Goal: Task Accomplishment & Management: Manage account settings

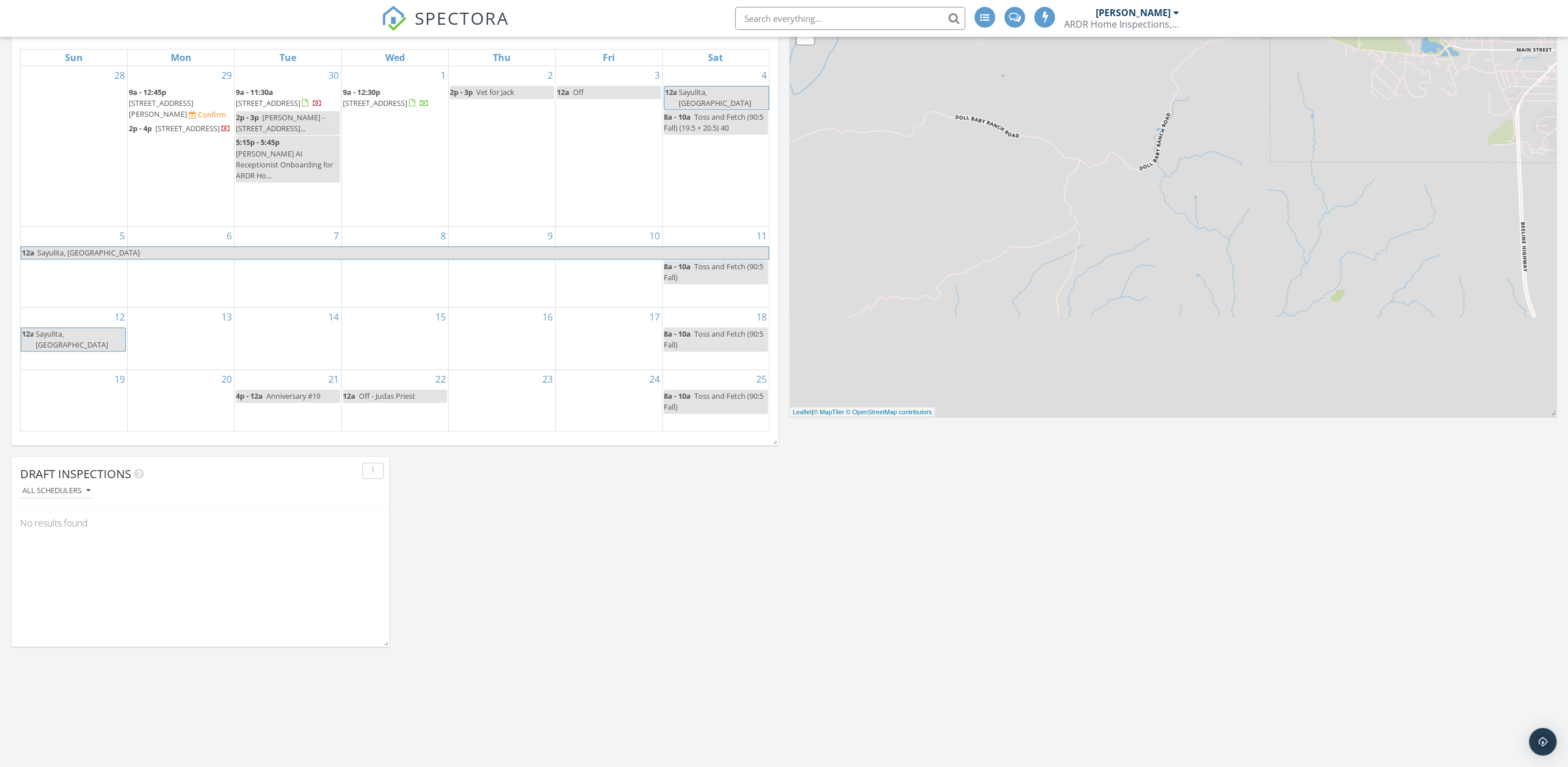
scroll to position [632, 0]
drag, startPoint x: 191, startPoint y: 115, endPoint x: 181, endPoint y: 97, distance: 20.6
click at [181, 99] on span "676 Pinon Rd , Star Valley 85541" at bounding box center [161, 109] width 64 height 21
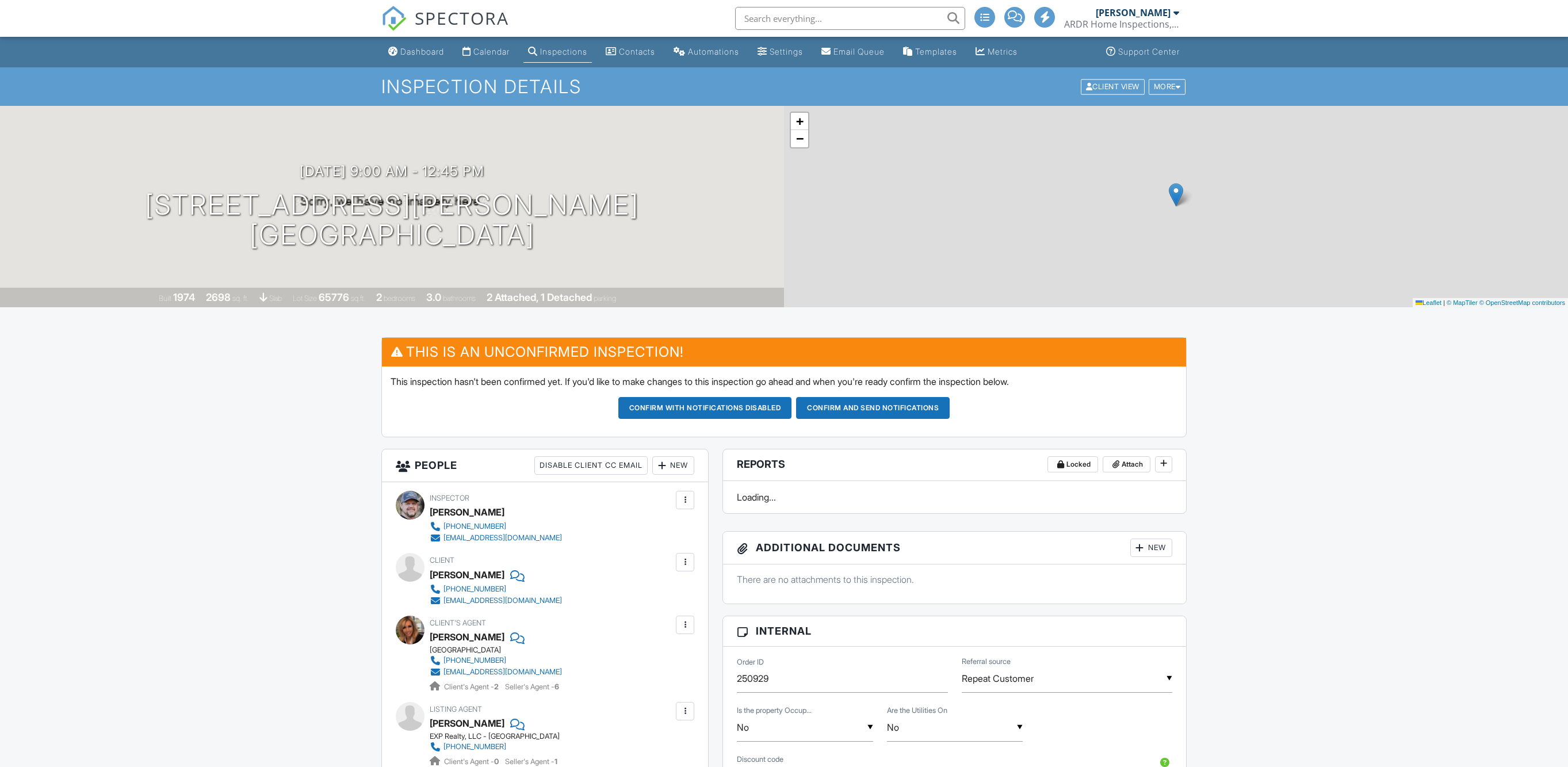
scroll to position [360, 0]
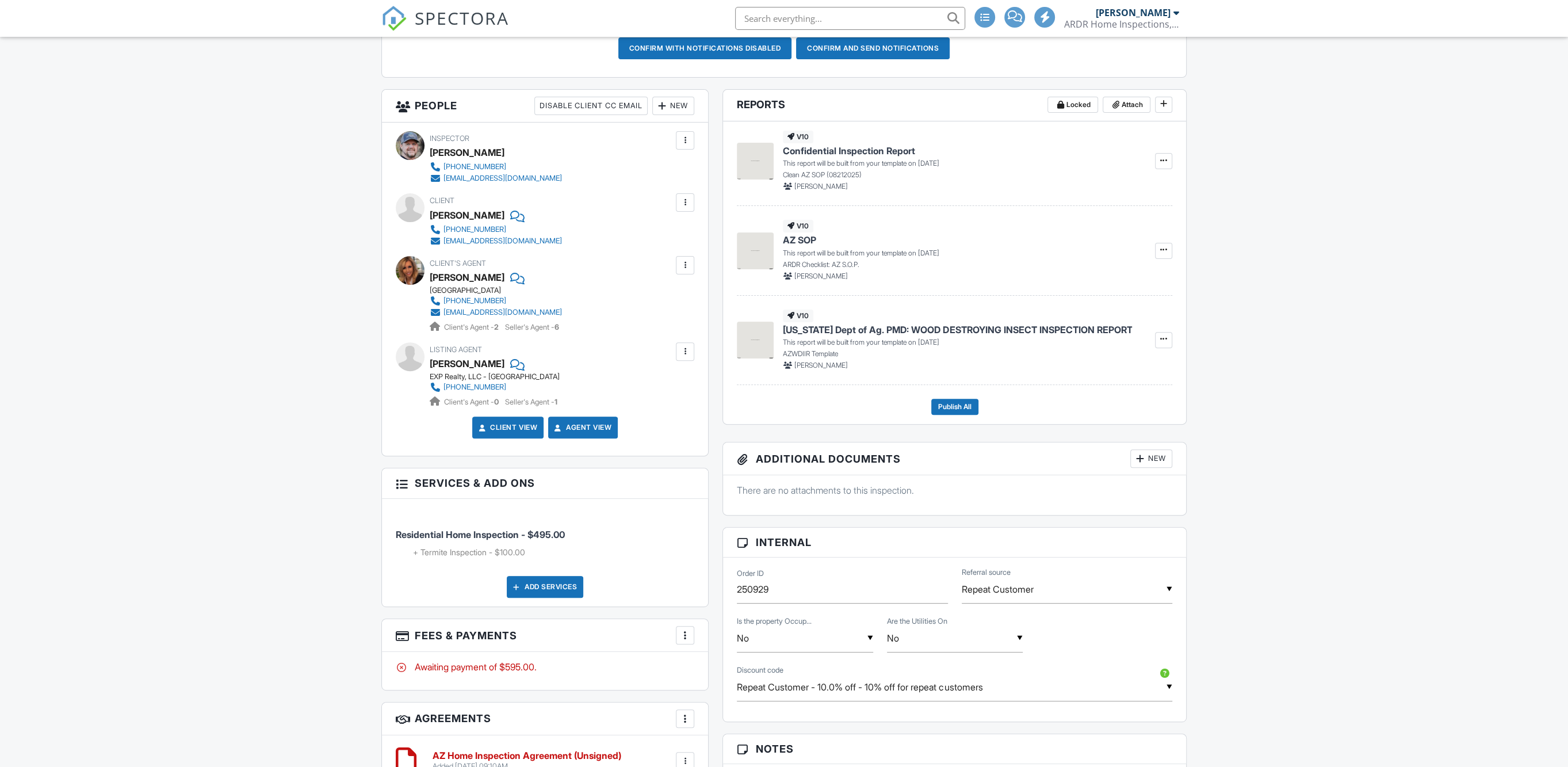
click at [685, 351] on div at bounding box center [685, 351] width 12 height 12
click at [662, 384] on li "Edit" at bounding box center [658, 386] width 59 height 29
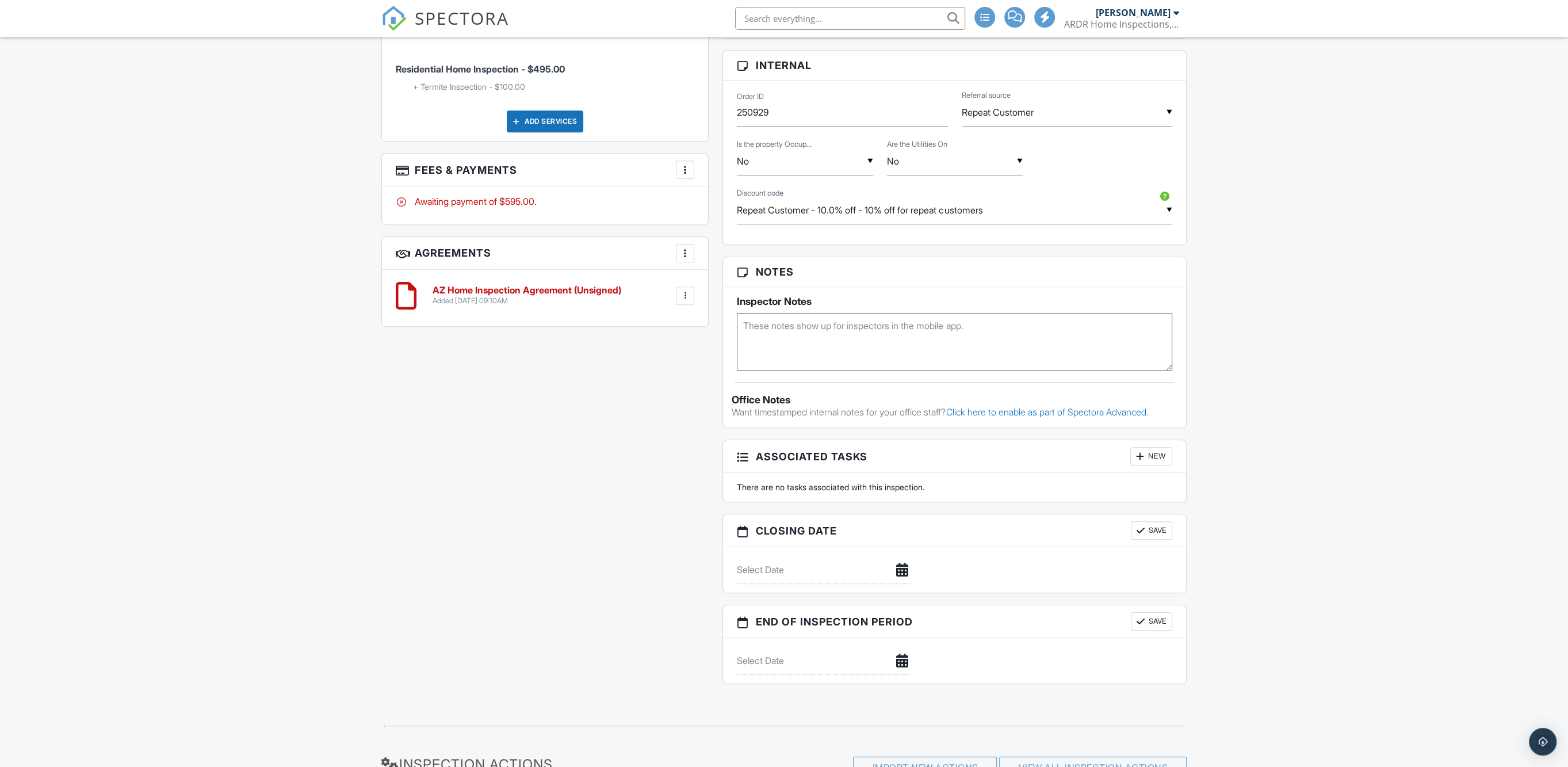
scroll to position [990, 0]
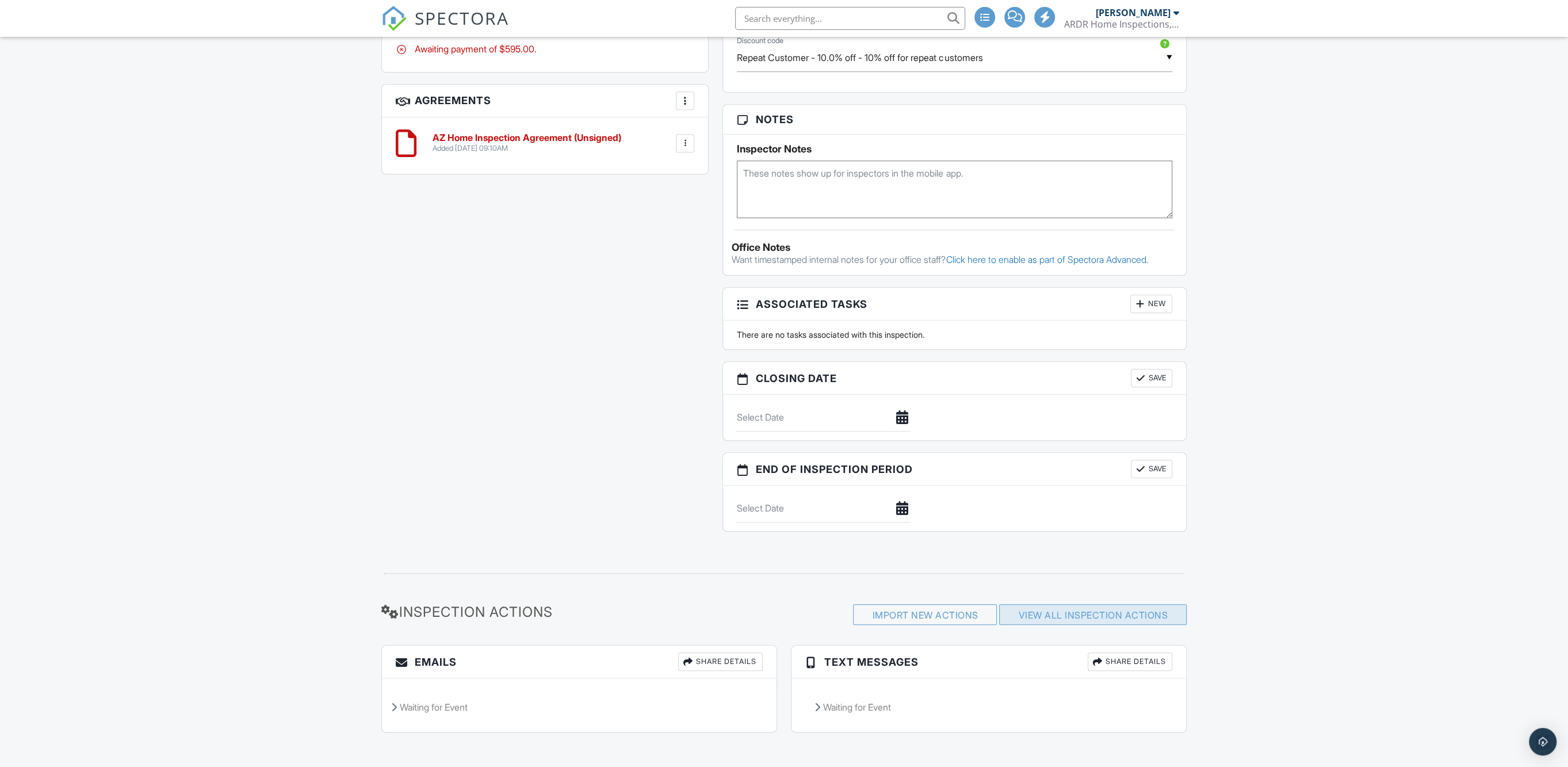
click at [1095, 615] on div "View All Inspection Actions" at bounding box center [1093, 615] width 187 height 21
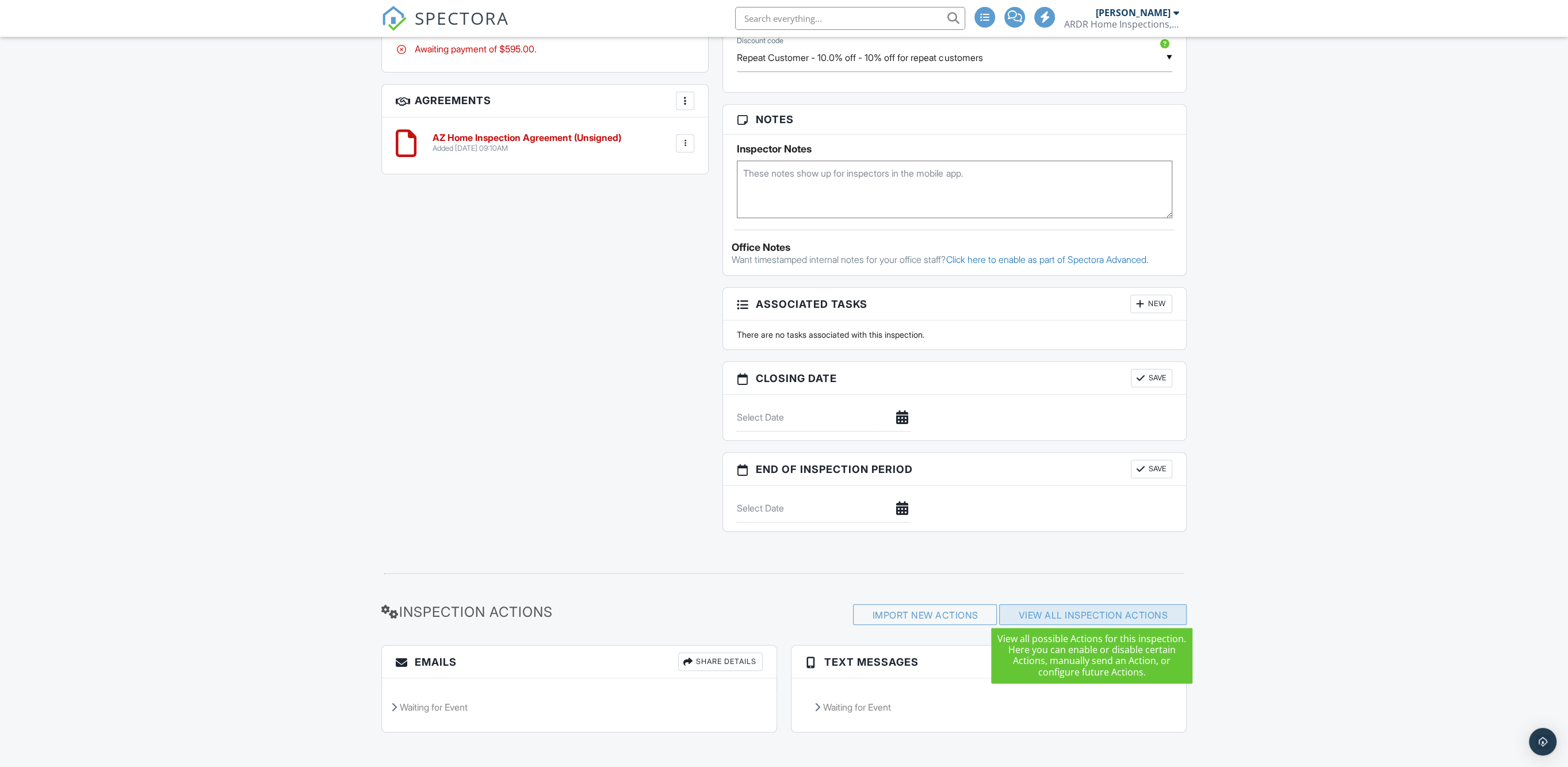
click at [1062, 609] on link "View All Inspection Actions" at bounding box center [1093, 615] width 150 height 12
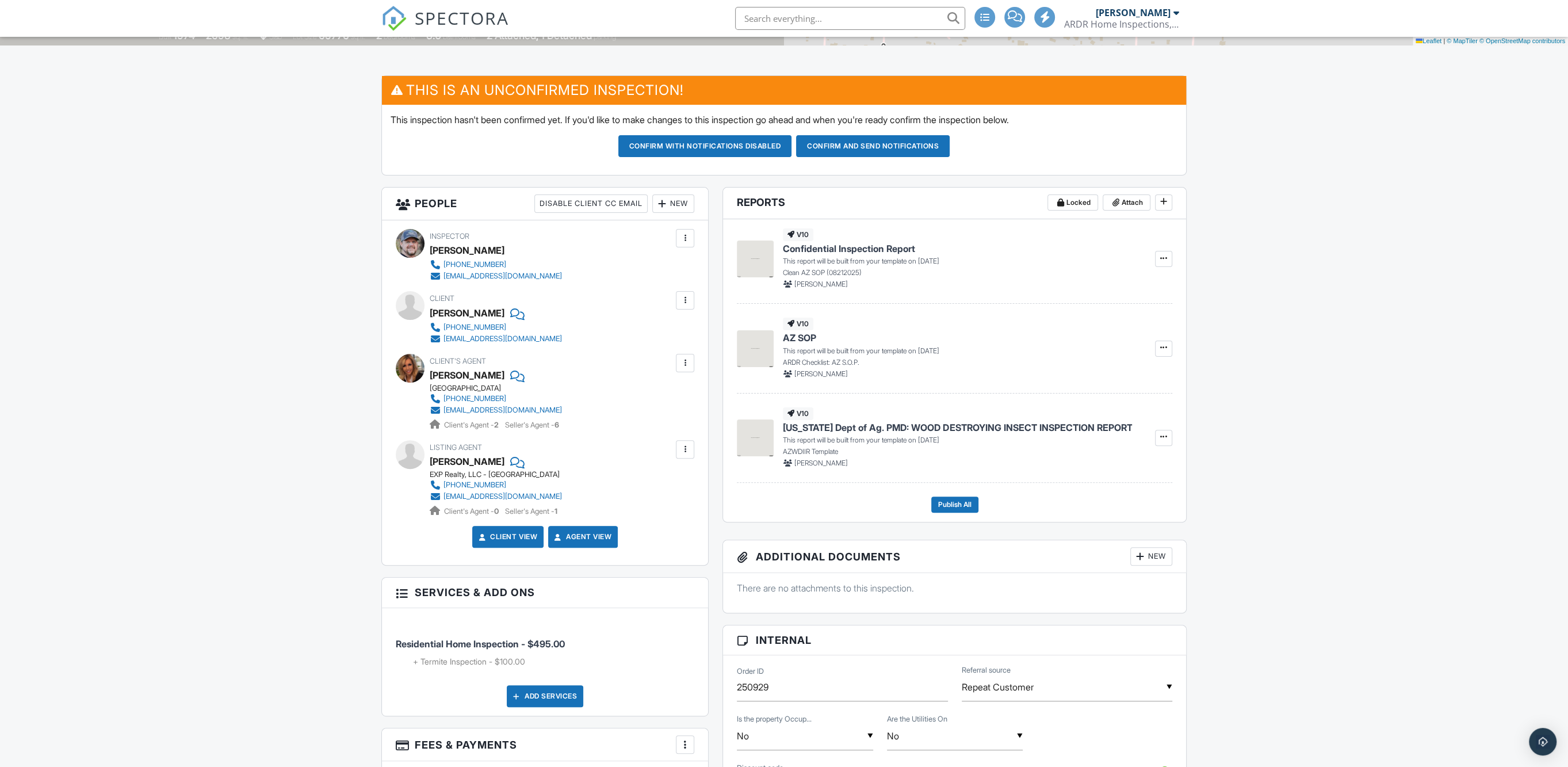
scroll to position [0, 0]
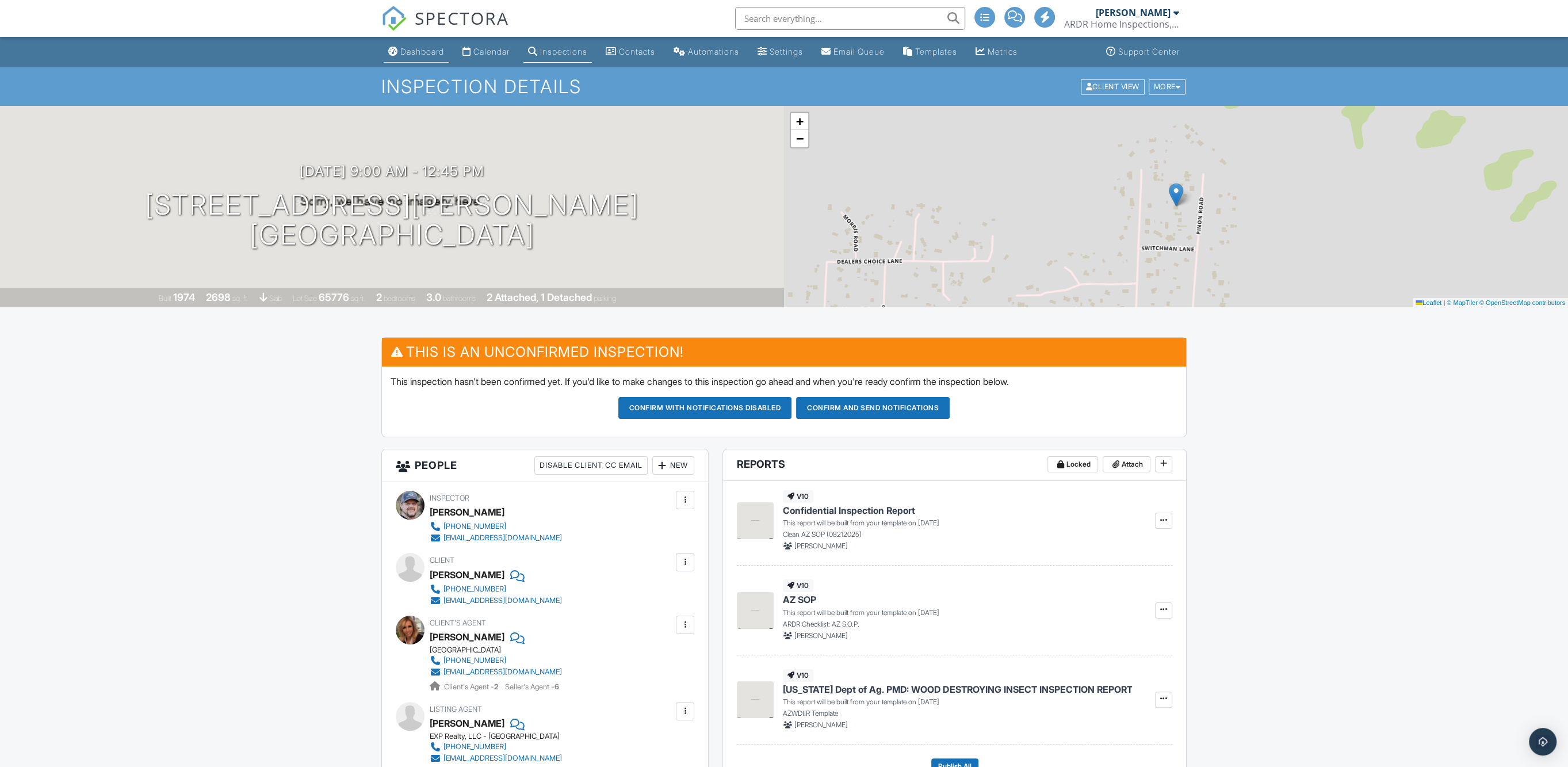
click at [425, 56] on link "Dashboard" at bounding box center [416, 52] width 65 height 21
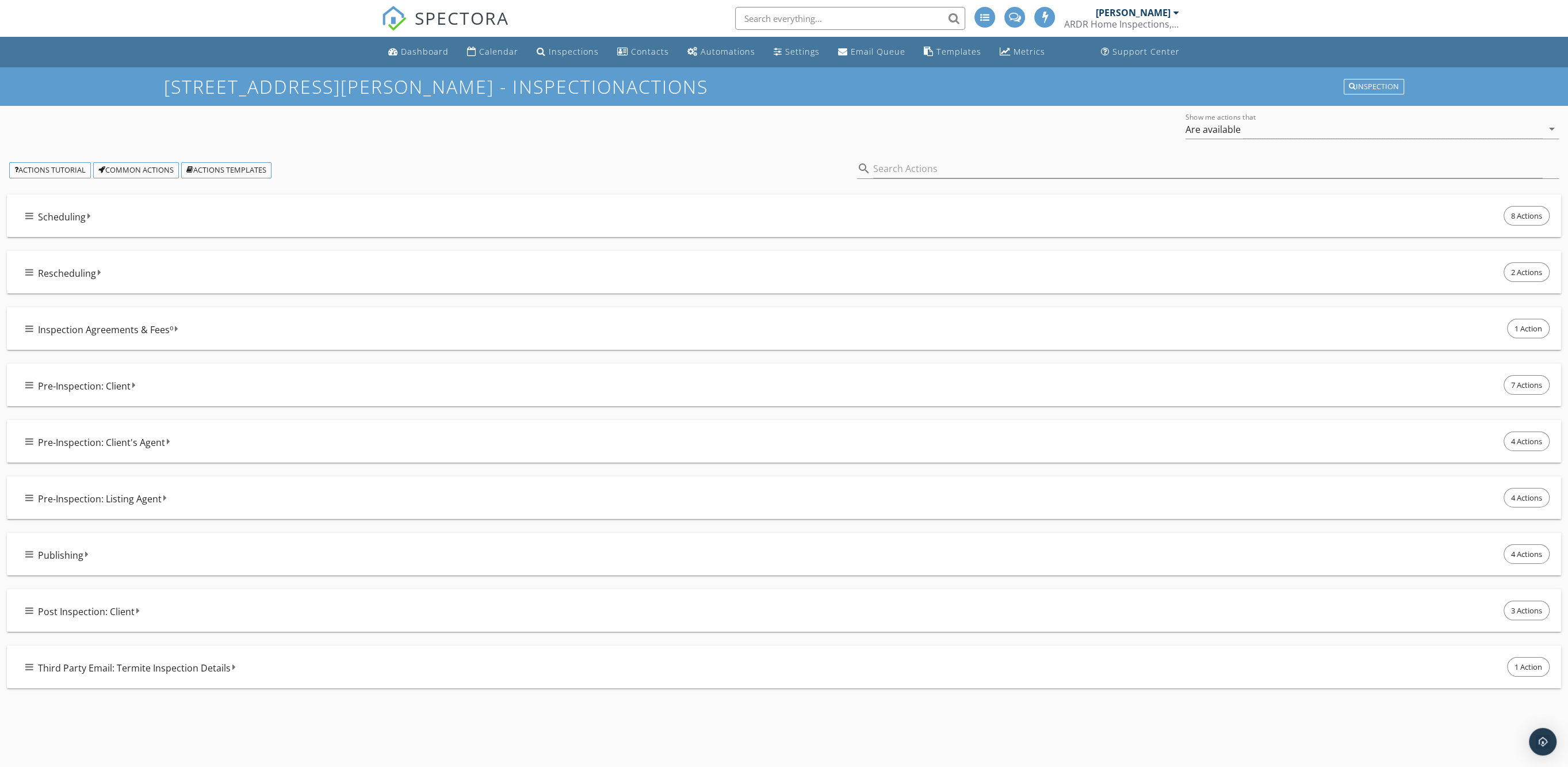
click at [29, 213] on icon at bounding box center [29, 216] width 8 height 9
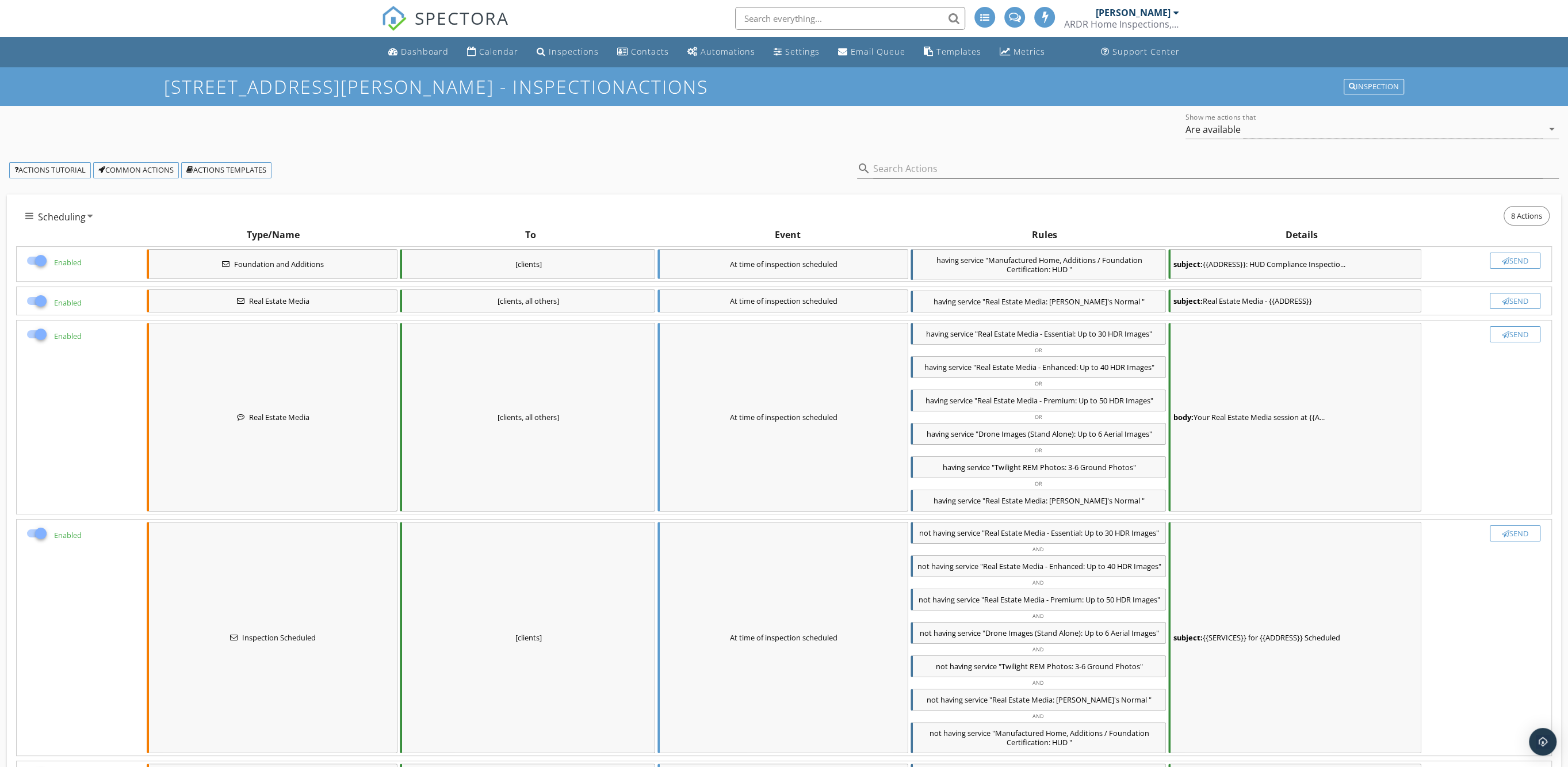
click at [32, 259] on div at bounding box center [41, 261] width 20 height 20
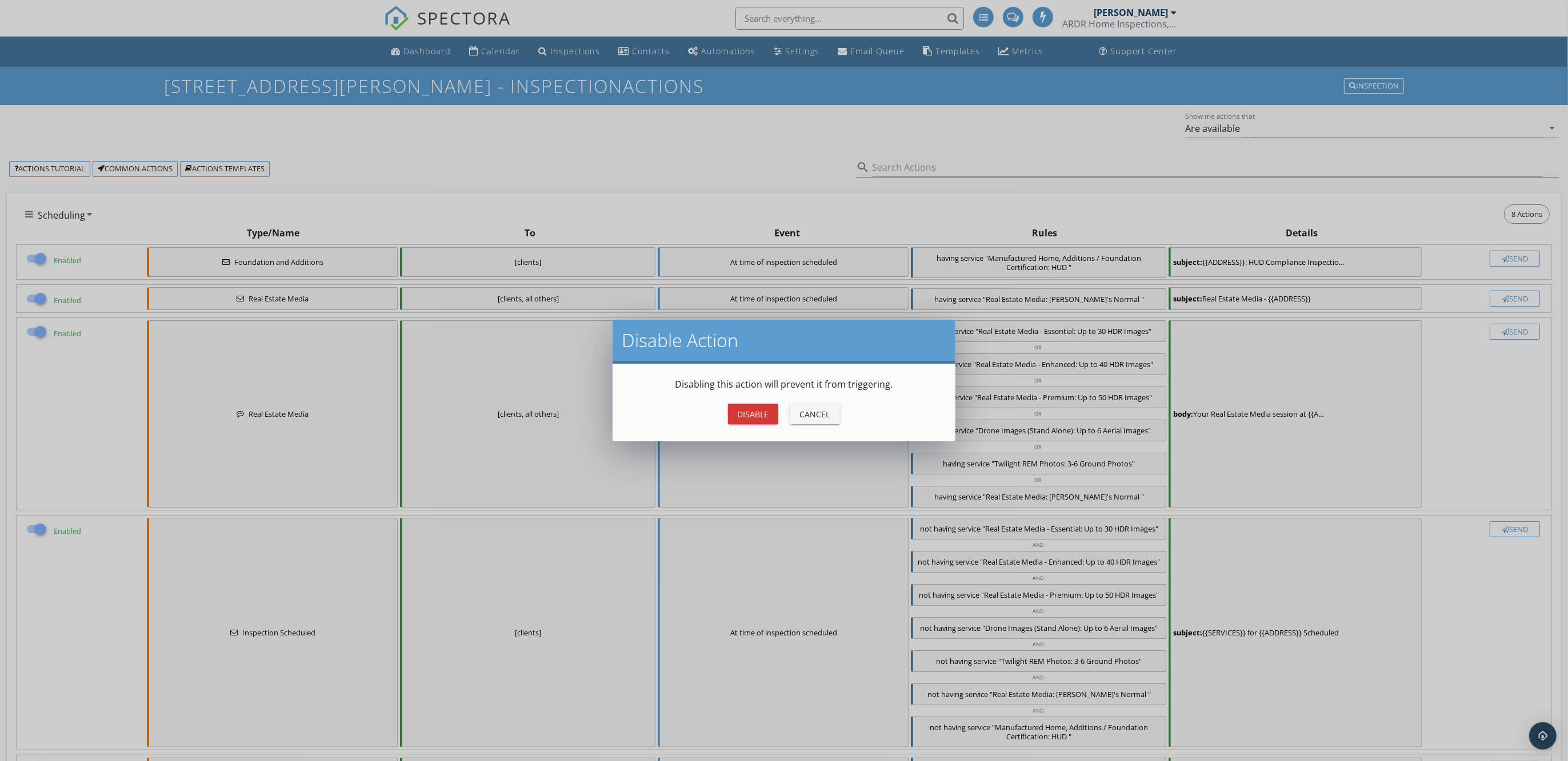
click at [746, 415] on div "Disable" at bounding box center [753, 414] width 32 height 12
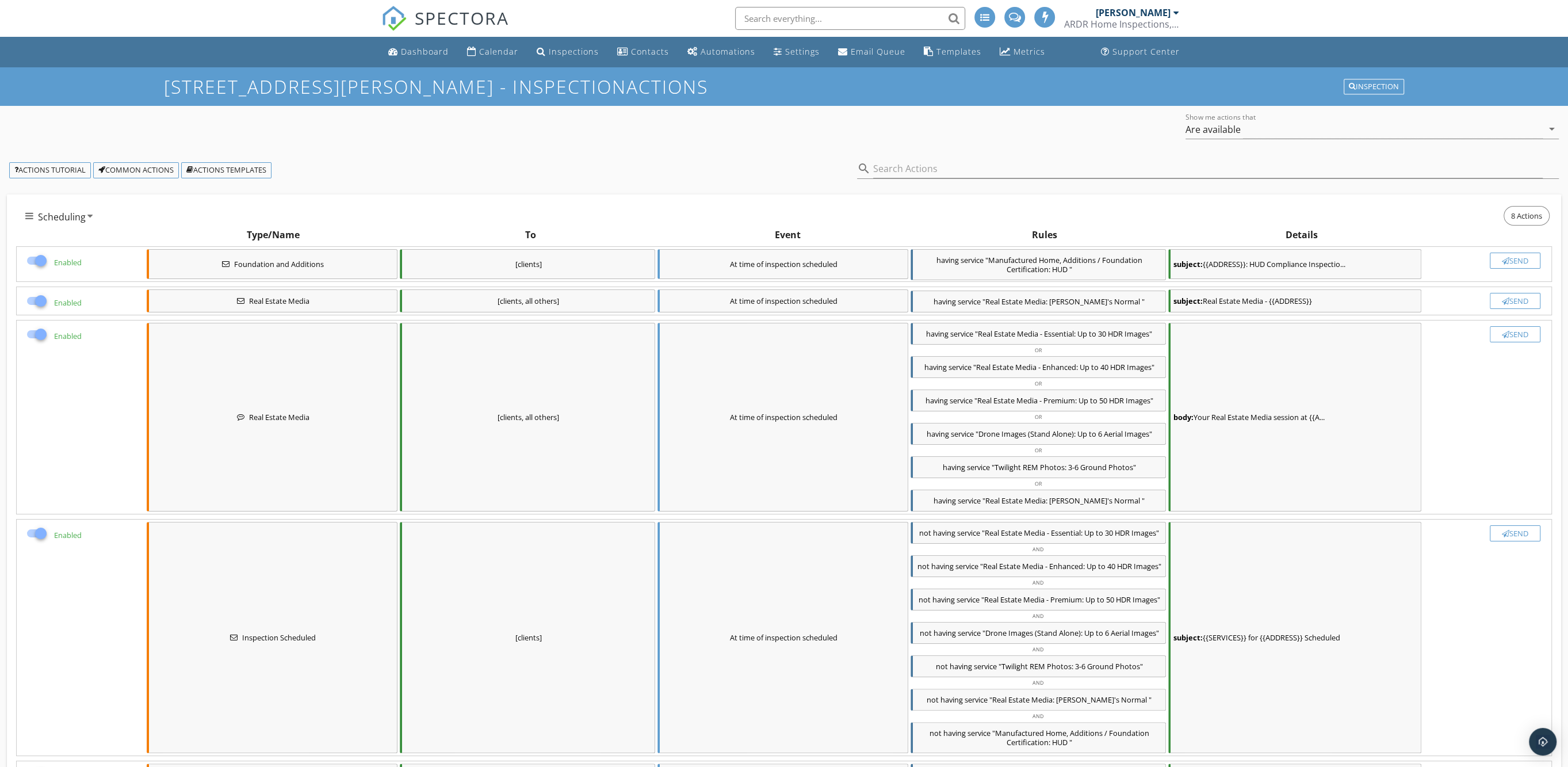
checkbox input "false"
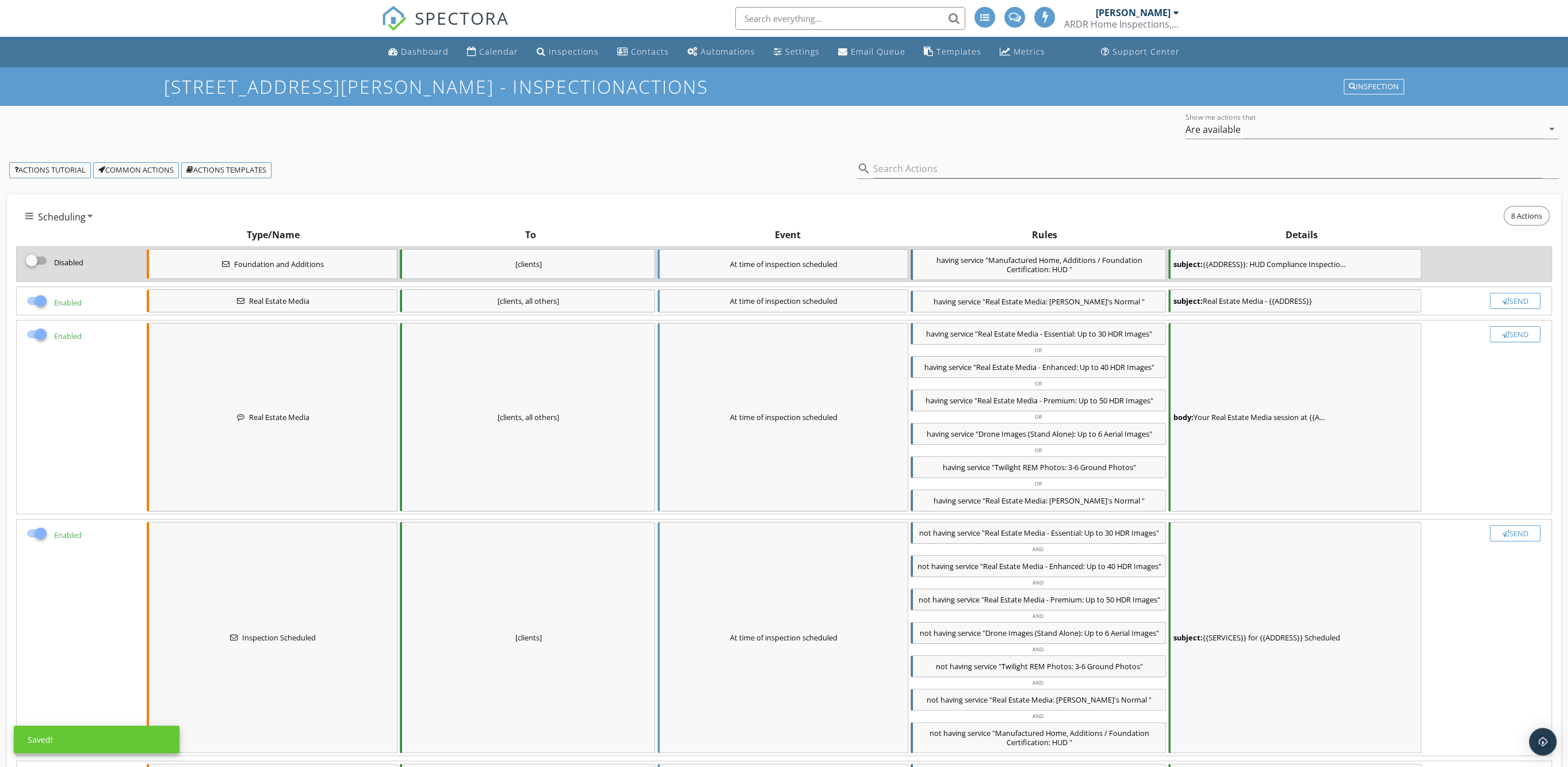
click at [39, 299] on div at bounding box center [41, 301] width 20 height 20
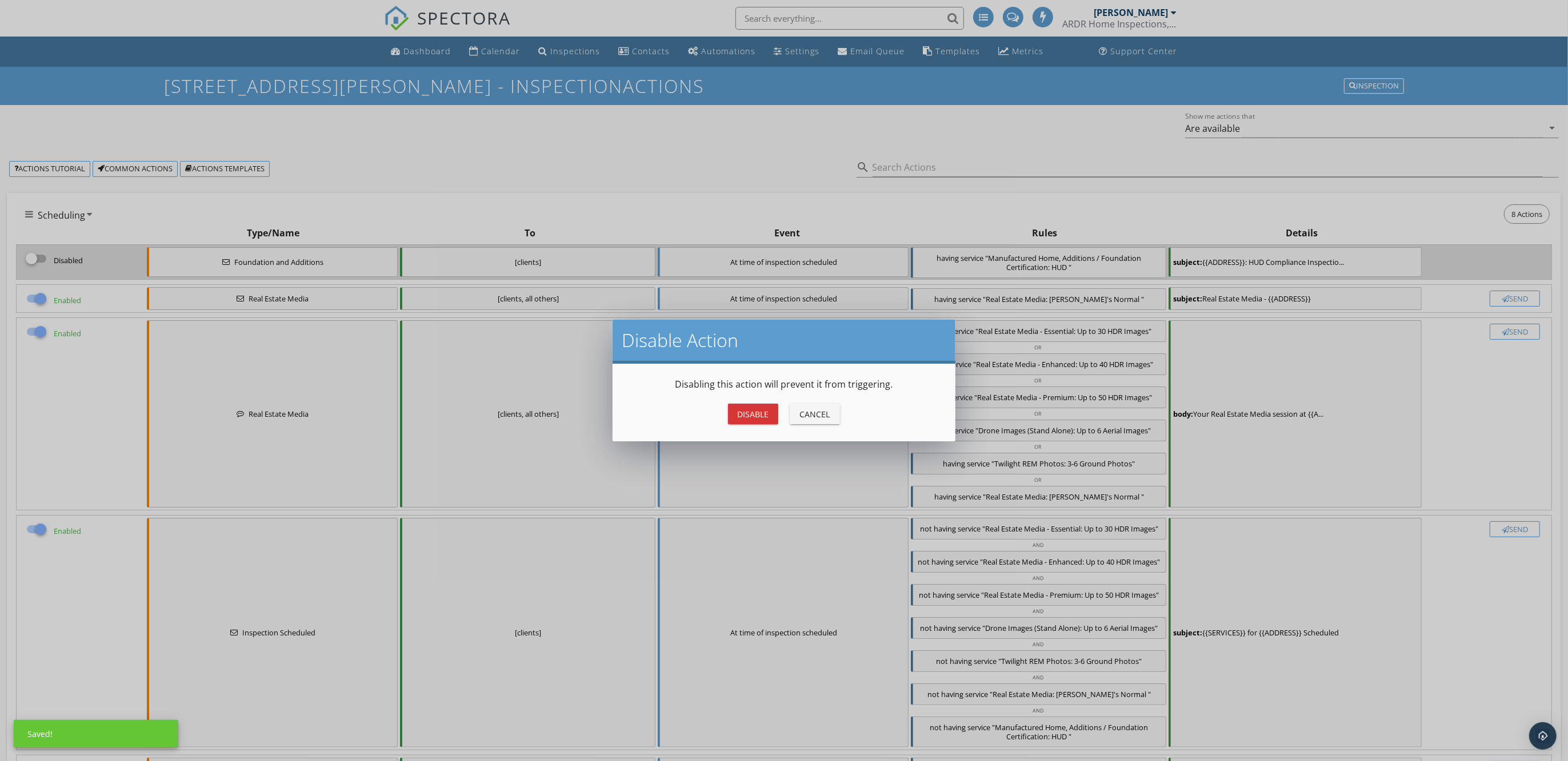
click at [753, 416] on div "Disable" at bounding box center [753, 414] width 32 height 12
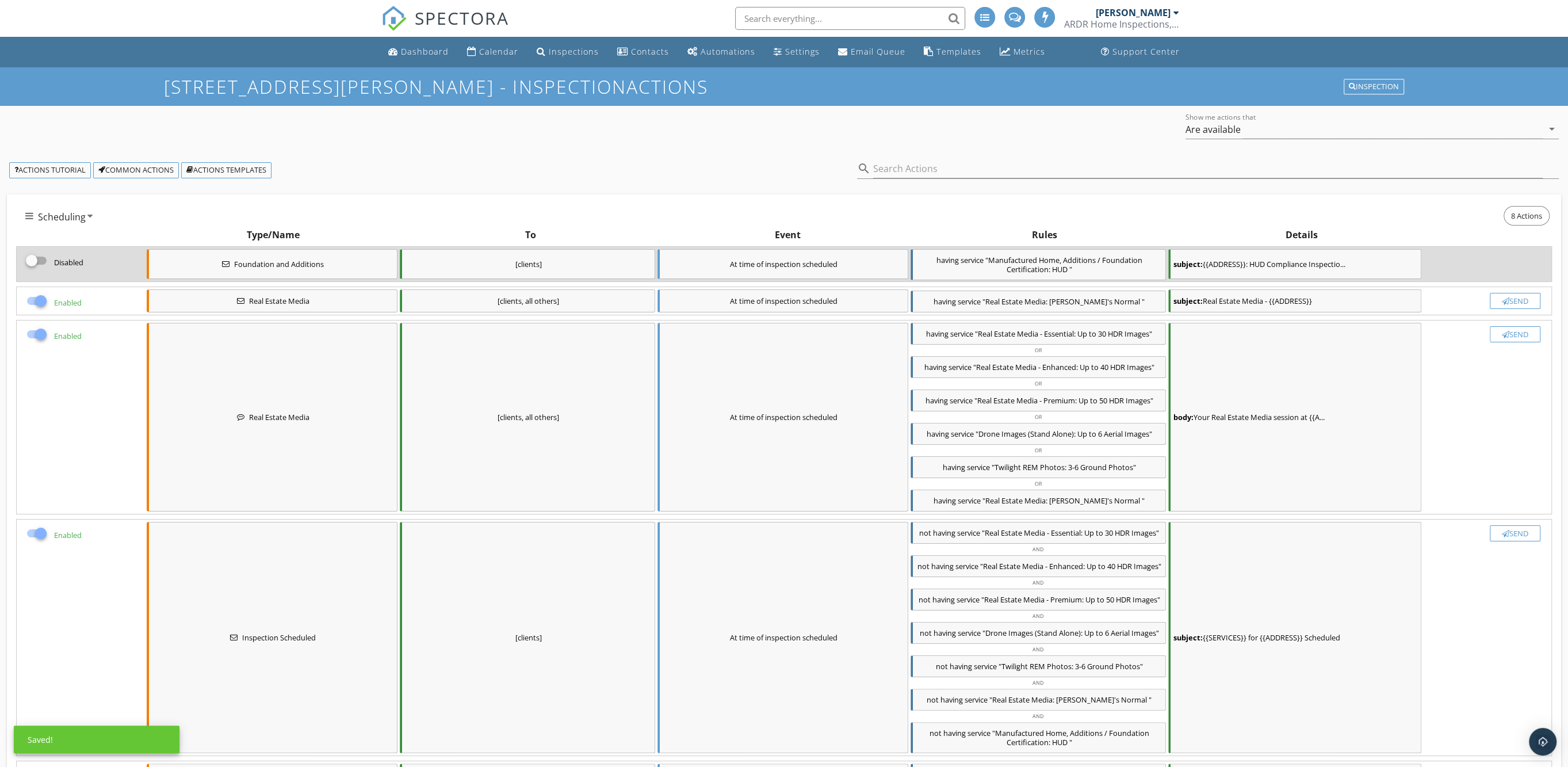
checkbox input "false"
click at [39, 329] on div at bounding box center [41, 334] width 20 height 20
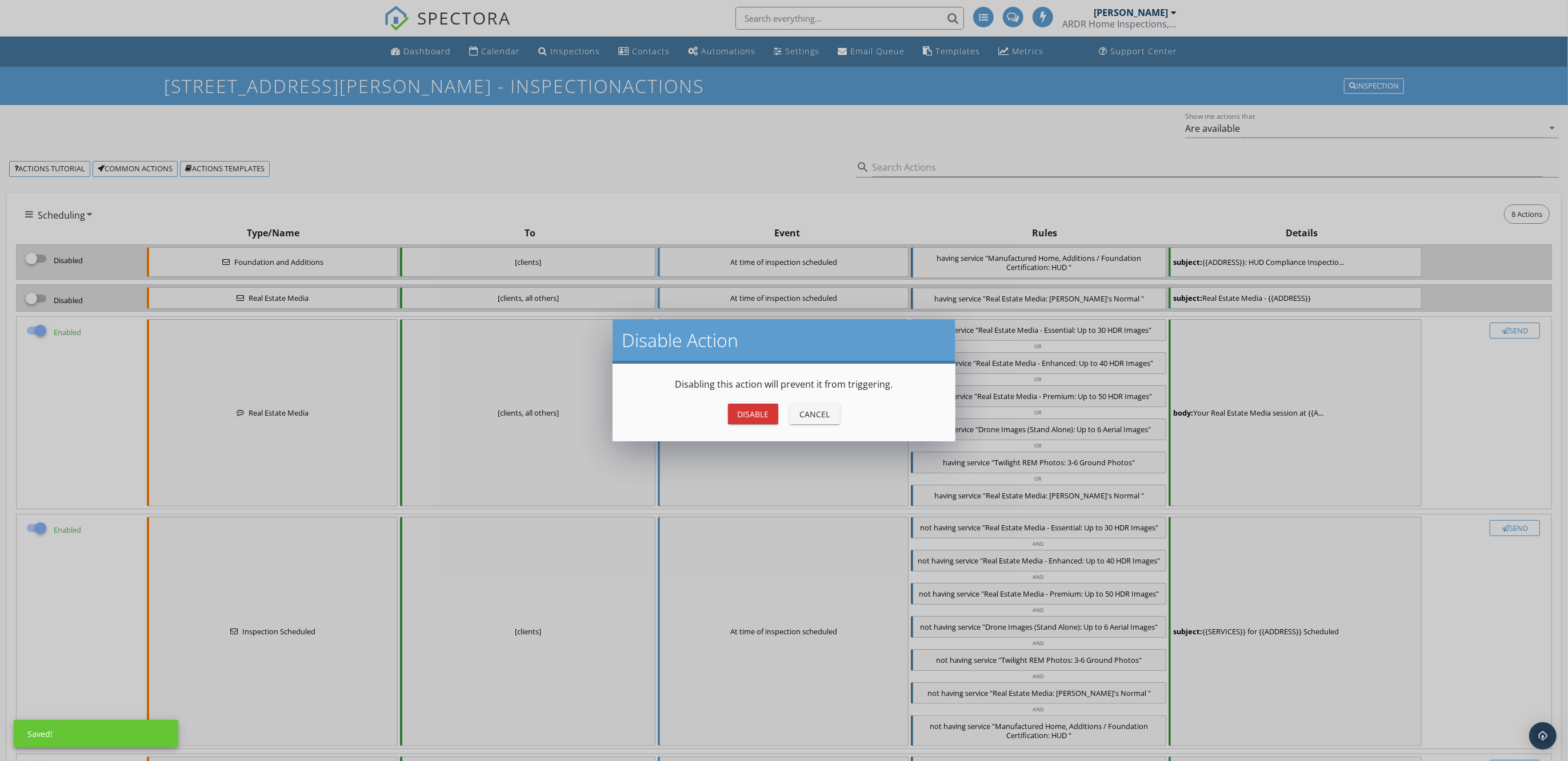
click at [743, 420] on div "Disable" at bounding box center [753, 414] width 32 height 12
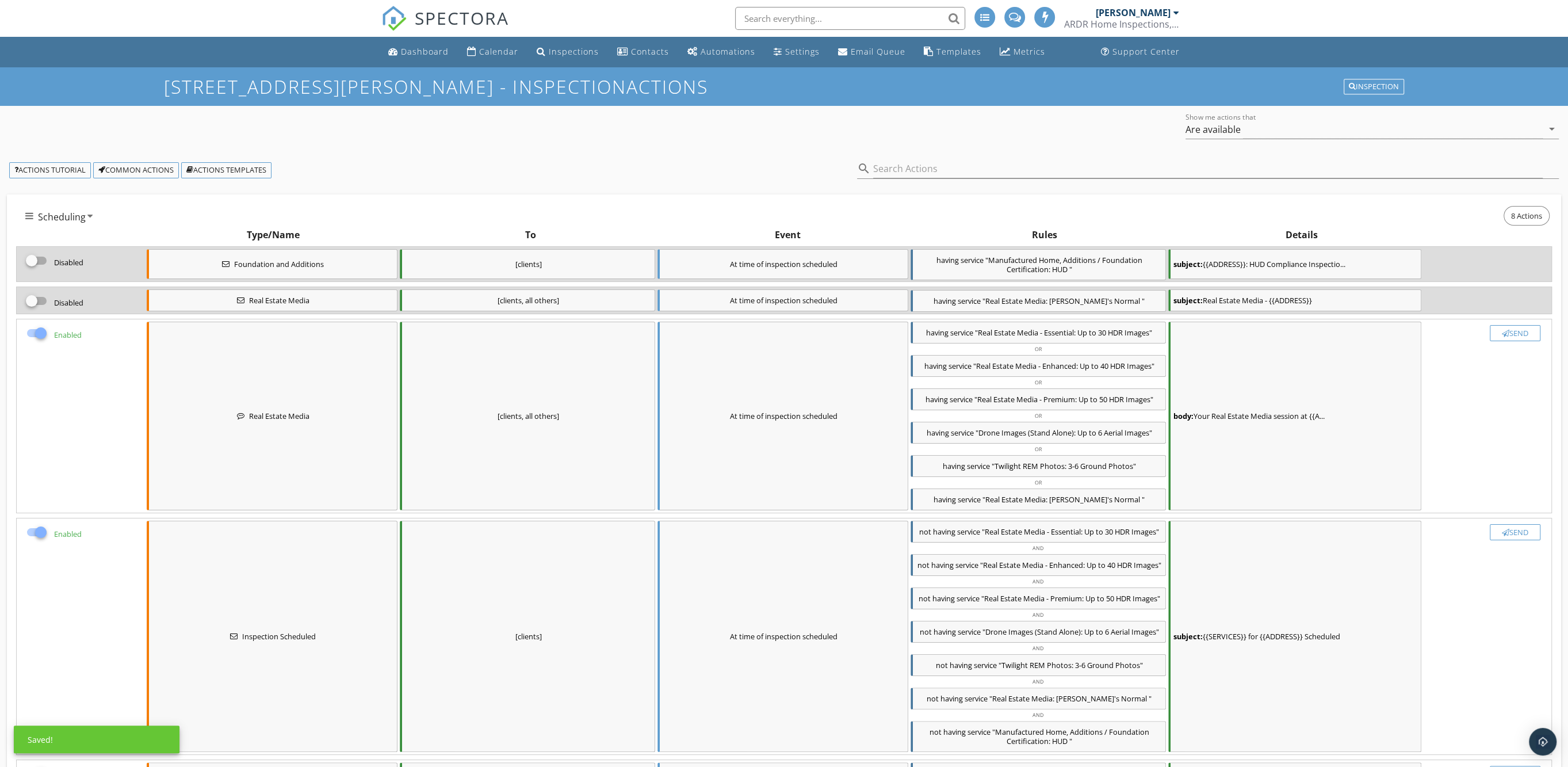
checkbox input "false"
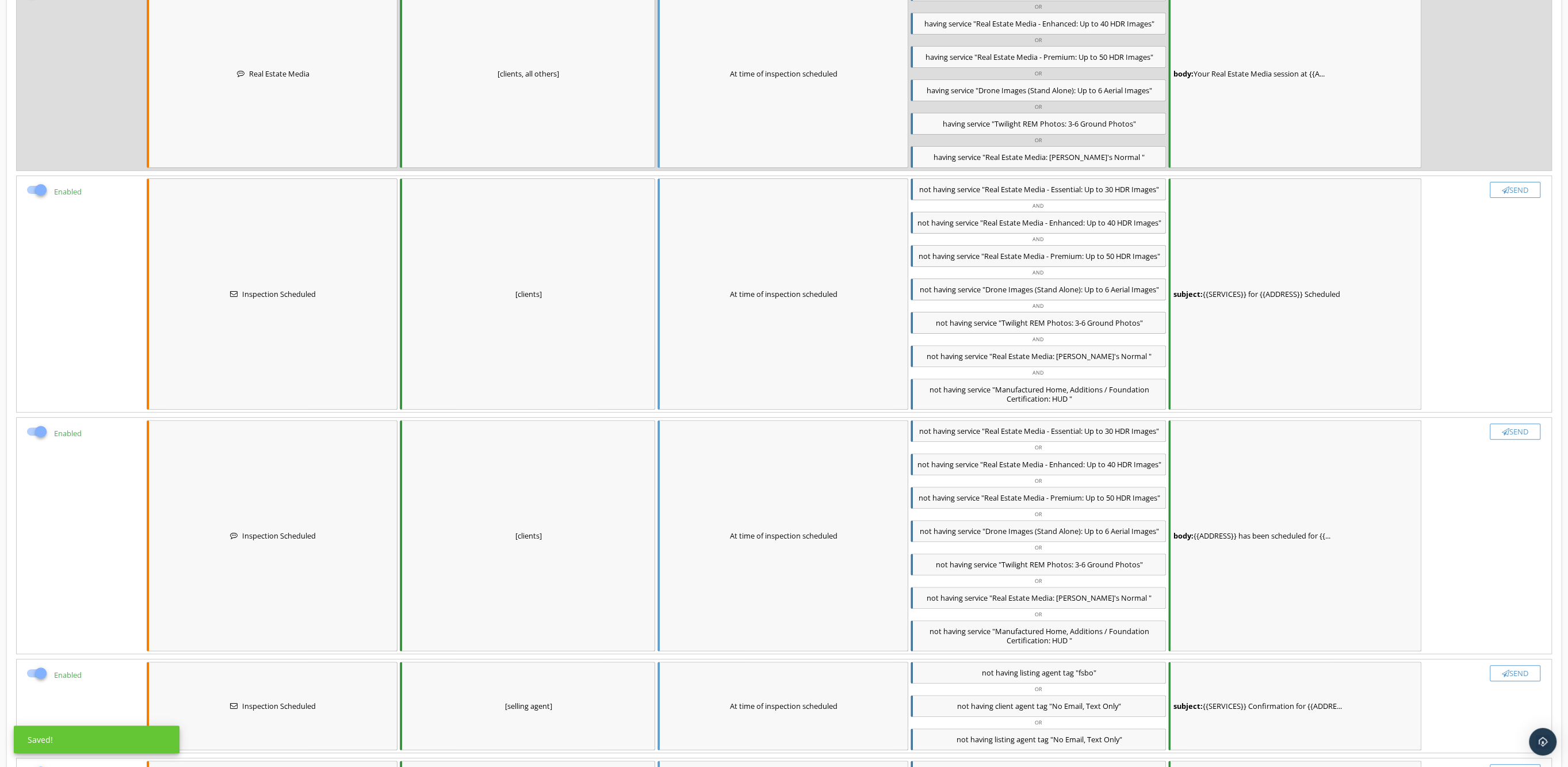
scroll to position [360, 0]
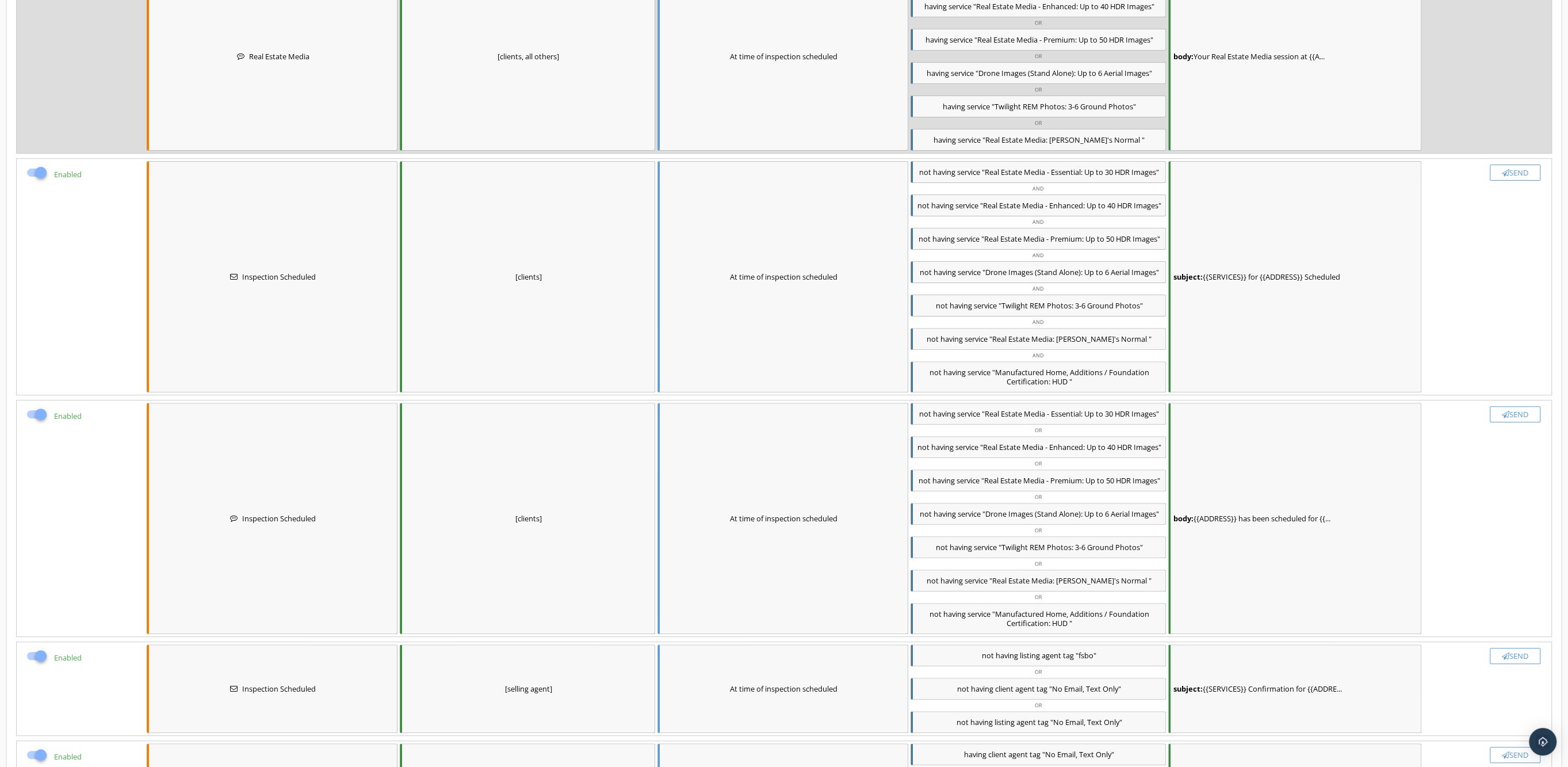
click at [1274, 251] on div "subject: {{SERVICES}} for {{ADDRESS}} Scheduled" at bounding box center [1295, 277] width 253 height 231
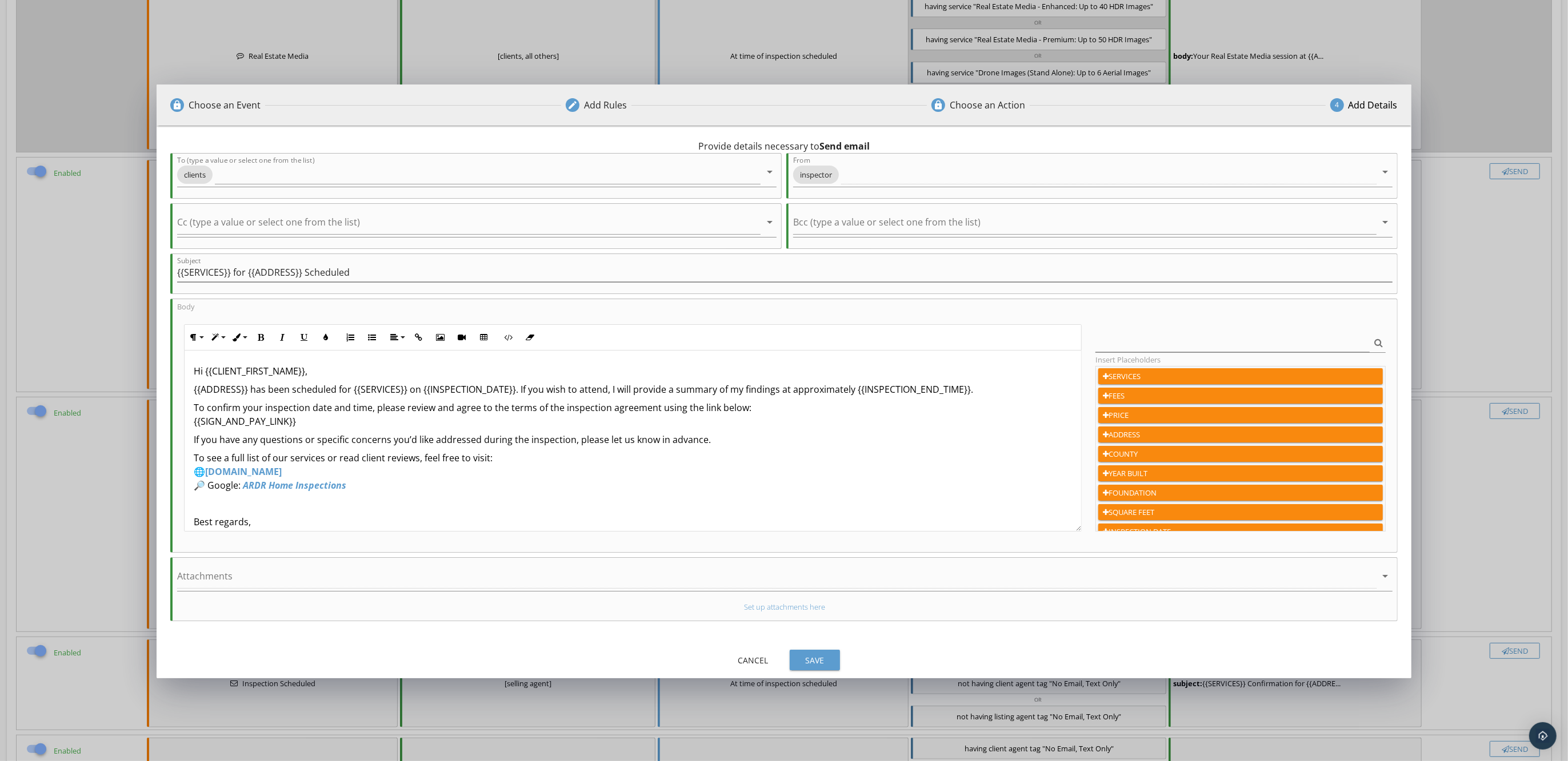
click at [816, 657] on div "Save" at bounding box center [814, 661] width 32 height 12
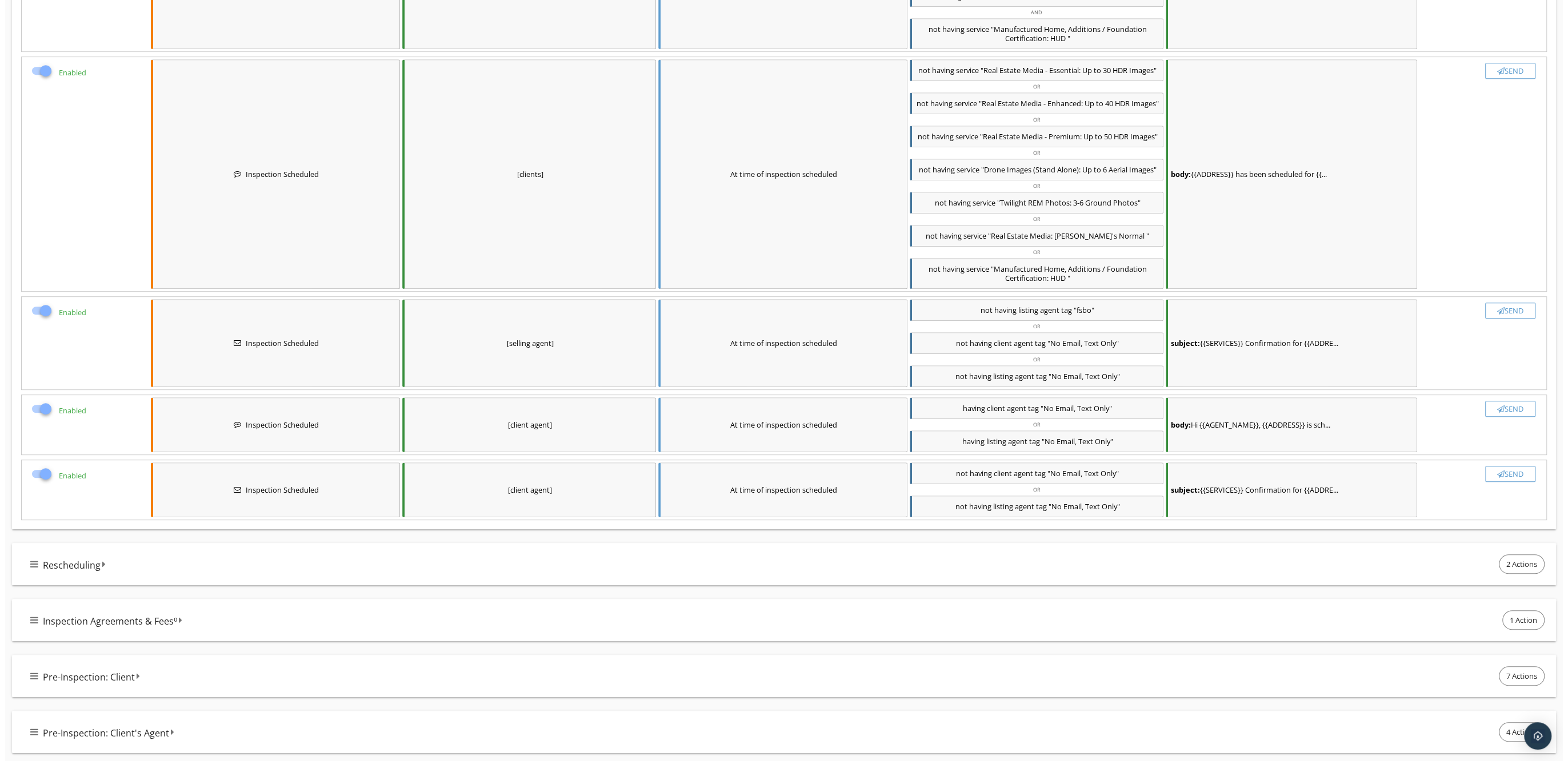
scroll to position [714, 0]
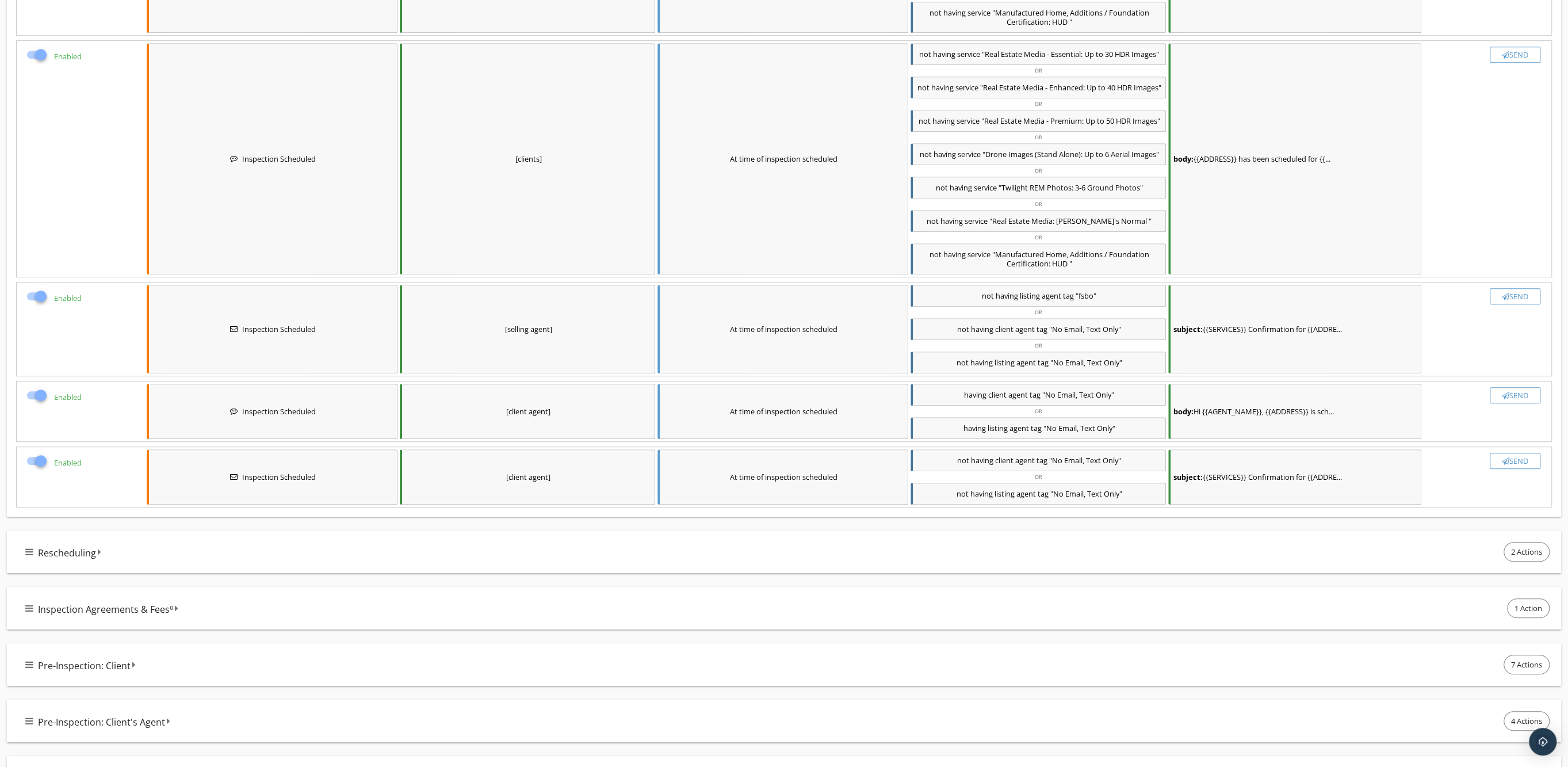
click at [524, 333] on div "[selling agent]" at bounding box center [527, 329] width 256 height 89
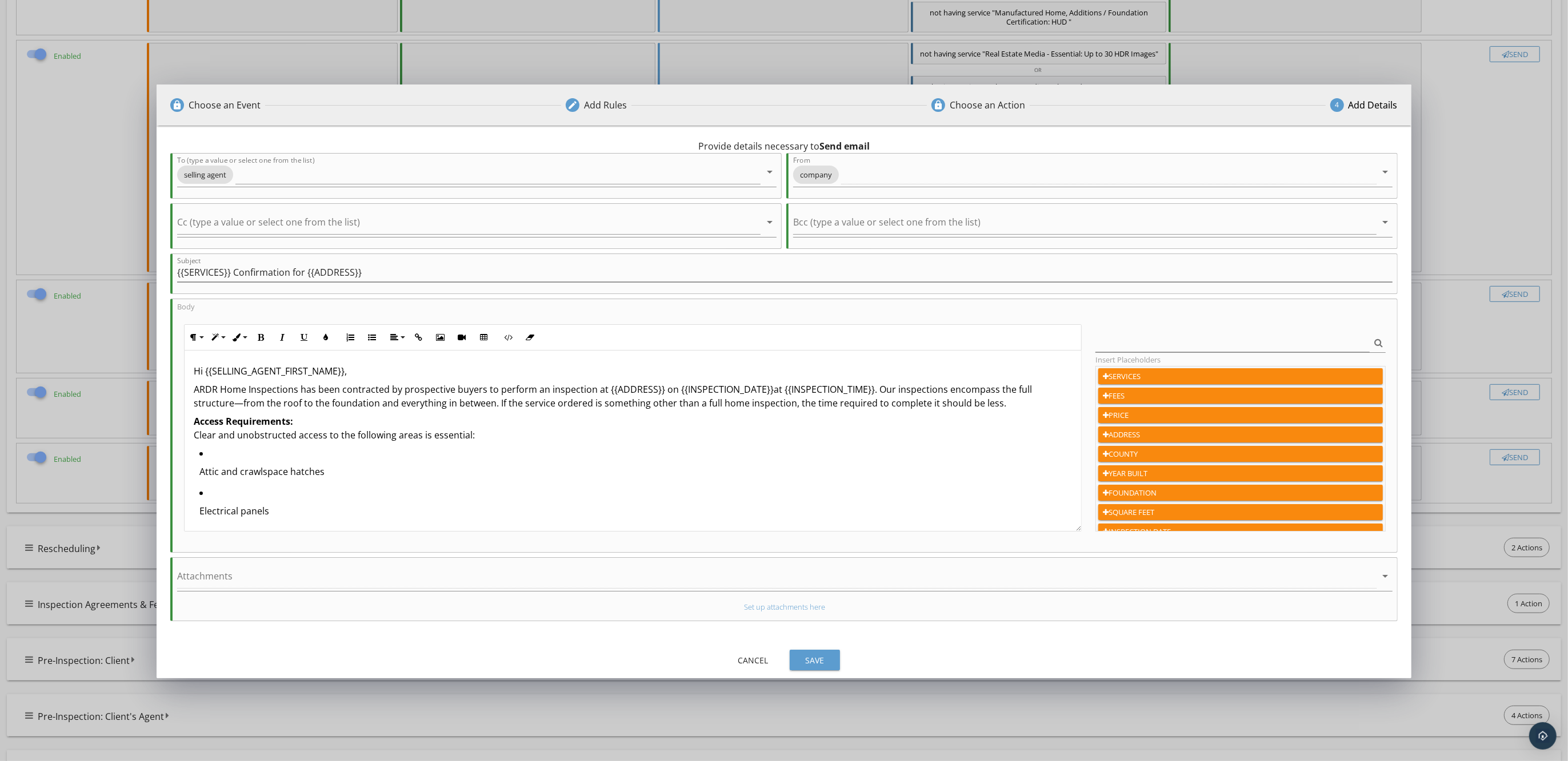
click at [867, 392] on p "ARDR Home Inspections has been contracted by prospective buyers to perform an i…" at bounding box center [632, 396] width 878 height 27
click at [873, 393] on p "ARDR Home Inspections has been contracted by prospective buyers to perform an i…" at bounding box center [632, 396] width 878 height 27
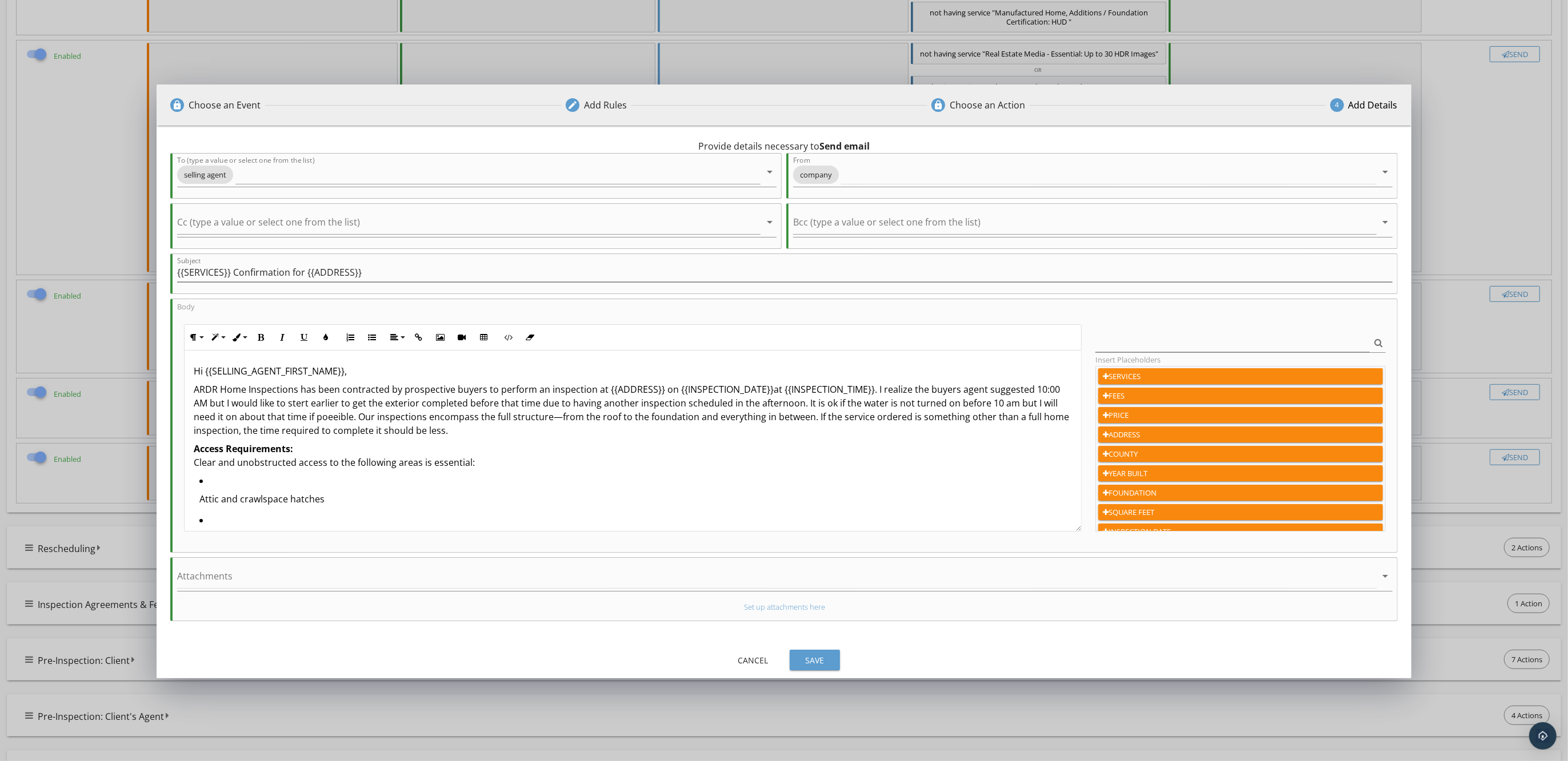
click at [880, 405] on p "ARDR Home Inspections has been contracted by prospective buyers to perform an i…" at bounding box center [632, 410] width 878 height 55
drag, startPoint x: 362, startPoint y: 417, endPoint x: 359, endPoint y: 423, distance: 6.7
click at [359, 423] on p "ARDR Home Inspections has been contracted by prospective buyers to perform an i…" at bounding box center [632, 410] width 878 height 55
click at [373, 419] on p "ARDR Home Inspections has been contracted by prospective buyers to perform an i…" at bounding box center [632, 410] width 878 height 55
click at [621, 428] on p "ARDR Home Inspections has been contracted by prospective buyers to perform an i…" at bounding box center [632, 410] width 878 height 55
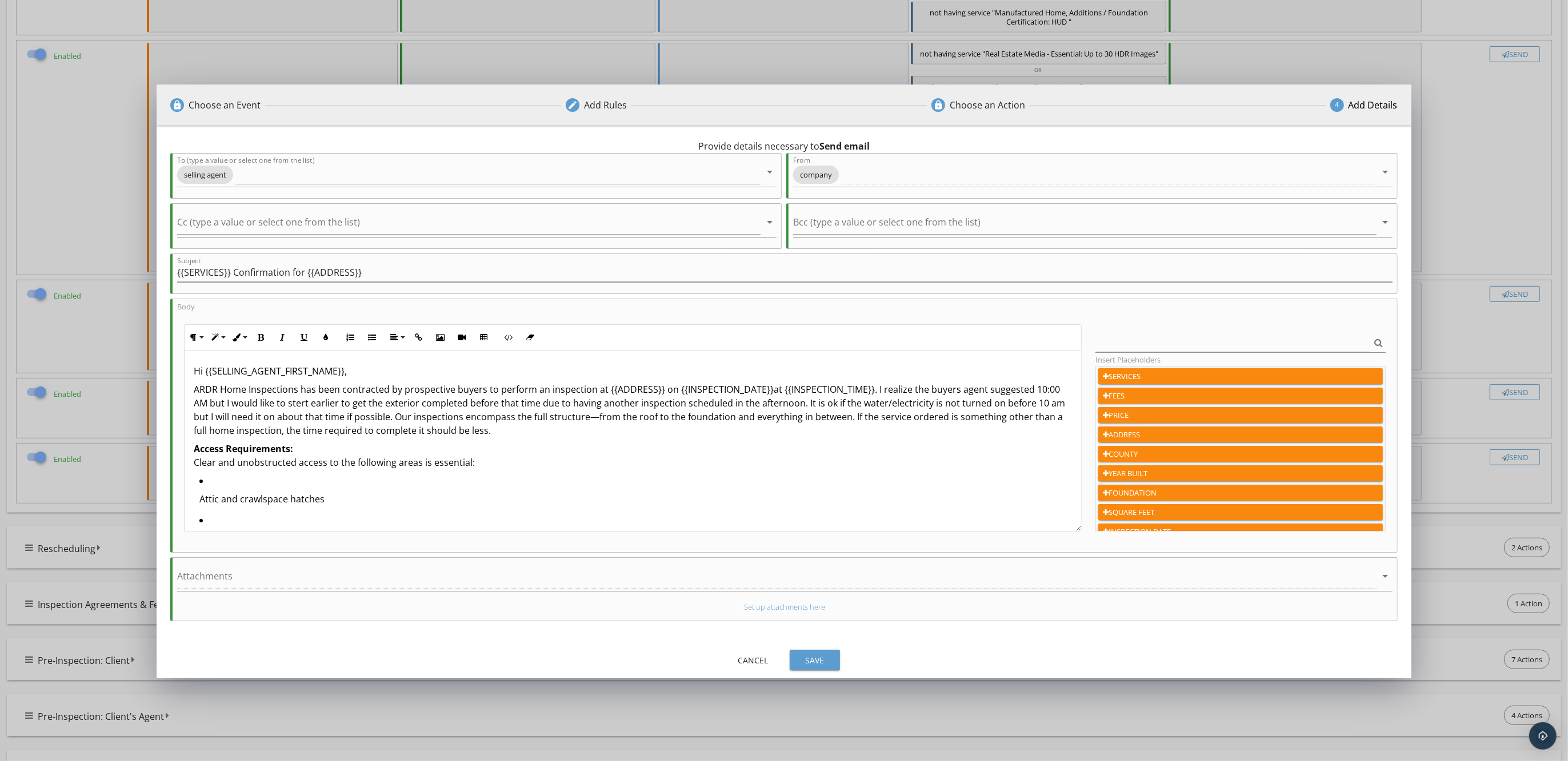
click at [394, 415] on p "ARDR Home Inspections has been contracted by prospective buyers to perform an i…" at bounding box center [632, 410] width 878 height 55
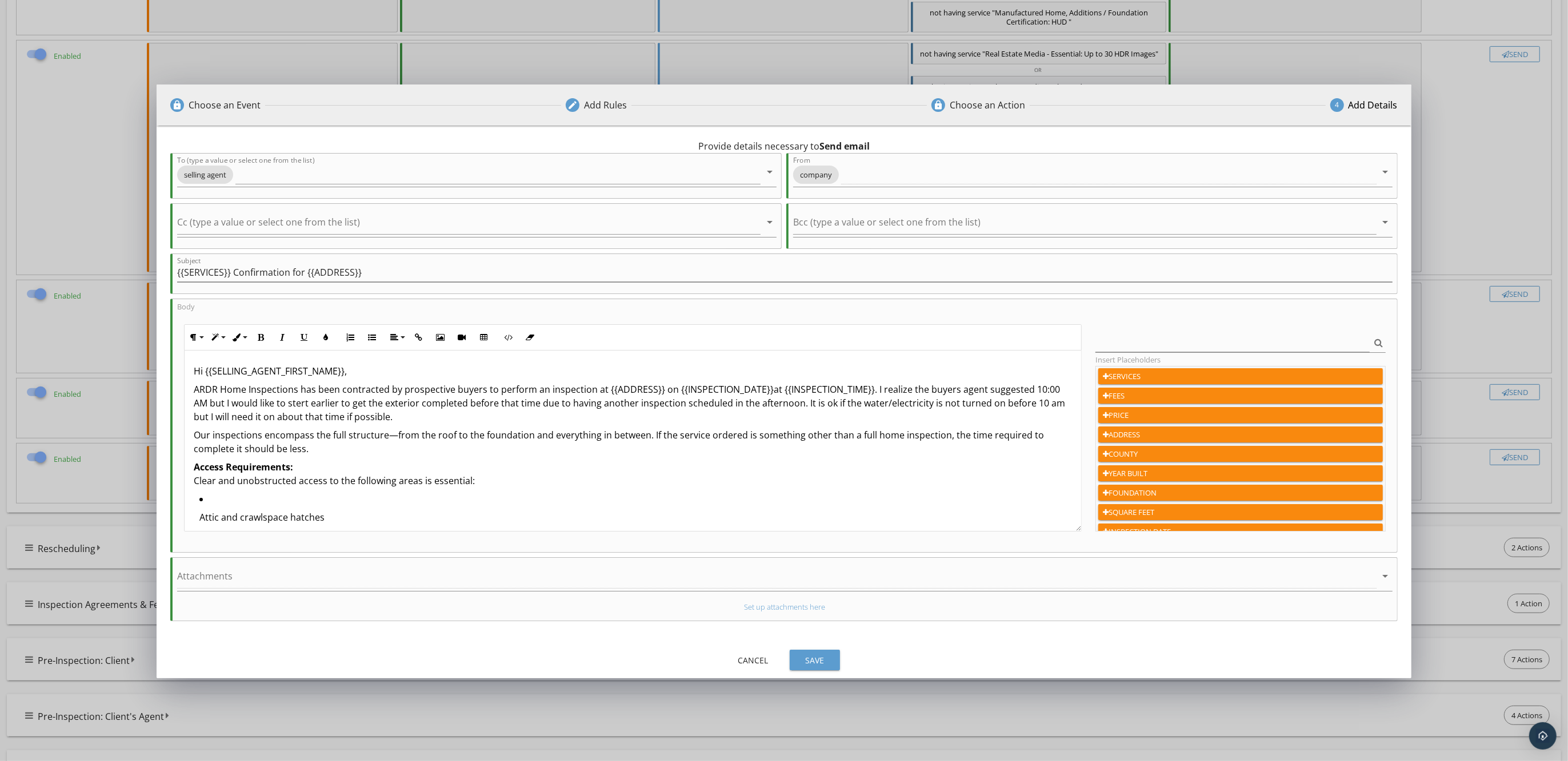
click at [873, 389] on p "ARDR Home Inspections has been contracted by prospective buyers to perform an i…" at bounding box center [632, 403] width 878 height 41
click at [870, 390] on p "ARDR Home Inspections has been contracted by prospective buyers to perform an i…" at bounding box center [632, 403] width 878 height 41
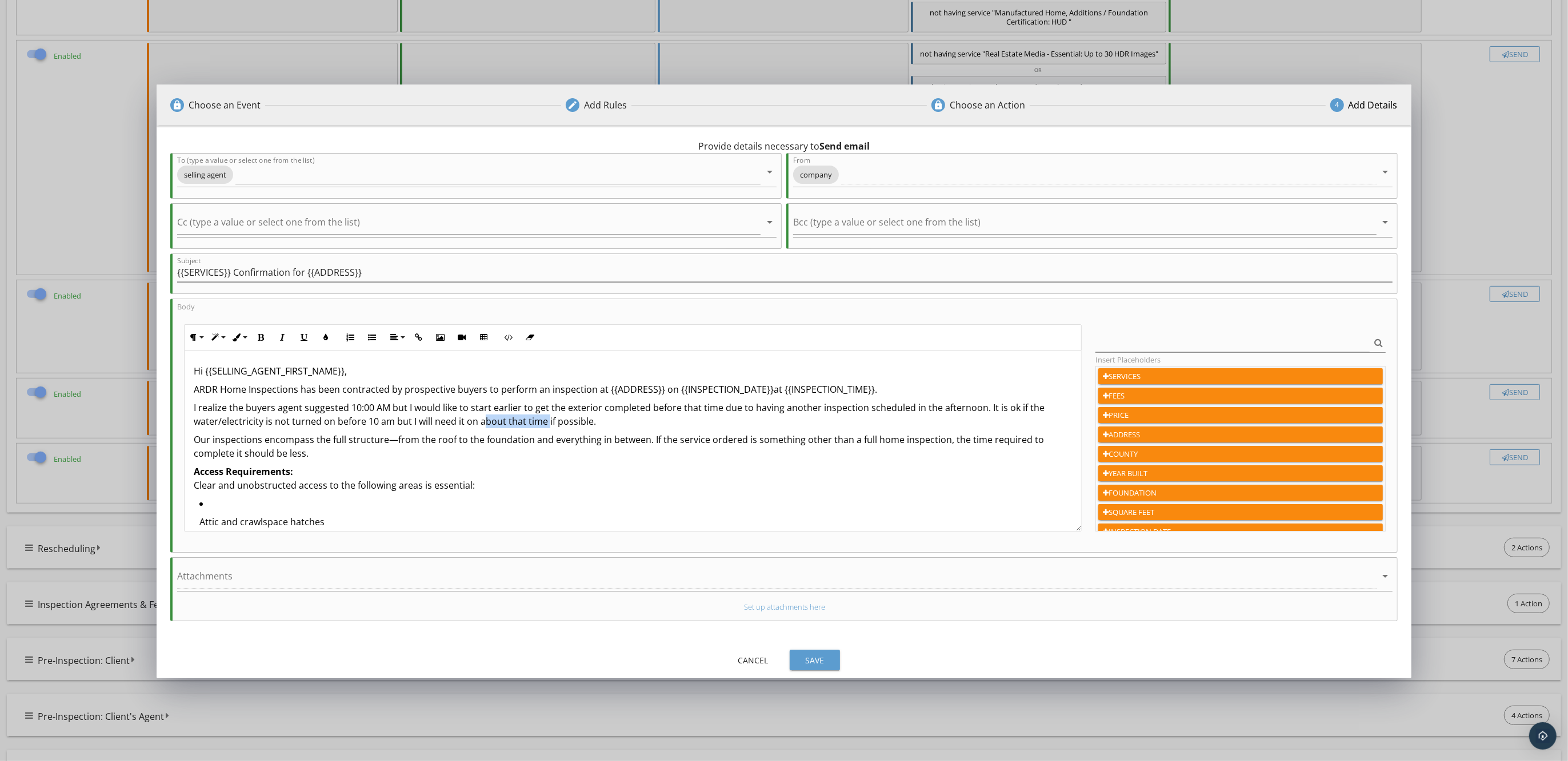
drag, startPoint x: 478, startPoint y: 422, endPoint x: 543, endPoint y: 421, distance: 65.0
click at [543, 421] on p "I realize the buyers agent suggested 10:00 AM but I would like to start earlier…" at bounding box center [632, 414] width 878 height 27
click at [636, 415] on p "I realize the buyers agent suggested 10:00 AM but I would like to start earlier…" at bounding box center [632, 414] width 878 height 27
drag, startPoint x: 197, startPoint y: 401, endPoint x: 639, endPoint y: 413, distance: 442.2
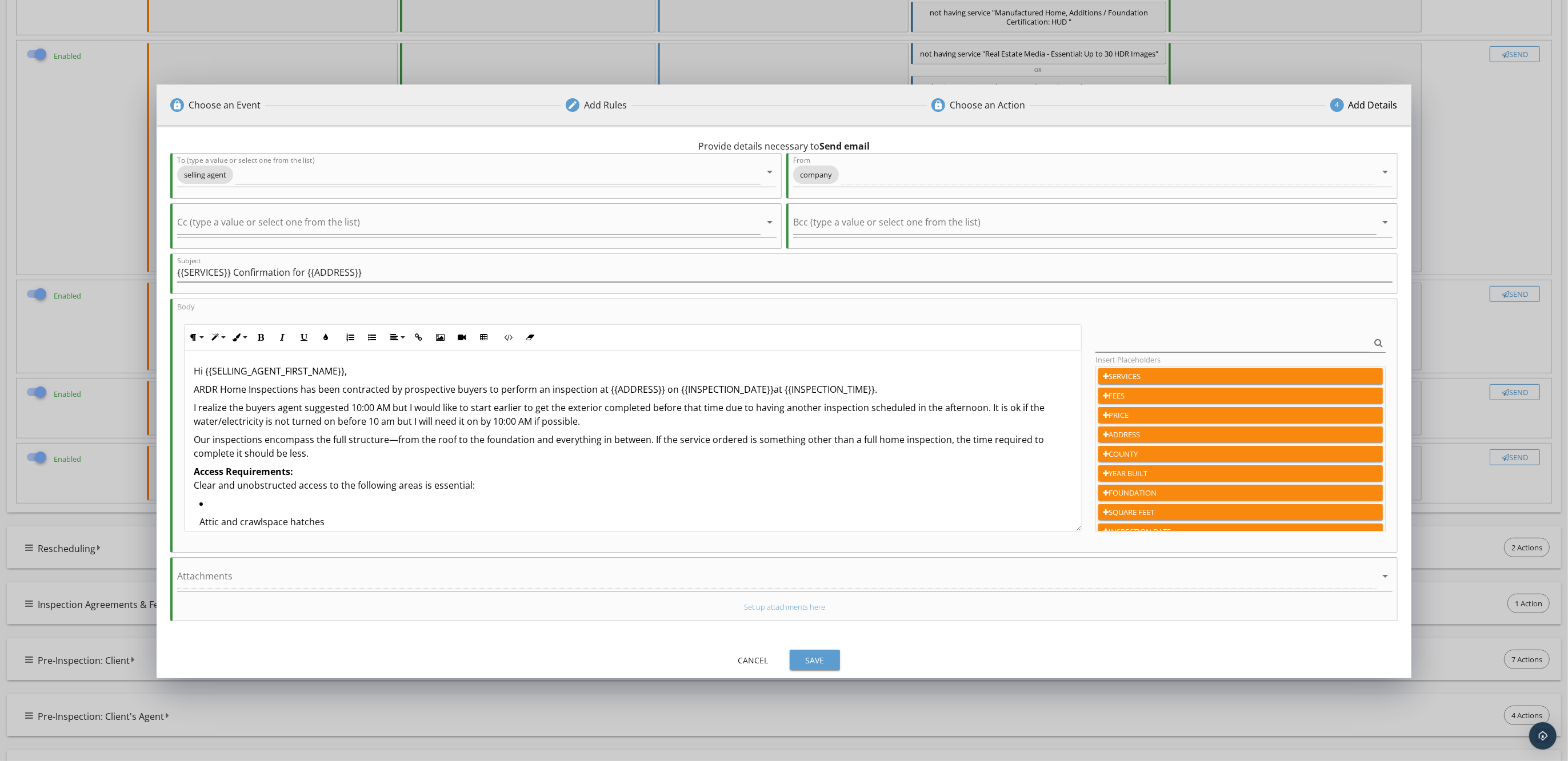
click at [280, 331] on button "Italic" at bounding box center [282, 338] width 22 height 22
click at [675, 477] on p "Access Requirements: Clear and unobstructed access to the following areas is es…" at bounding box center [632, 478] width 878 height 27
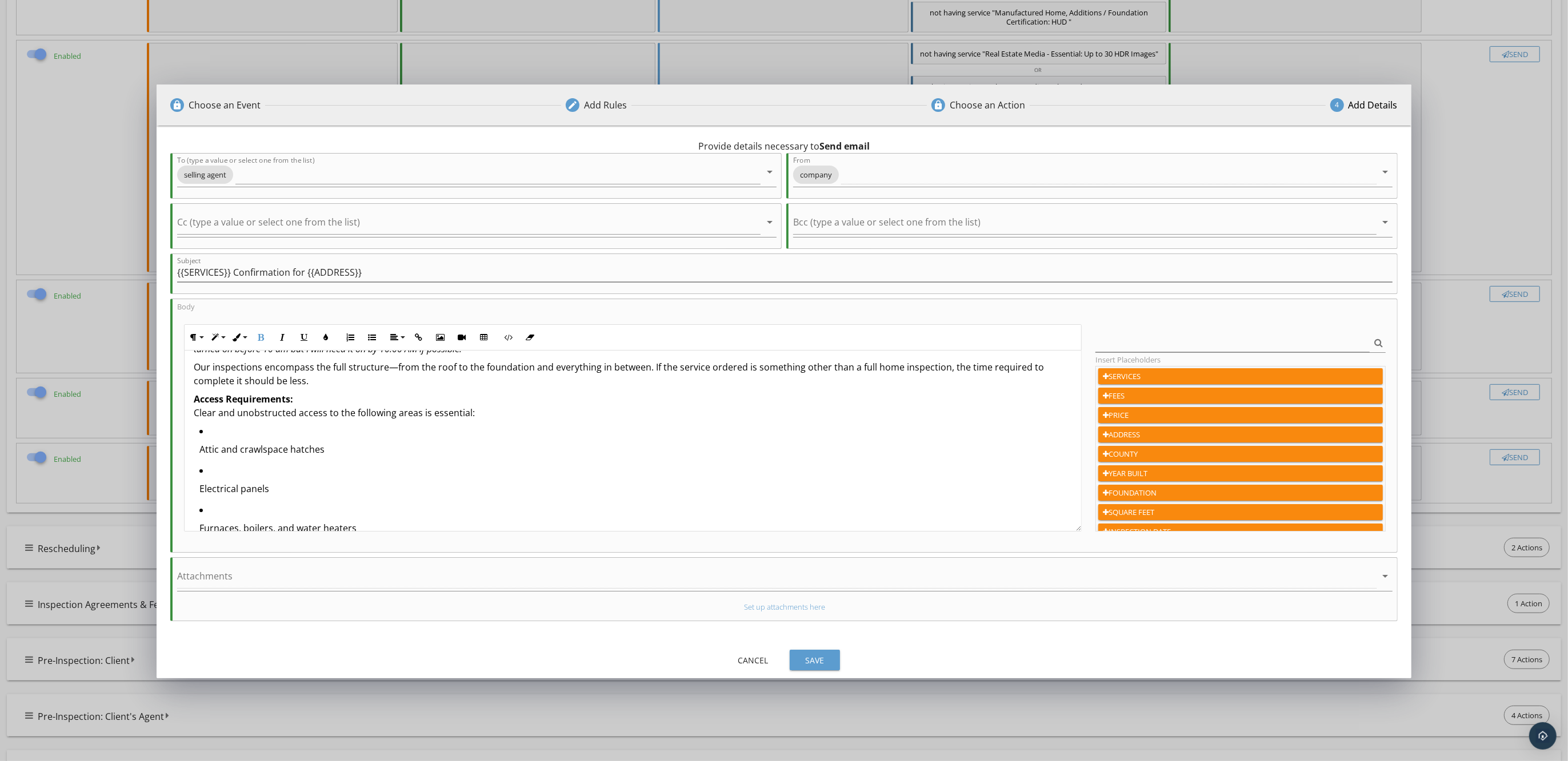
scroll to position [71, 0]
click at [198, 451] on ul "Attic and crawlspace hatches Electrical panels Furnaces, boilers, and water hea…" at bounding box center [632, 504] width 878 height 158
click at [197, 470] on ul "Electrical panels Furnaces, boilers, and water heaters Plumbing cleanouts and a…" at bounding box center [632, 502] width 878 height 118
click at [200, 484] on p "Furnaces, boilers, and water heaters" at bounding box center [636, 487] width 873 height 14
click at [198, 504] on ul "Plumbing cleanouts and any other relevant systems" at bounding box center [632, 500] width 878 height 40
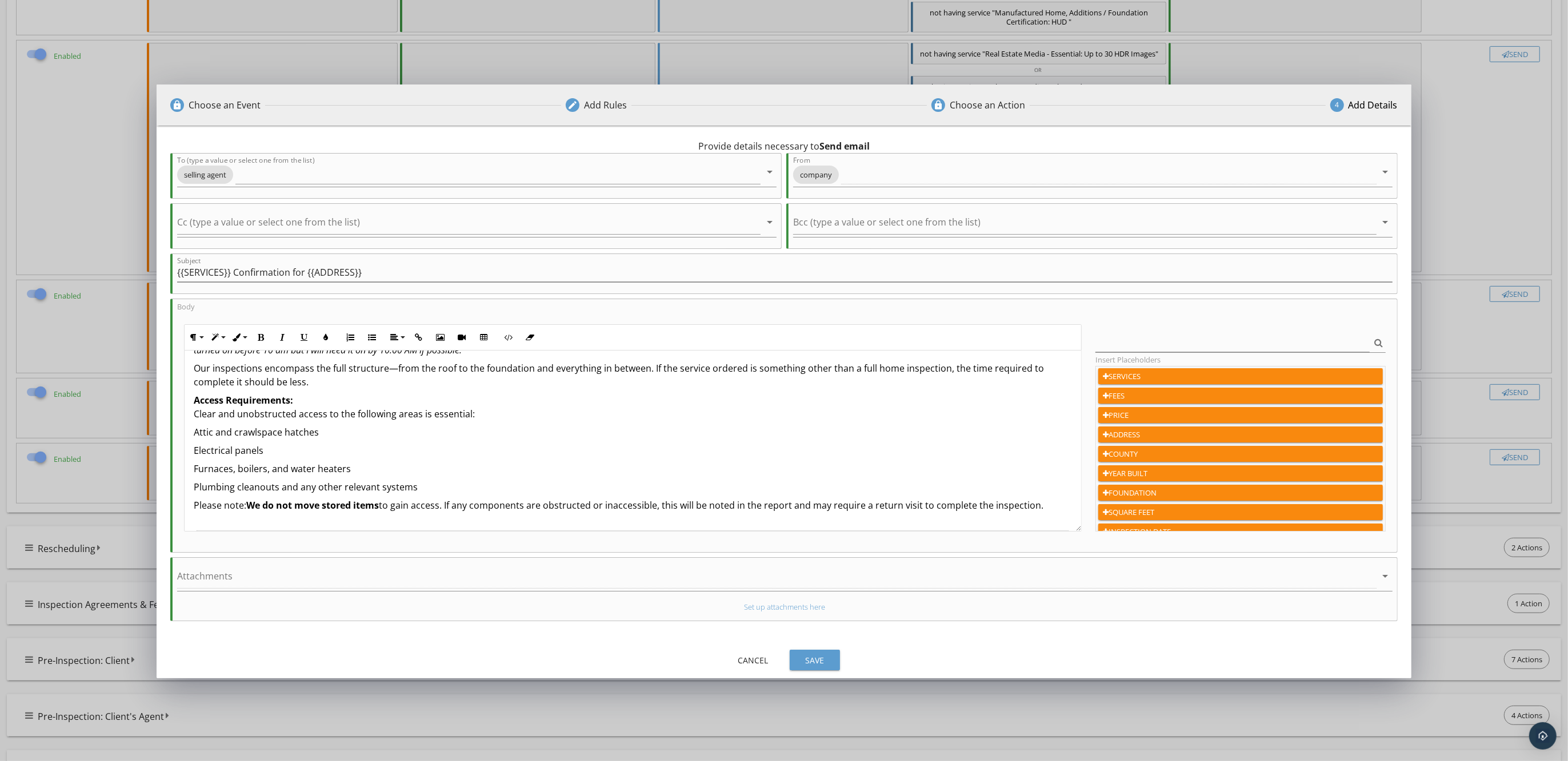
click at [198, 411] on p "Access Requirements: Clear and unobstructed access to the following areas is es…" at bounding box center [632, 407] width 878 height 27
click at [191, 415] on div "Hi {{SELLING_AGENT_FIRST_NAME}}, ARDR Home Inspections has been contracted by p…" at bounding box center [632, 734] width 897 height 909
click at [371, 335] on icon "button" at bounding box center [372, 337] width 8 height 8
click at [191, 434] on div "Hi {{SELLING_AGENT_FIRST_NAME}}, ARDR Home Inspections has been contracted by p…" at bounding box center [632, 735] width 897 height 911
click at [374, 333] on icon "button" at bounding box center [372, 337] width 8 height 8
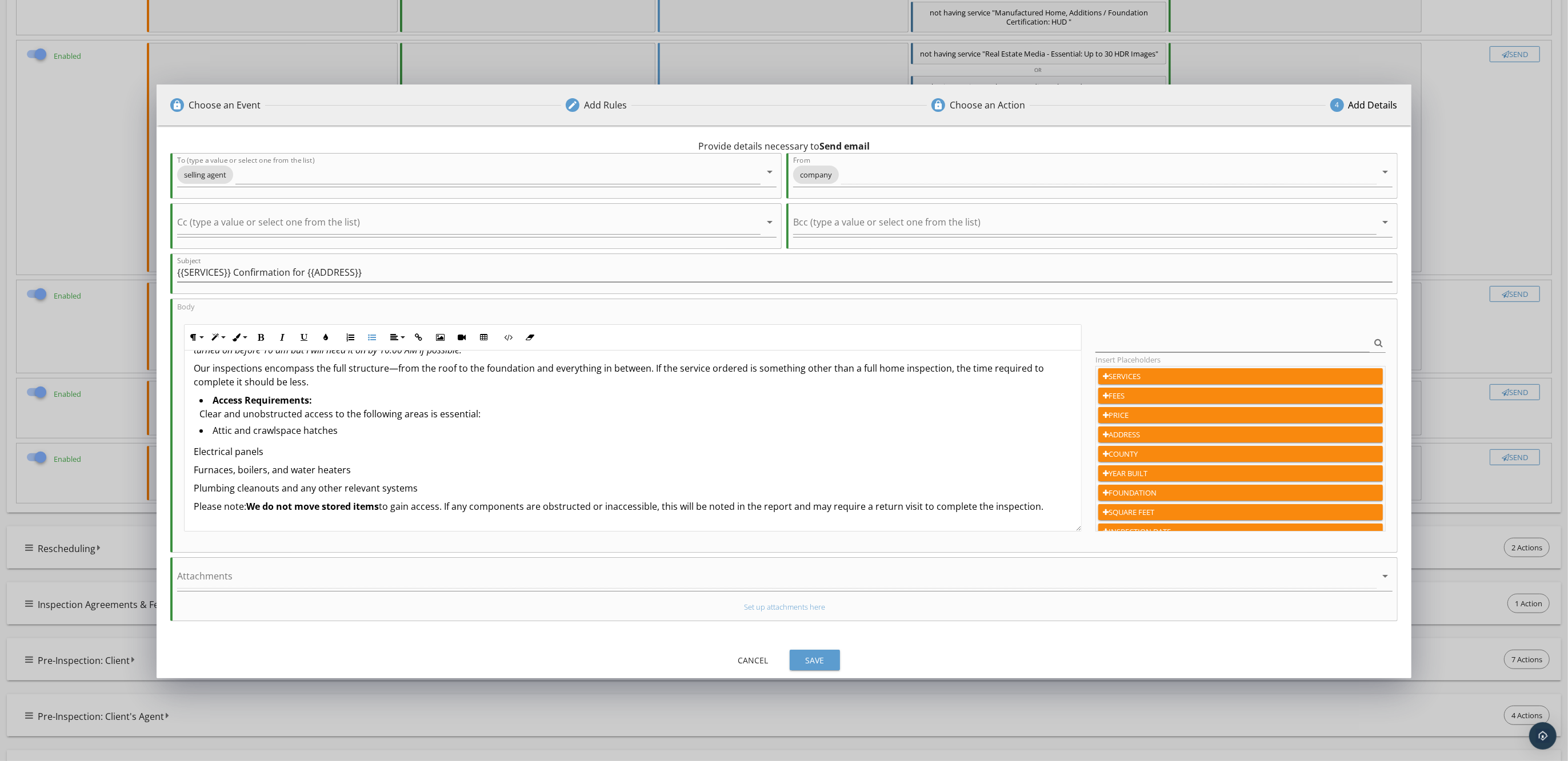
click at [189, 451] on div "Hi {{SELLING_AGENT_FIRST_NAME}}, ARDR Home Inspections has been contracted by p…" at bounding box center [632, 734] width 897 height 909
click at [374, 334] on icon "button" at bounding box center [372, 337] width 8 height 8
click at [194, 469] on p "Furnaces, boilers, and water heaters" at bounding box center [632, 468] width 878 height 14
click at [372, 336] on icon "button" at bounding box center [372, 337] width 8 height 8
click at [209, 398] on li "Access Requirements: Clear and unobstructed access to the following areas is es…" at bounding box center [636, 409] width 873 height 30
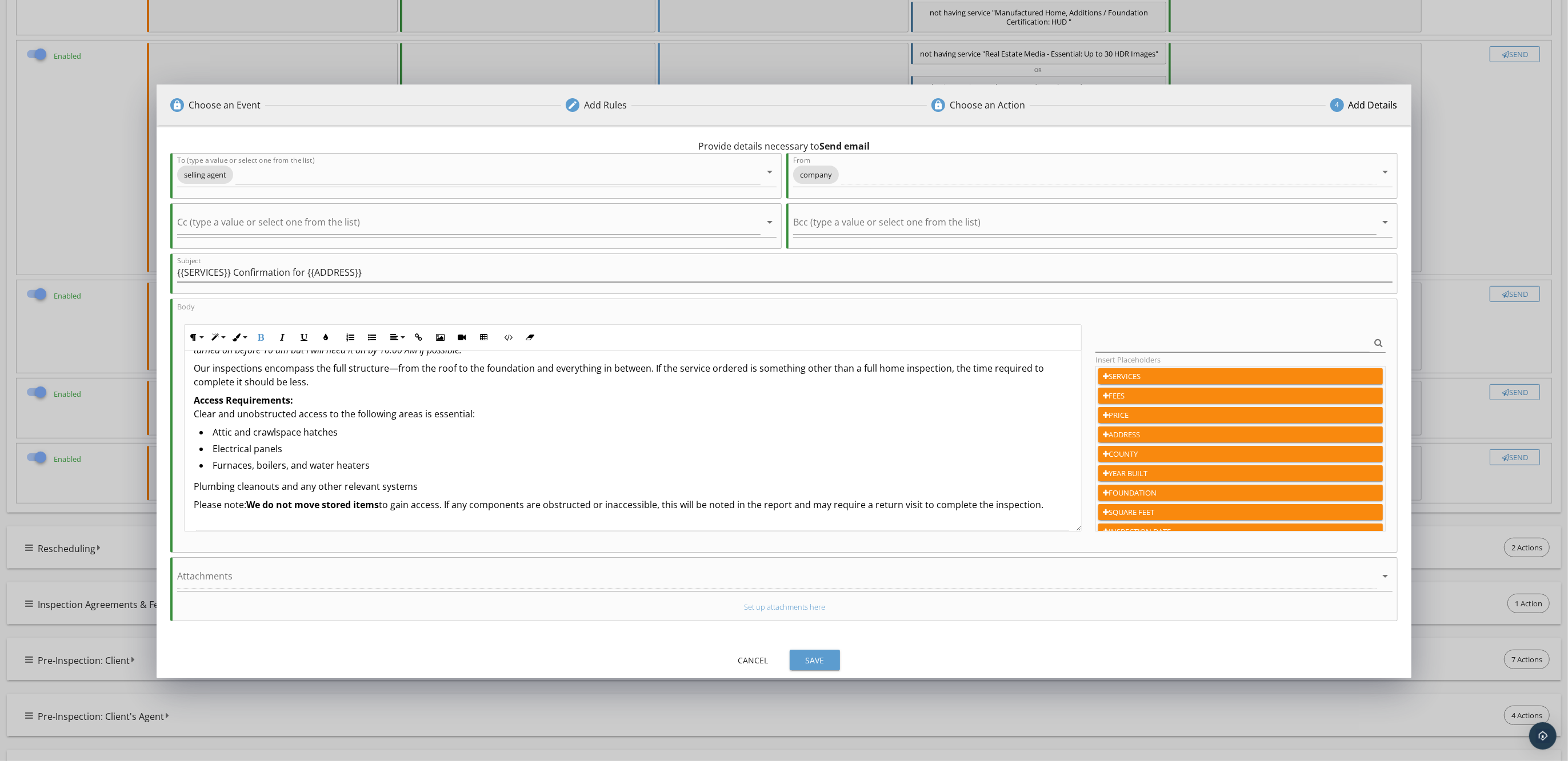
click at [194, 416] on p "Access Requirements: Clear and unobstructed access to the following areas is es…" at bounding box center [632, 407] width 878 height 27
click at [368, 335] on icon "button" at bounding box center [372, 337] width 8 height 8
click at [206, 401] on li "Access Requirements:" at bounding box center [636, 401] width 873 height 16
click at [194, 488] on p "Plumbing cleanouts and any other relevant systems" at bounding box center [632, 489] width 878 height 14
click at [376, 334] on icon "button" at bounding box center [372, 337] width 8 height 8
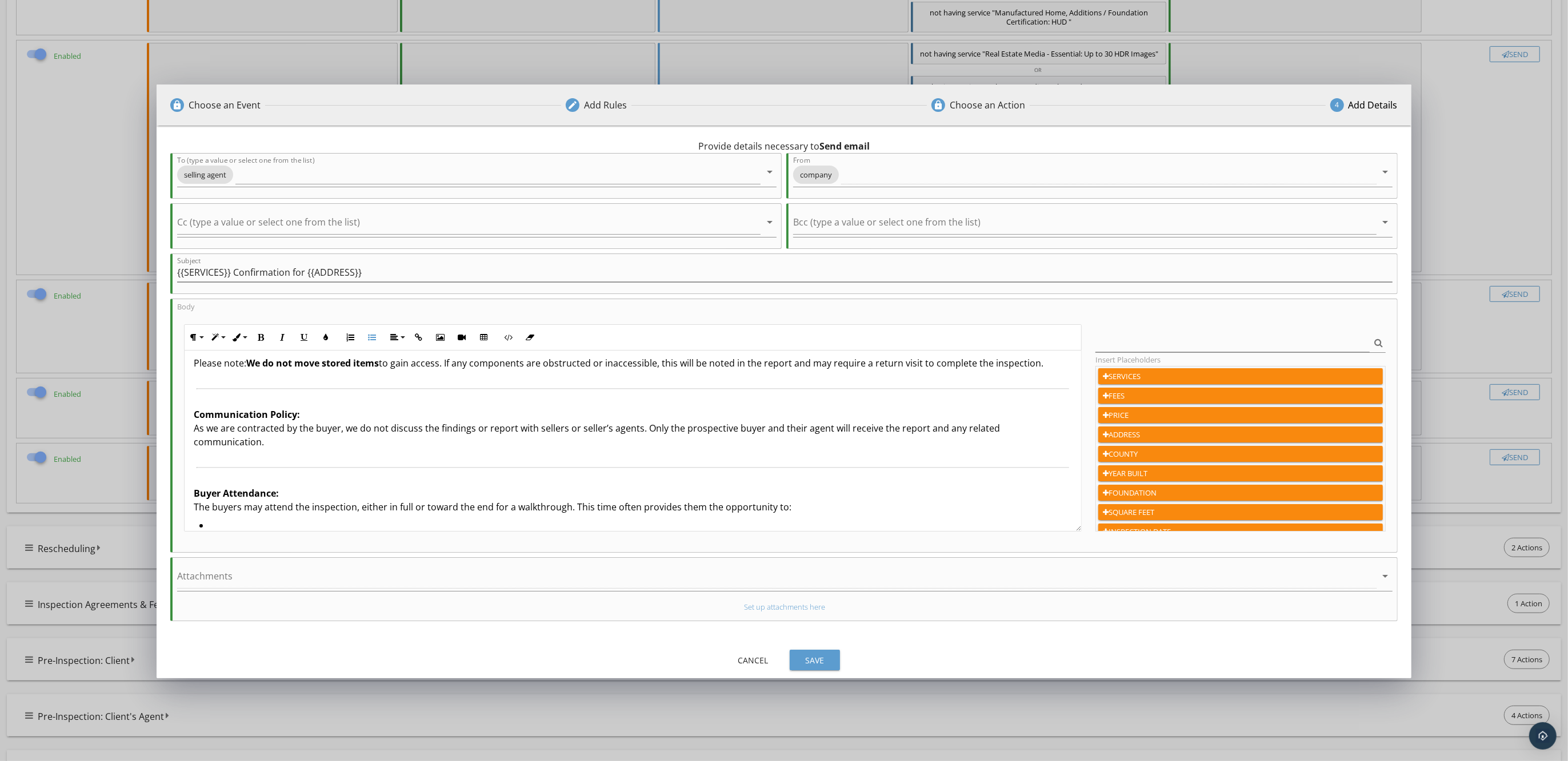
scroll to position [357, 0]
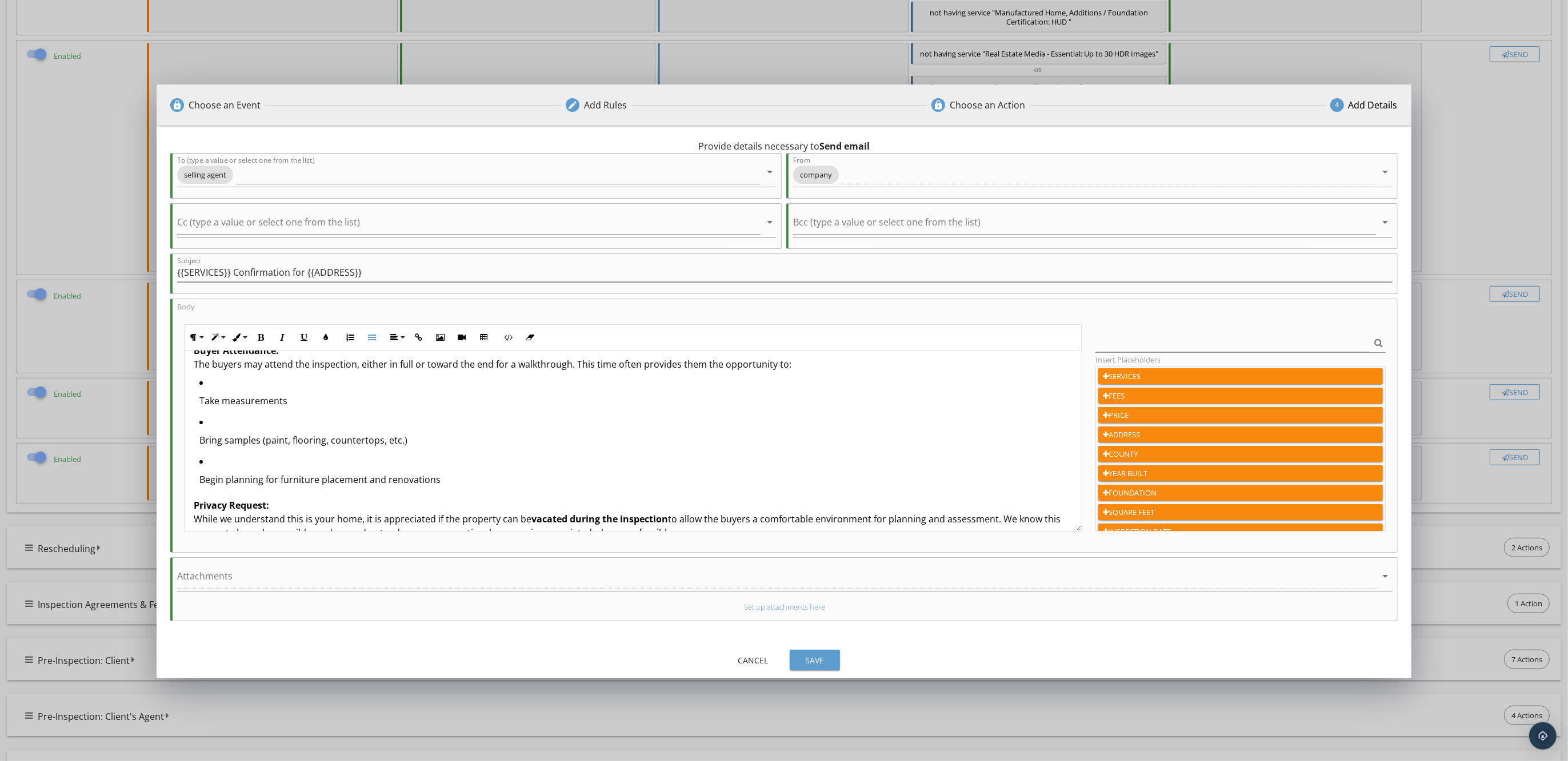
click at [200, 394] on p "Take measurements" at bounding box center [636, 401] width 873 height 14
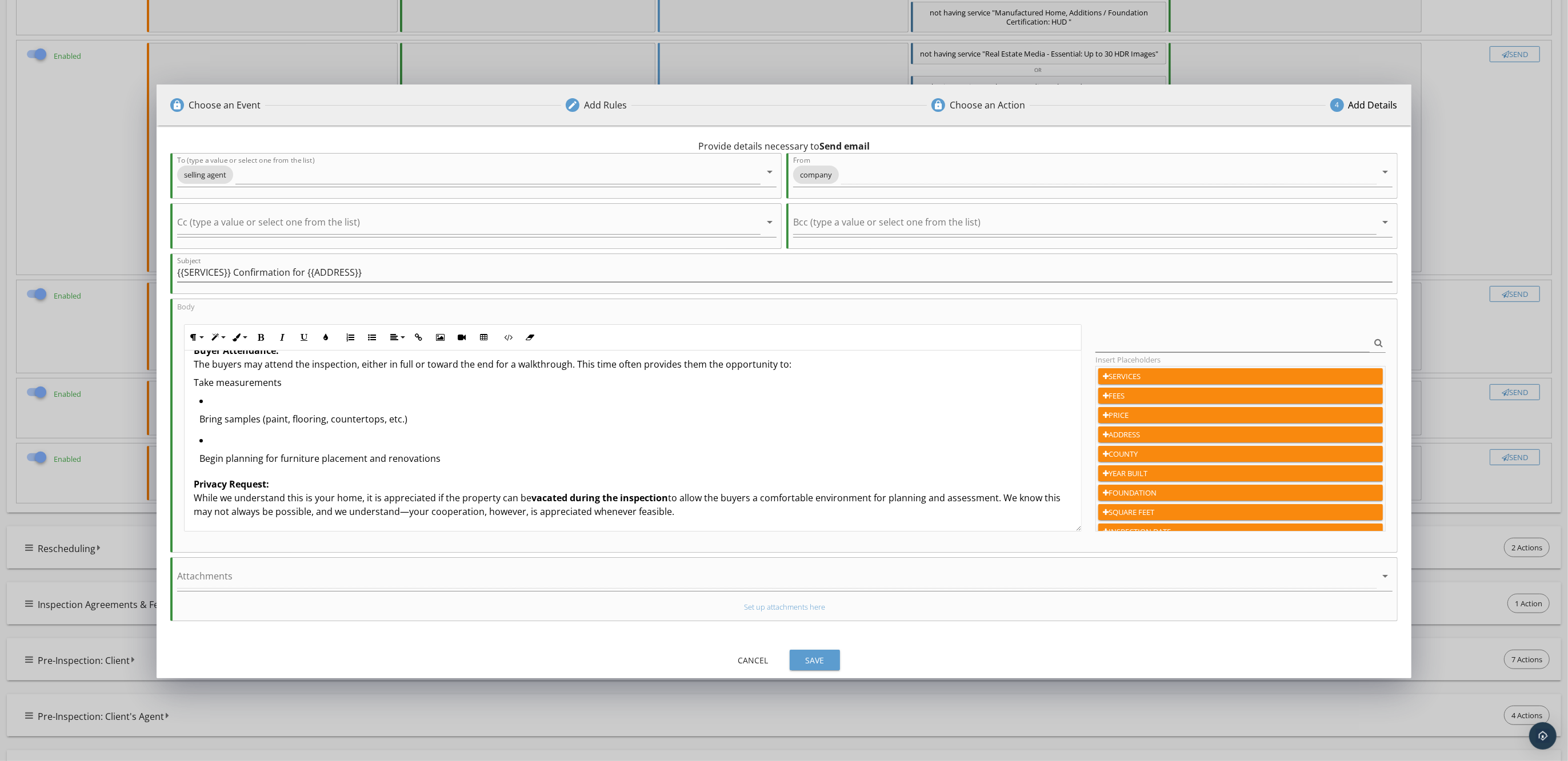
click at [200, 412] on p "Bring samples (paint, flooring, countertops, etc.)" at bounding box center [636, 419] width 873 height 14
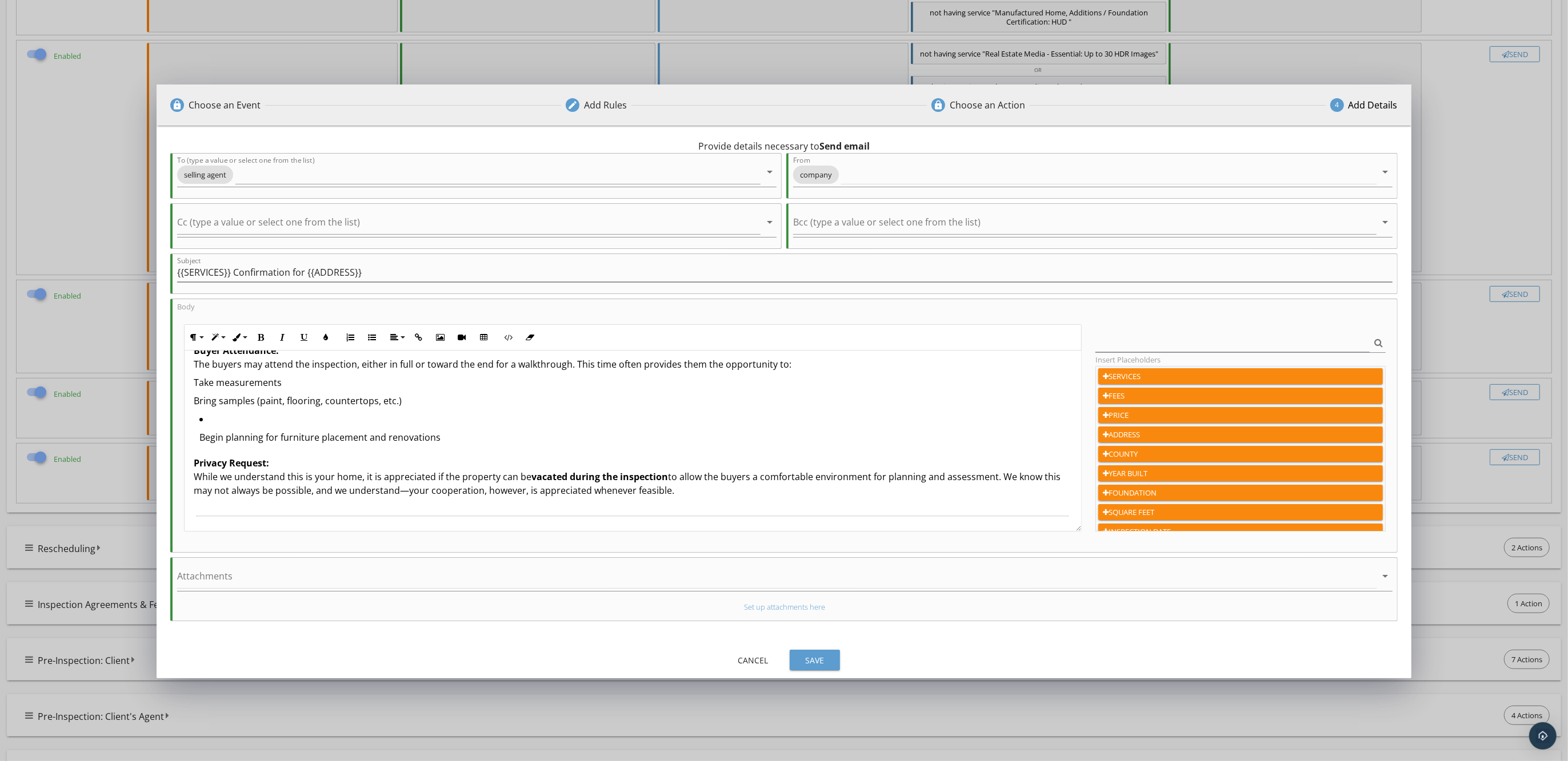
click at [200, 431] on p "Begin planning for furniture placement and renovations" at bounding box center [636, 437] width 873 height 14
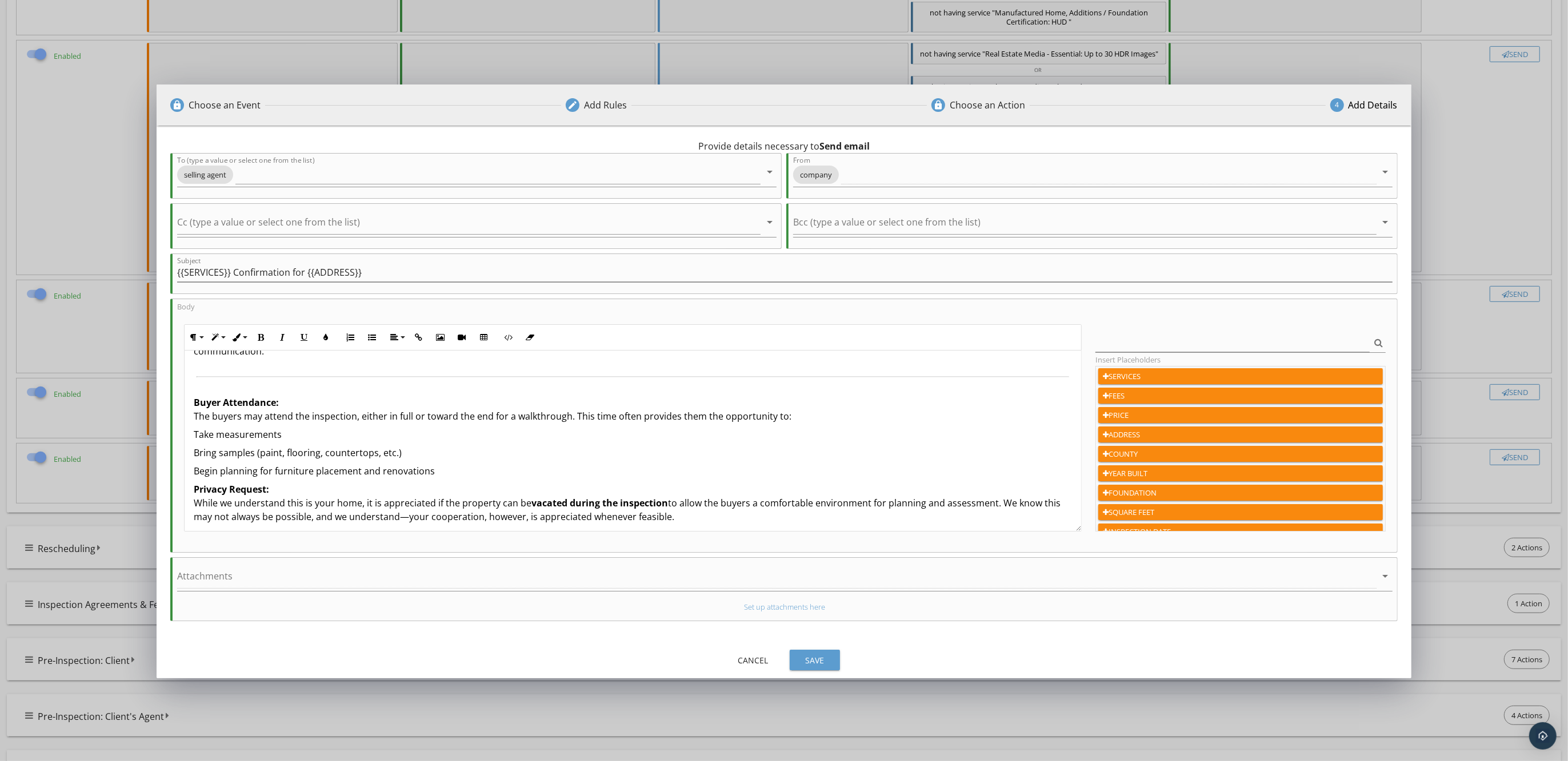
scroll to position [285, 0]
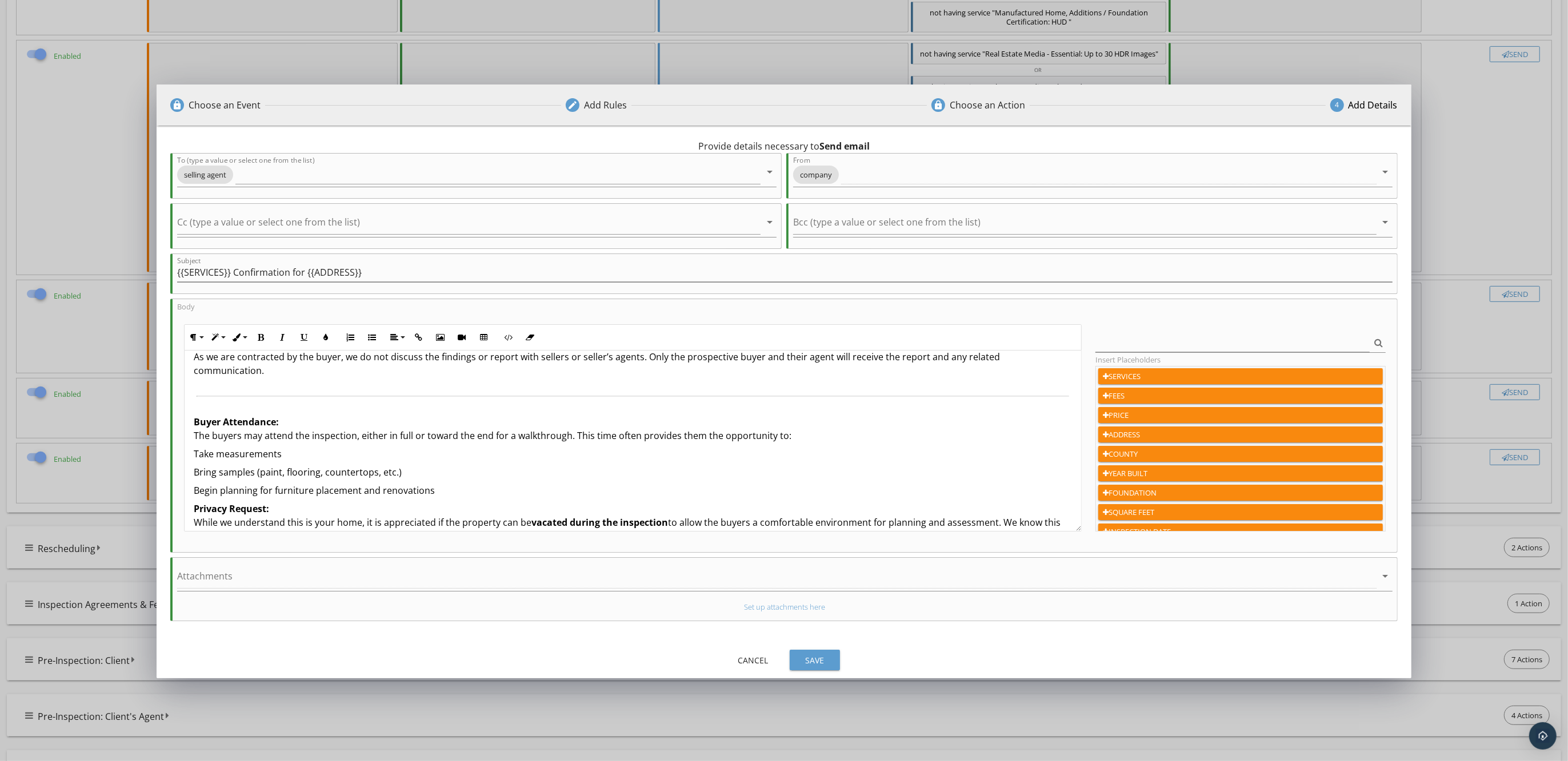
click at [195, 422] on p "Buyer Attendance: The buyers may attend the inspection, either in full or towar…" at bounding box center [632, 428] width 878 height 27
click at [192, 440] on div "Hi {{SELLING_AGENT_FIRST_NAME}}, ARDR Home Inspections has been contracted by p…" at bounding box center [632, 485] width 897 height 841
click at [376, 338] on icon "button" at bounding box center [372, 337] width 8 height 8
drag, startPoint x: 193, startPoint y: 462, endPoint x: 203, endPoint y: 454, distance: 12.8
click at [193, 462] on div "Hi {{SELLING_AGENT_FIRST_NAME}}, ARDR Home Inspections has been contracted by p…" at bounding box center [632, 487] width 897 height 844
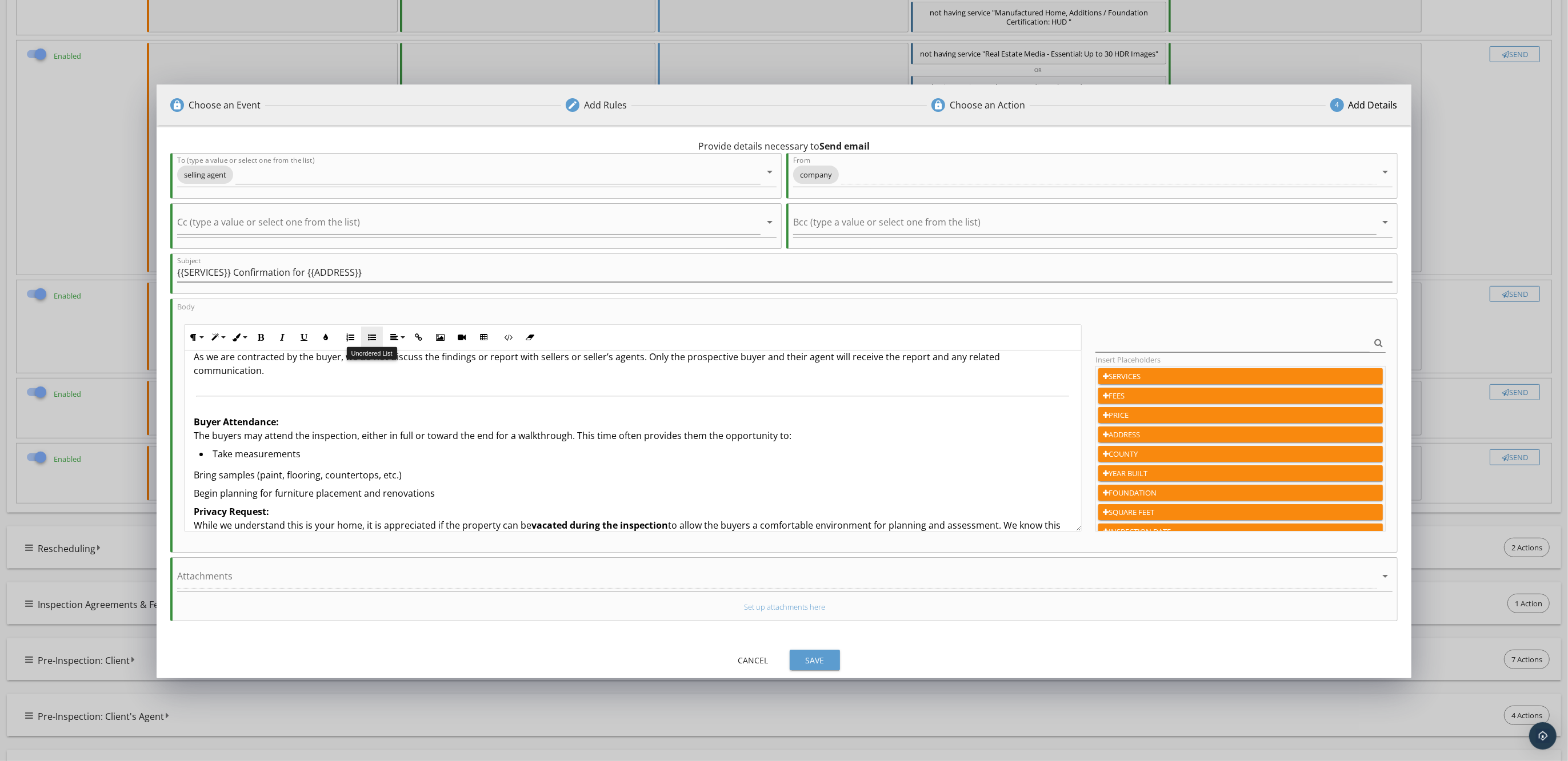
click at [374, 339] on icon "button" at bounding box center [372, 337] width 8 height 8
click at [192, 479] on div "Hi {{SELLING_AGENT_FIRST_NAME}}, ARDR Home Inspections has been contracted by p…" at bounding box center [632, 486] width 897 height 843
click at [369, 334] on icon "button" at bounding box center [372, 337] width 8 height 8
click at [537, 447] on li "Take measurements" at bounding box center [636, 455] width 873 height 16
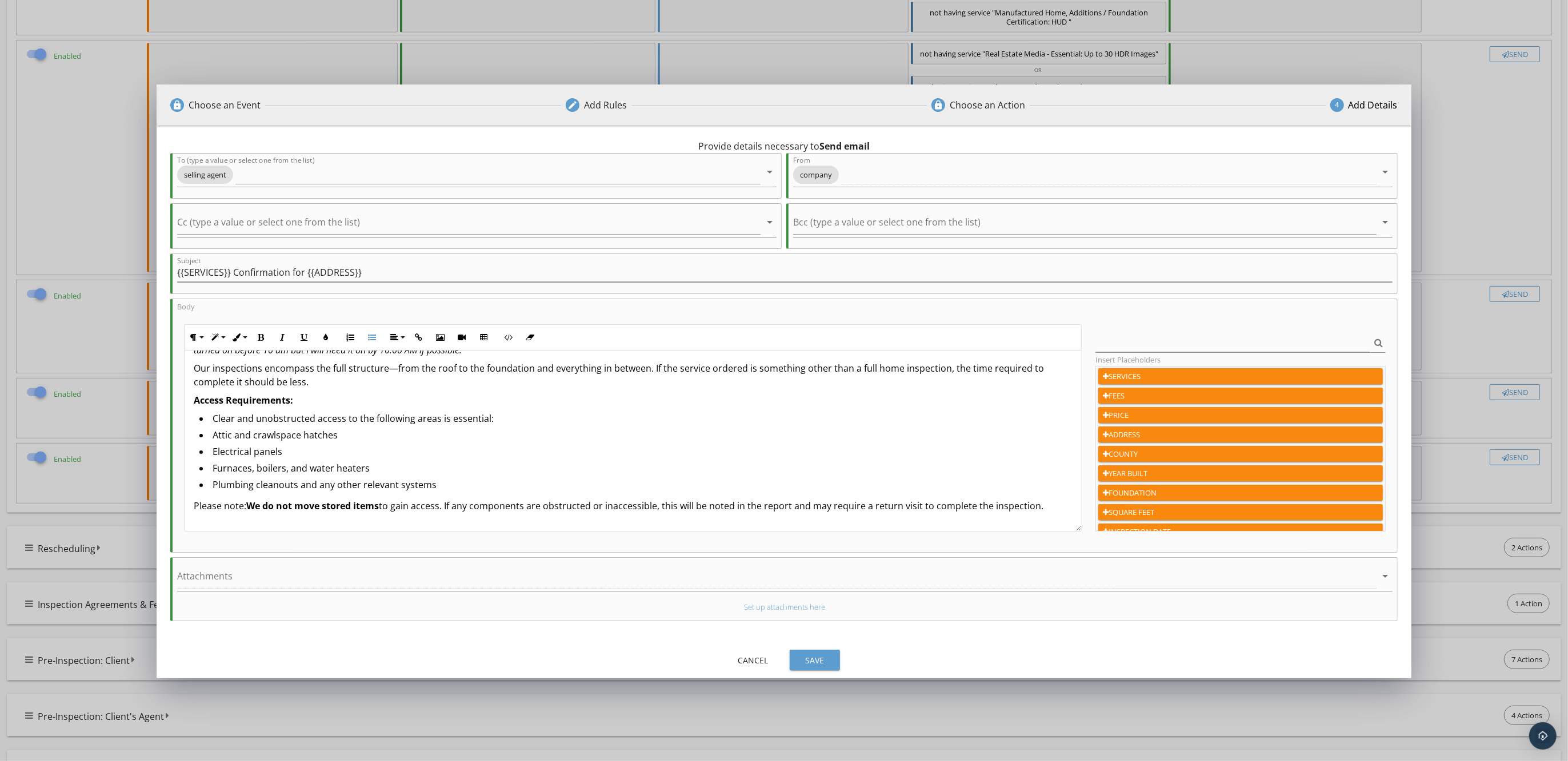
scroll to position [0, 0]
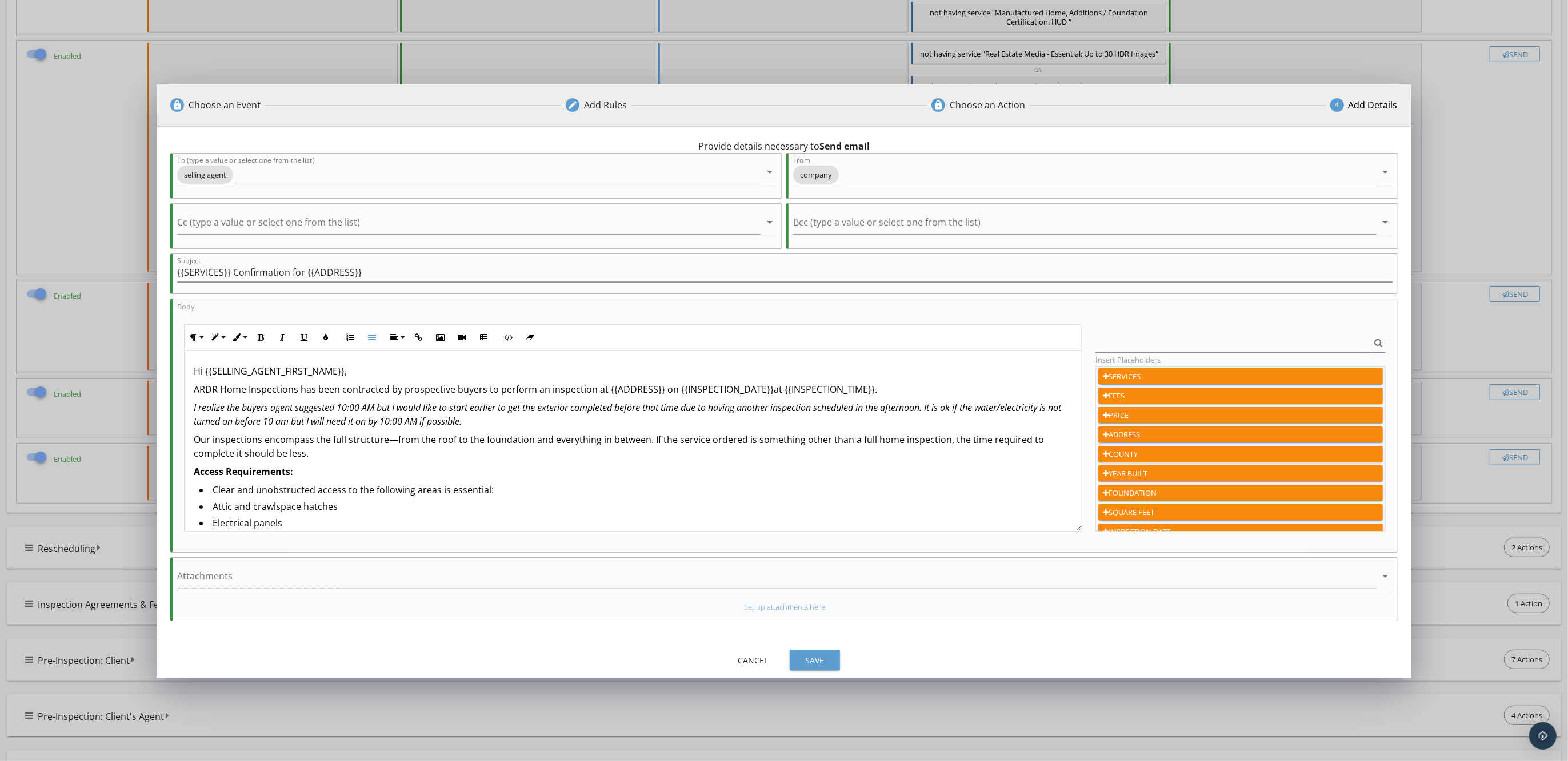
click at [766, 394] on p "ARDR Home Inspections has been contracted by prospective buyers to perform an i…" at bounding box center [632, 389] width 878 height 14
click at [978, 361] on div "Hi {{SELLING_AGENT_FIRST_NAME}}, ARDR Home Inspections has been contracted by p…" at bounding box center [632, 771] width 897 height 841
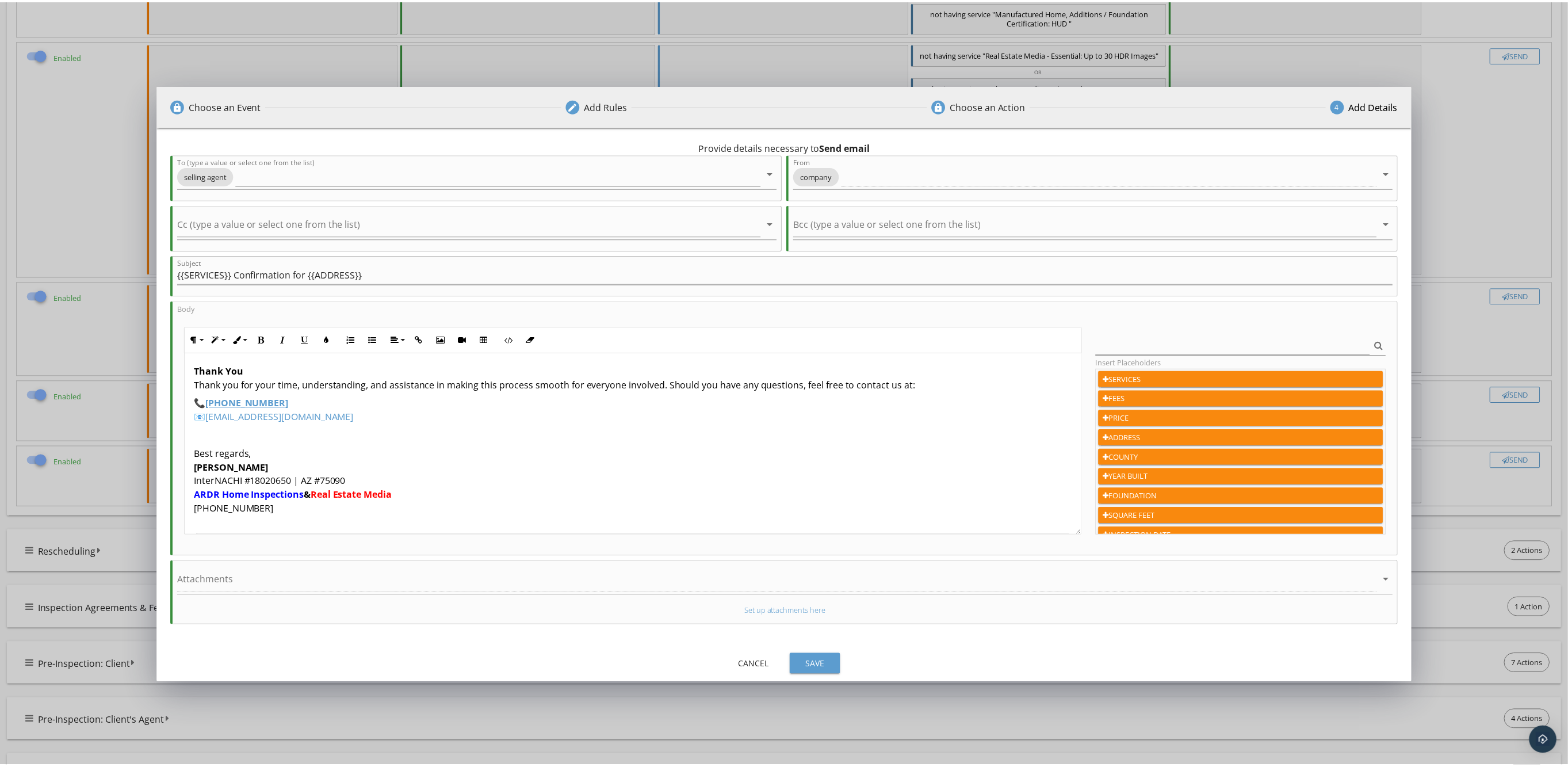
scroll to position [576, 0]
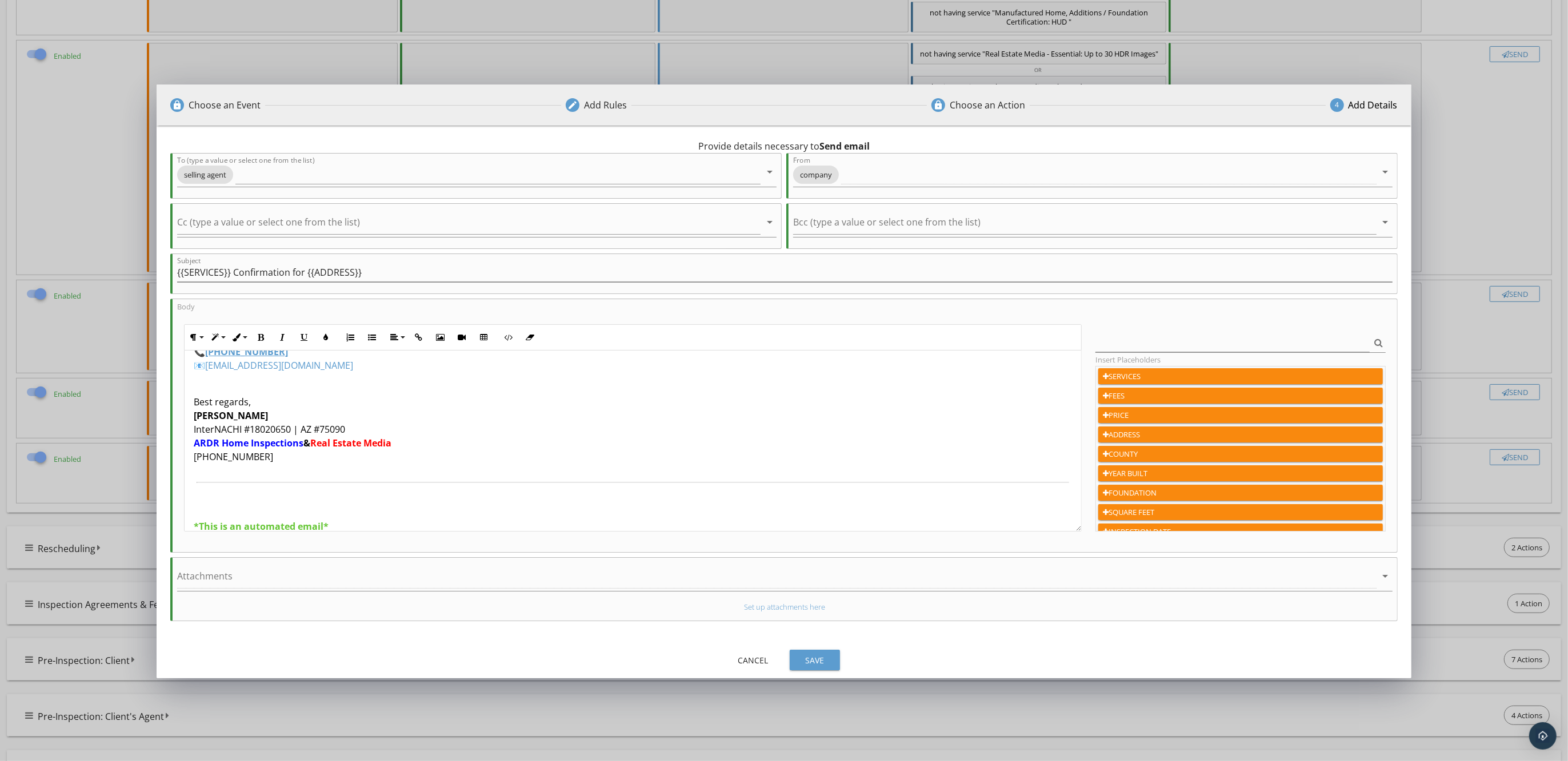
click at [814, 657] on div "Save" at bounding box center [814, 661] width 32 height 12
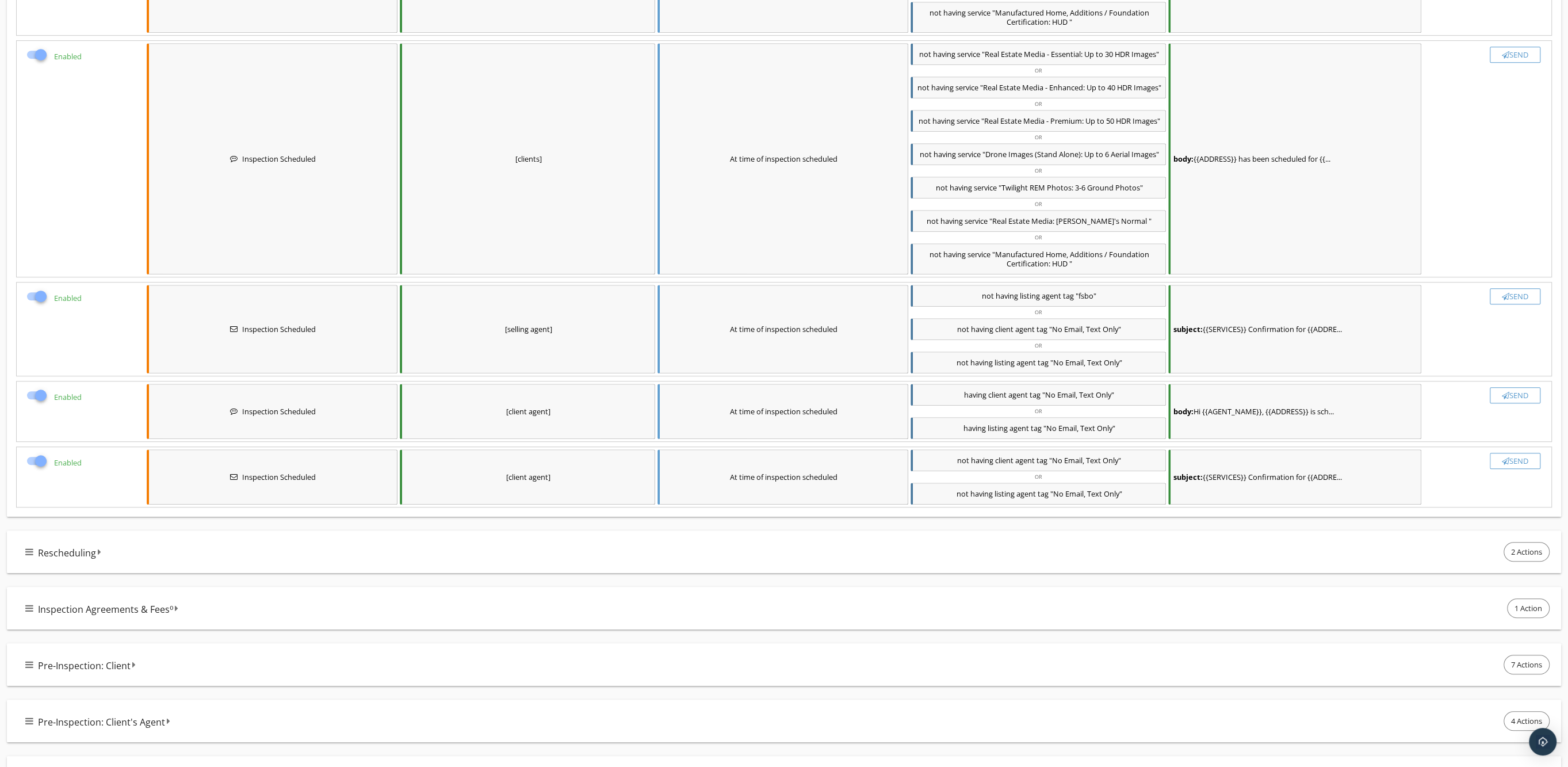
click at [519, 416] on div "[client agent]" at bounding box center [527, 411] width 256 height 55
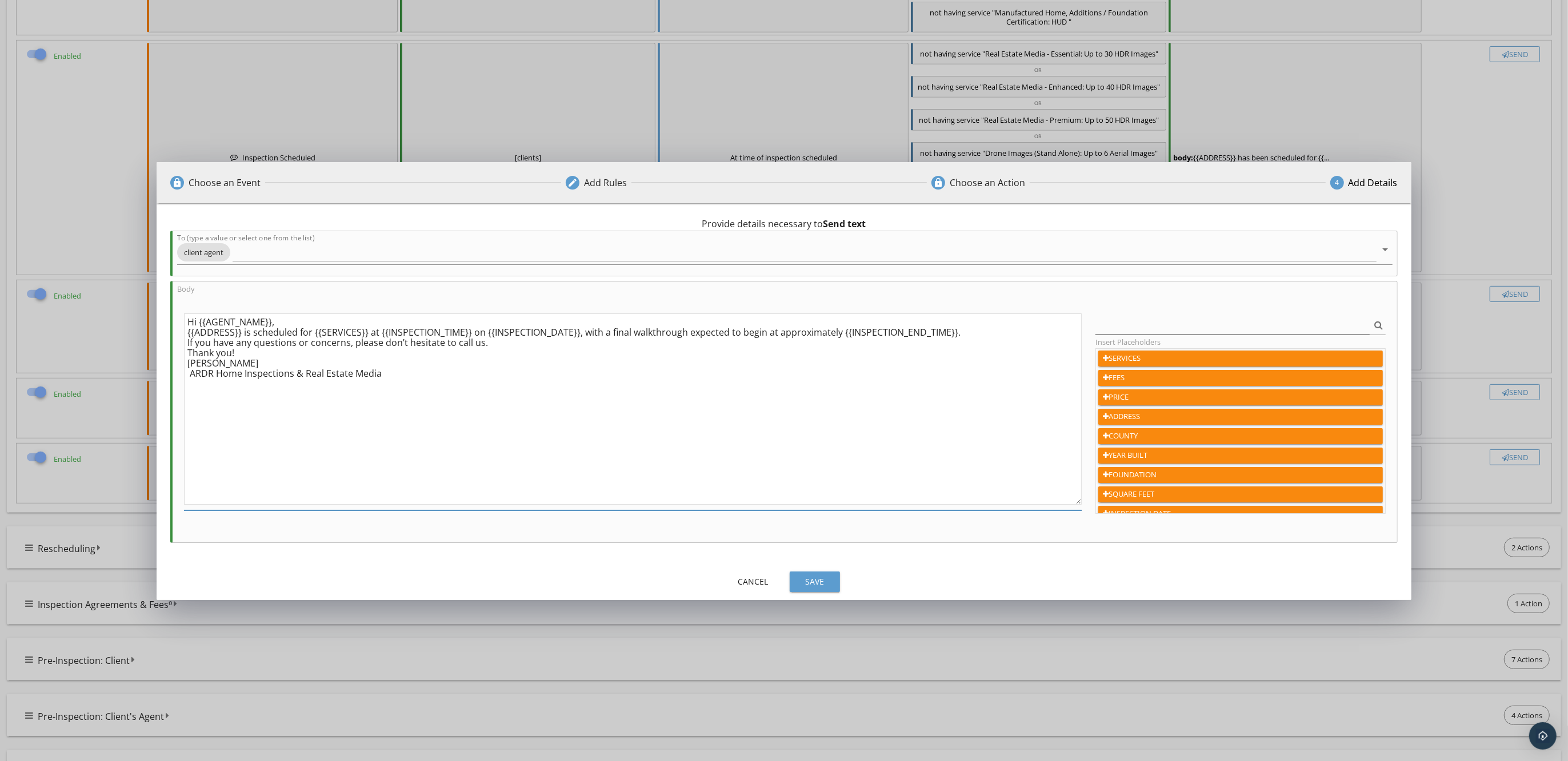
drag, startPoint x: 369, startPoint y: 333, endPoint x: 471, endPoint y: 331, distance: 102.0
click at [471, 331] on textarea "Hi {{AGENT_NAME}}, {{ADDRESS}} is scheduled for {{SERVICES}} at {{INSPECTION_TI…" at bounding box center [632, 409] width 898 height 191
click at [187, 334] on textarea "Hi {{AGENT_NAME}}, {{ADDRESS}} is scheduled for {{SERVICES}} on {{INSPECTION_DA…" at bounding box center [632, 409] width 898 height 191
type textarea "Hi {{AGENT_NAME}}, A Home Inspection at {{ADDRESS}} is scheduled for {{SERVICES…"
click at [821, 583] on div "Save" at bounding box center [814, 582] width 32 height 12
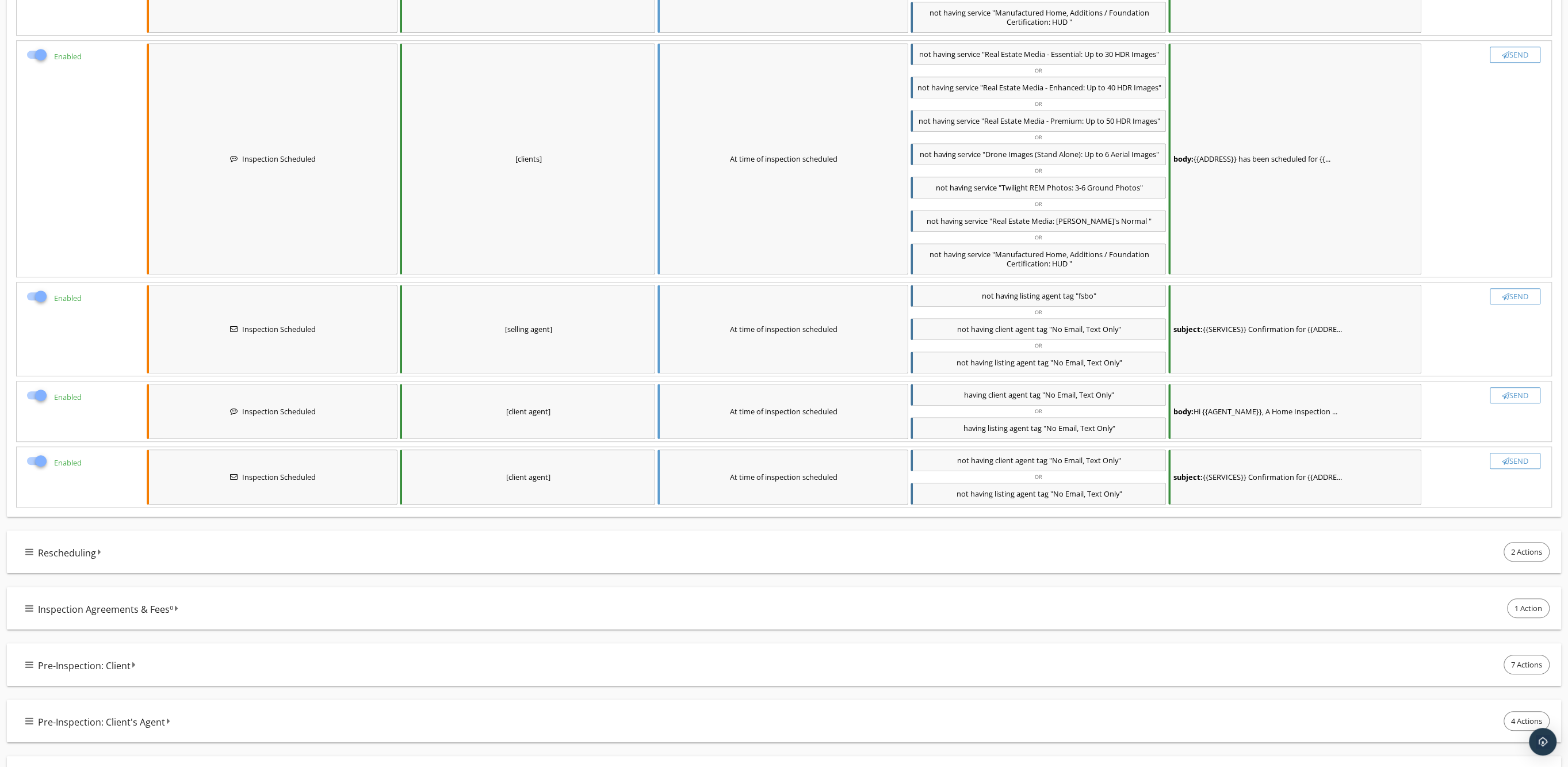
click at [539, 481] on div "[client agent]" at bounding box center [527, 477] width 256 height 55
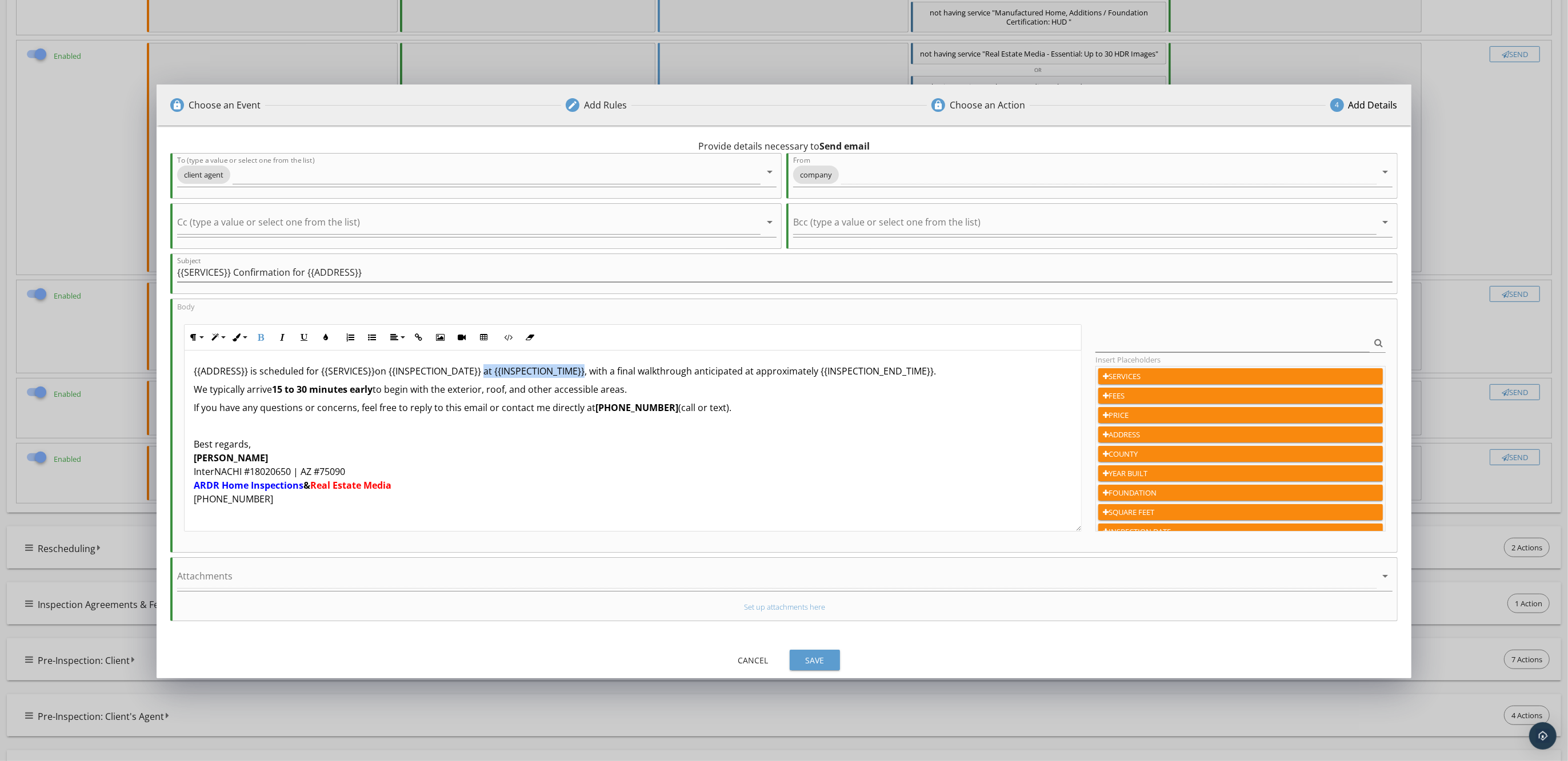
drag, startPoint x: 480, startPoint y: 373, endPoint x: 583, endPoint y: 372, distance: 103.0
click at [583, 372] on p "{{ADDRESS}} is scheduled for {{SERVICES}}on {{INSPECTION_DATE}} at {{INSPECTION…" at bounding box center [632, 371] width 878 height 14
click at [889, 419] on p at bounding box center [632, 426] width 878 height 14
click at [192, 373] on div "{{ADDRESS}} is scheduled for {{SERVICES}}on {{INSPECTION_DATE}} , with a final …" at bounding box center [632, 441] width 897 height 181
click at [814, 659] on div "Save" at bounding box center [814, 661] width 32 height 12
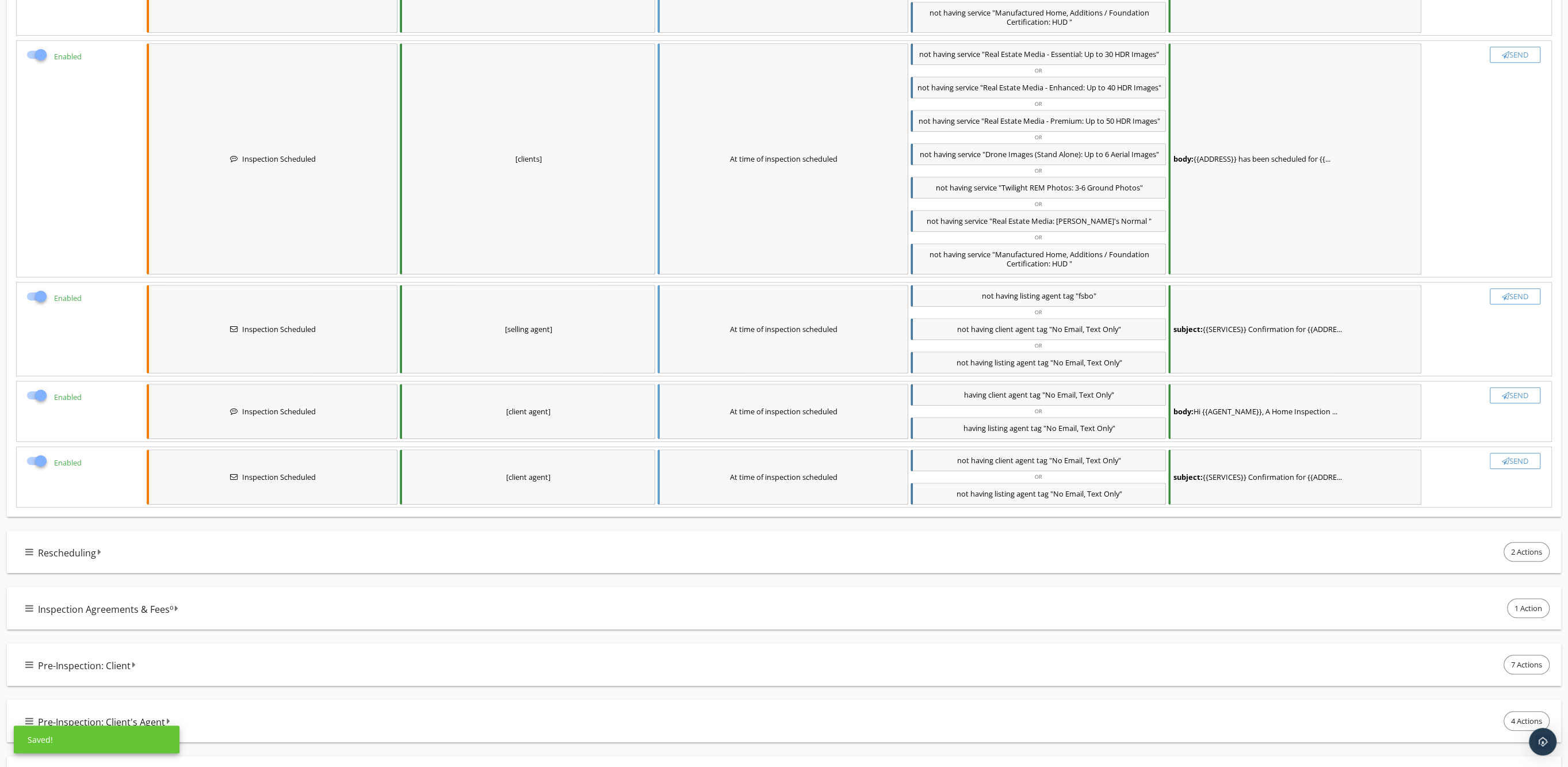
click at [534, 417] on div "[client agent]" at bounding box center [527, 411] width 256 height 55
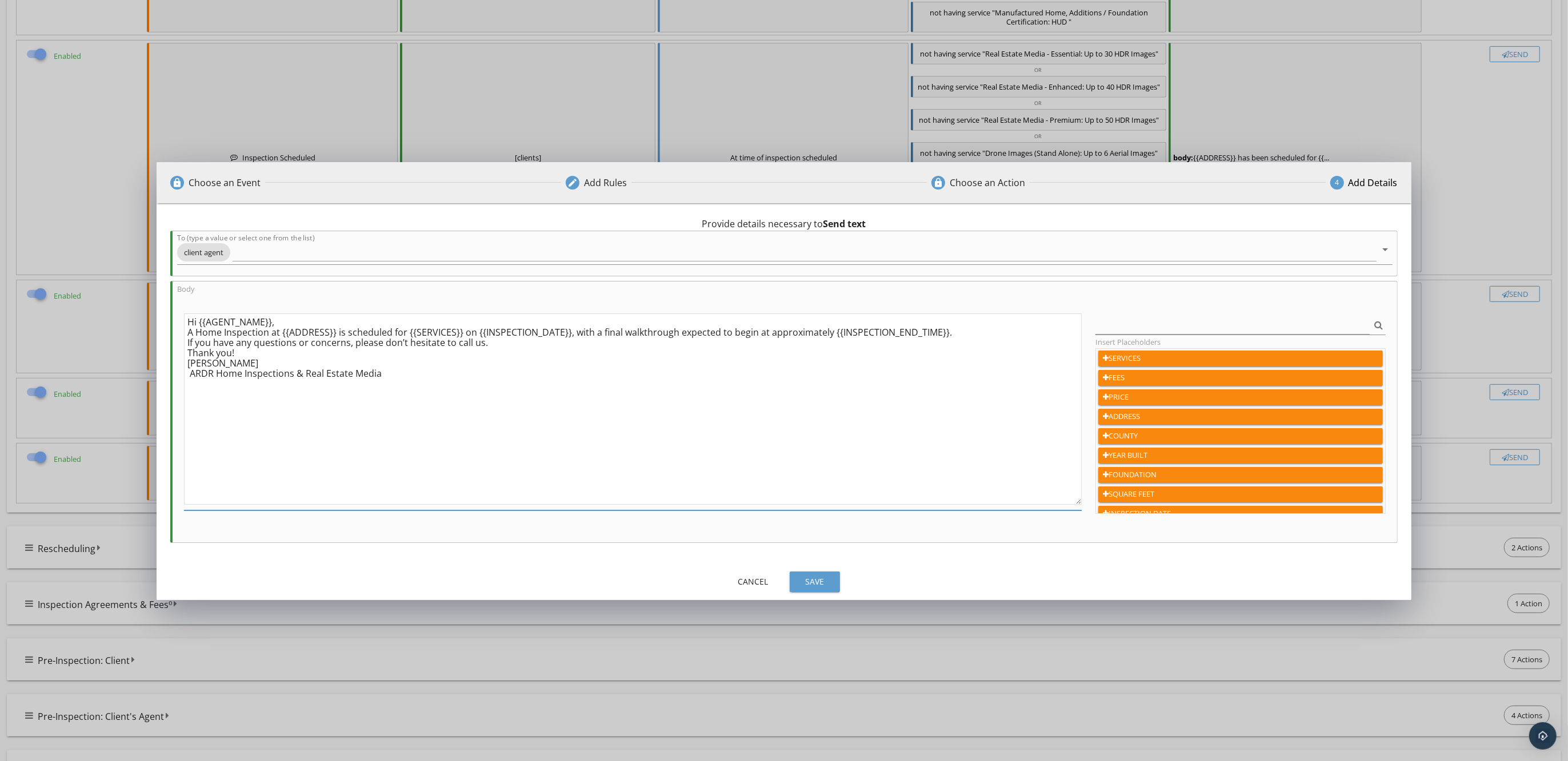
drag, startPoint x: 186, startPoint y: 332, endPoint x: 278, endPoint y: 333, distance: 92.0
click at [278, 333] on textarea "Hi {{AGENT_NAME}}, A Home Inspection at {{ADDRESS}} is scheduled for {{SERVICES…" at bounding box center [632, 409] width 898 height 191
type textarea "Hi {{AGENT_NAME}}, {{ADDRESS}} is scheduled for {{SERVICES}} on {{INSPECTION_DA…"
click at [811, 583] on div "Save" at bounding box center [814, 582] width 32 height 12
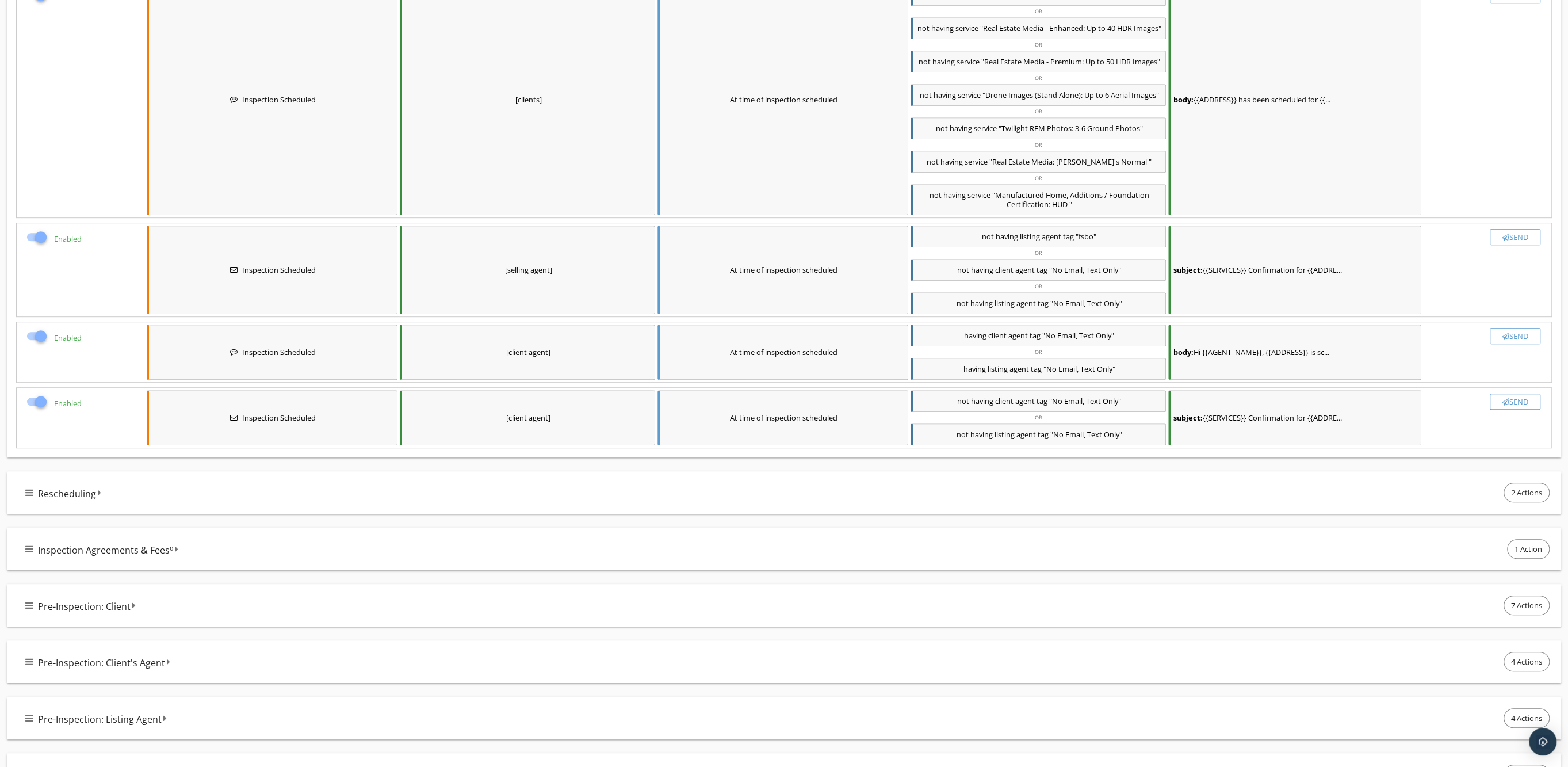
scroll to position [863, 0]
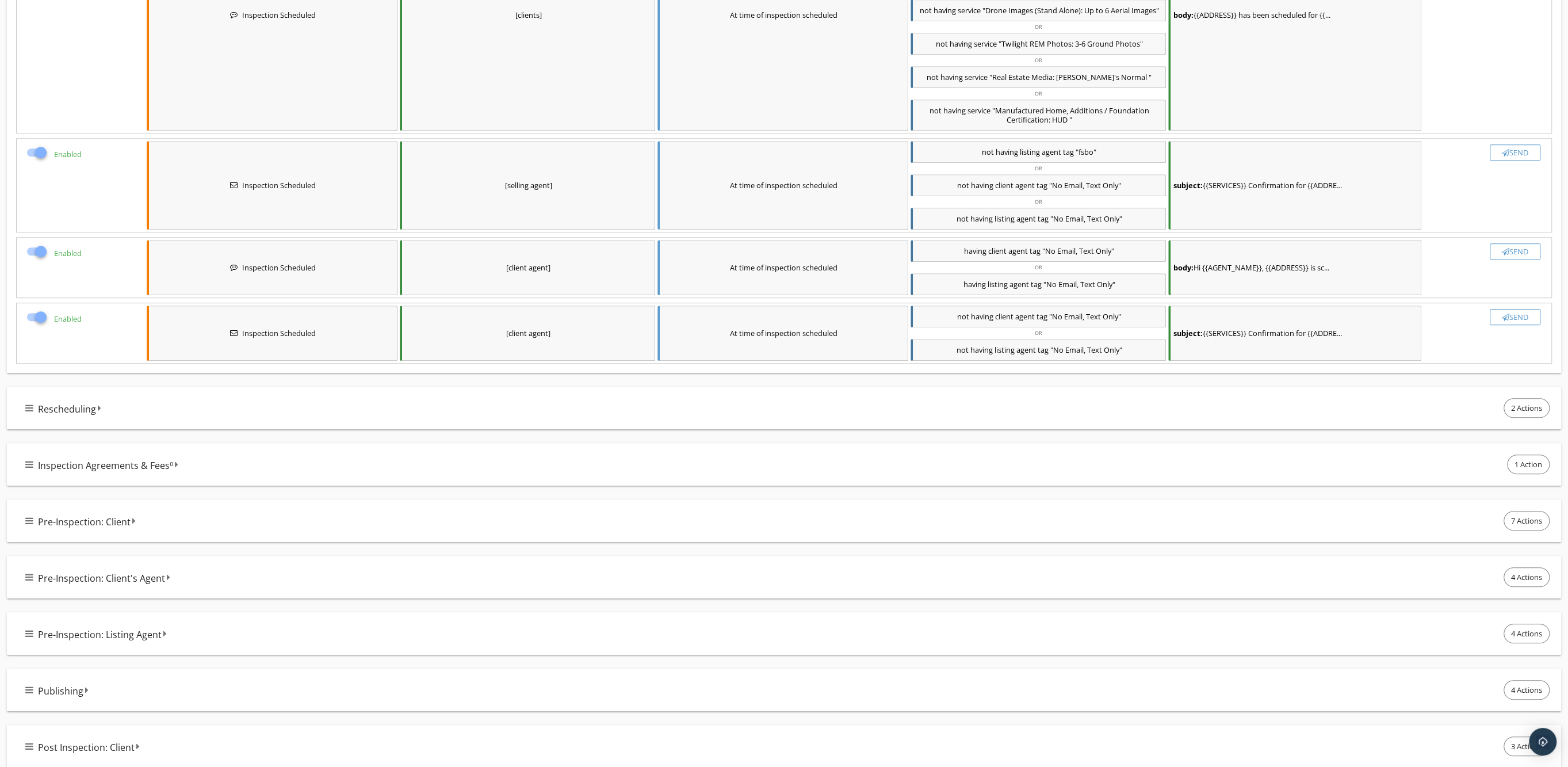
click at [30, 469] on icon at bounding box center [29, 464] width 8 height 9
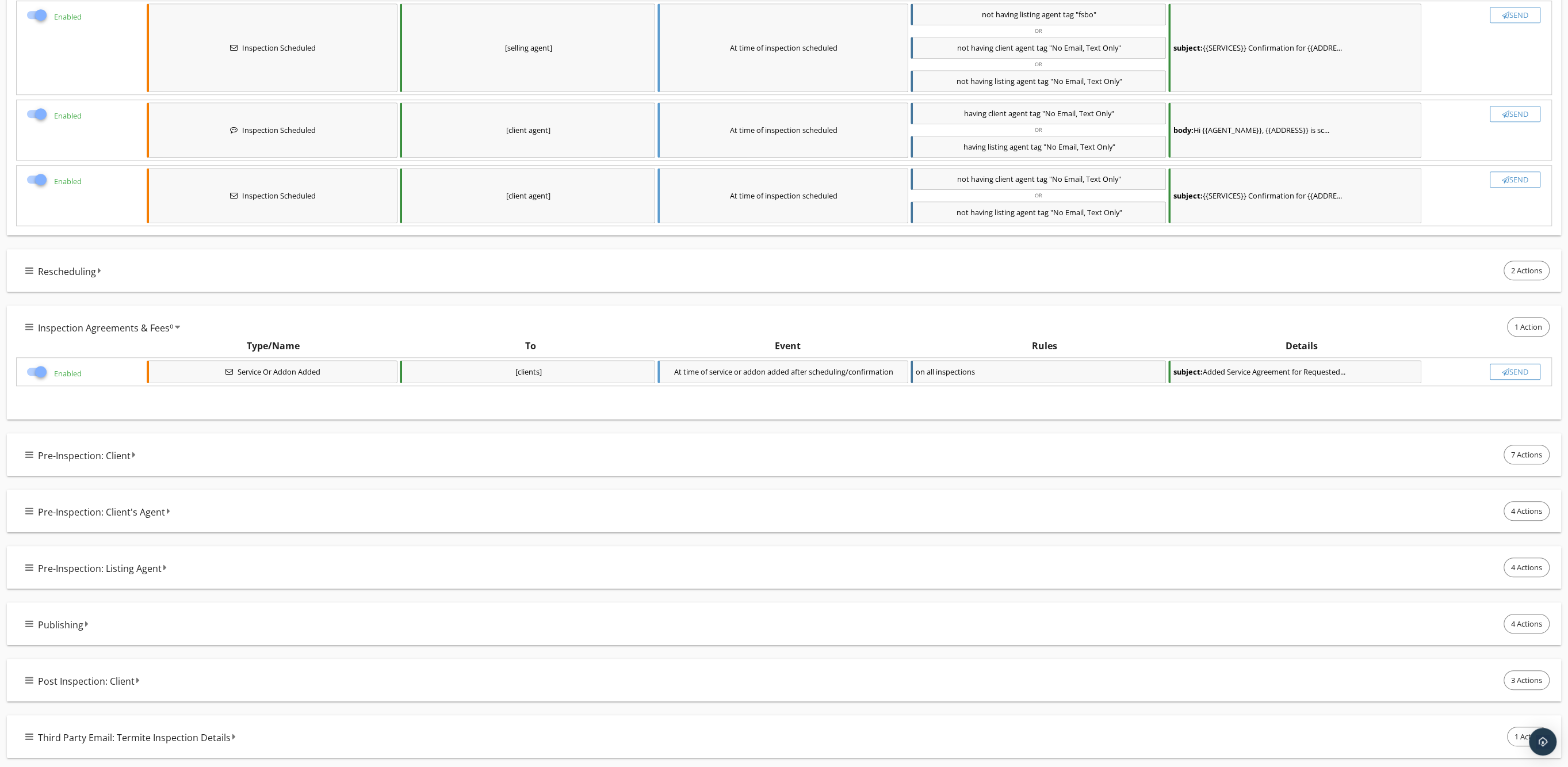
scroll to position [1003, 0]
click at [25, 455] on icon at bounding box center [29, 454] width 8 height 9
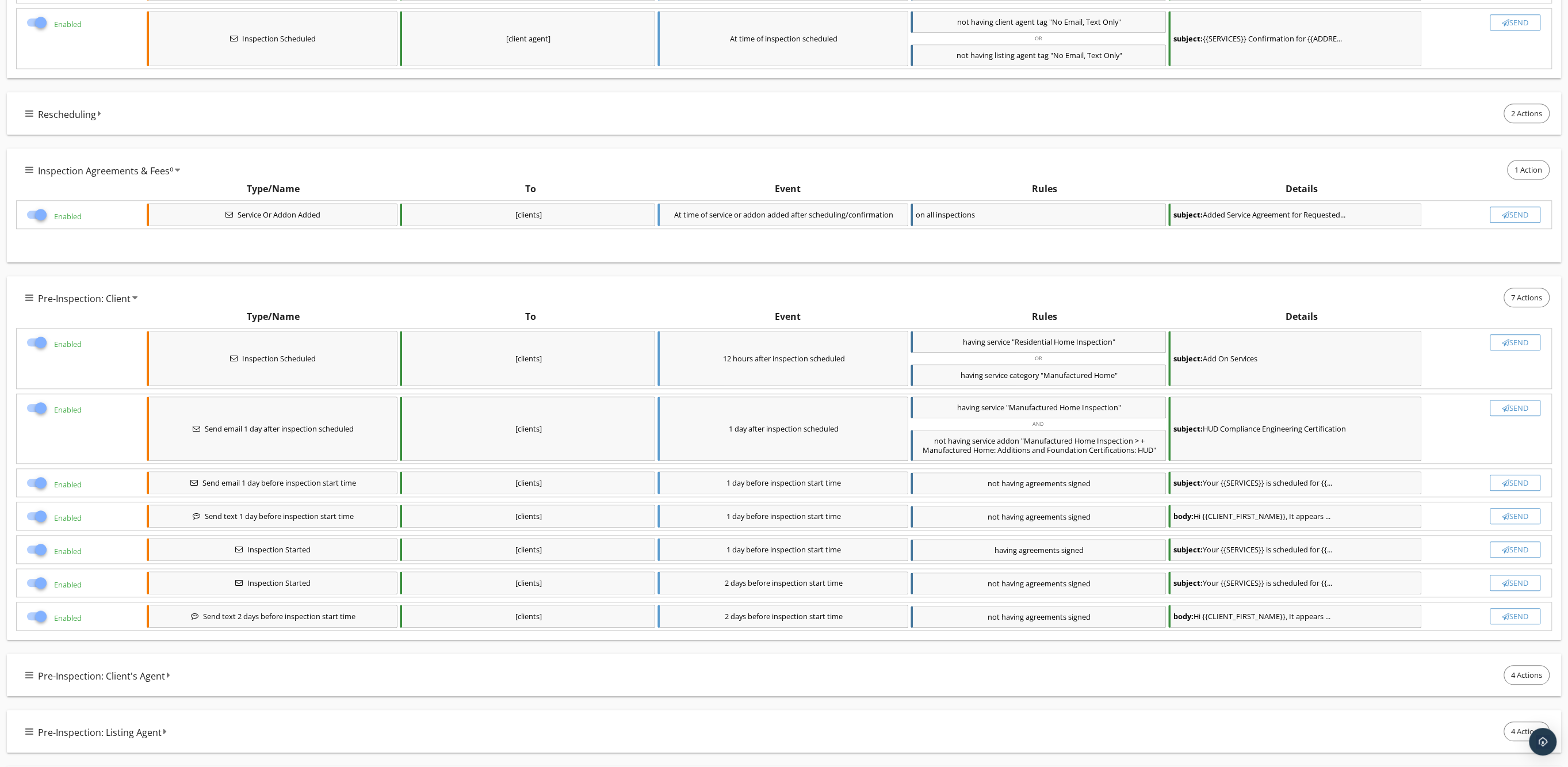
scroll to position [1219, 0]
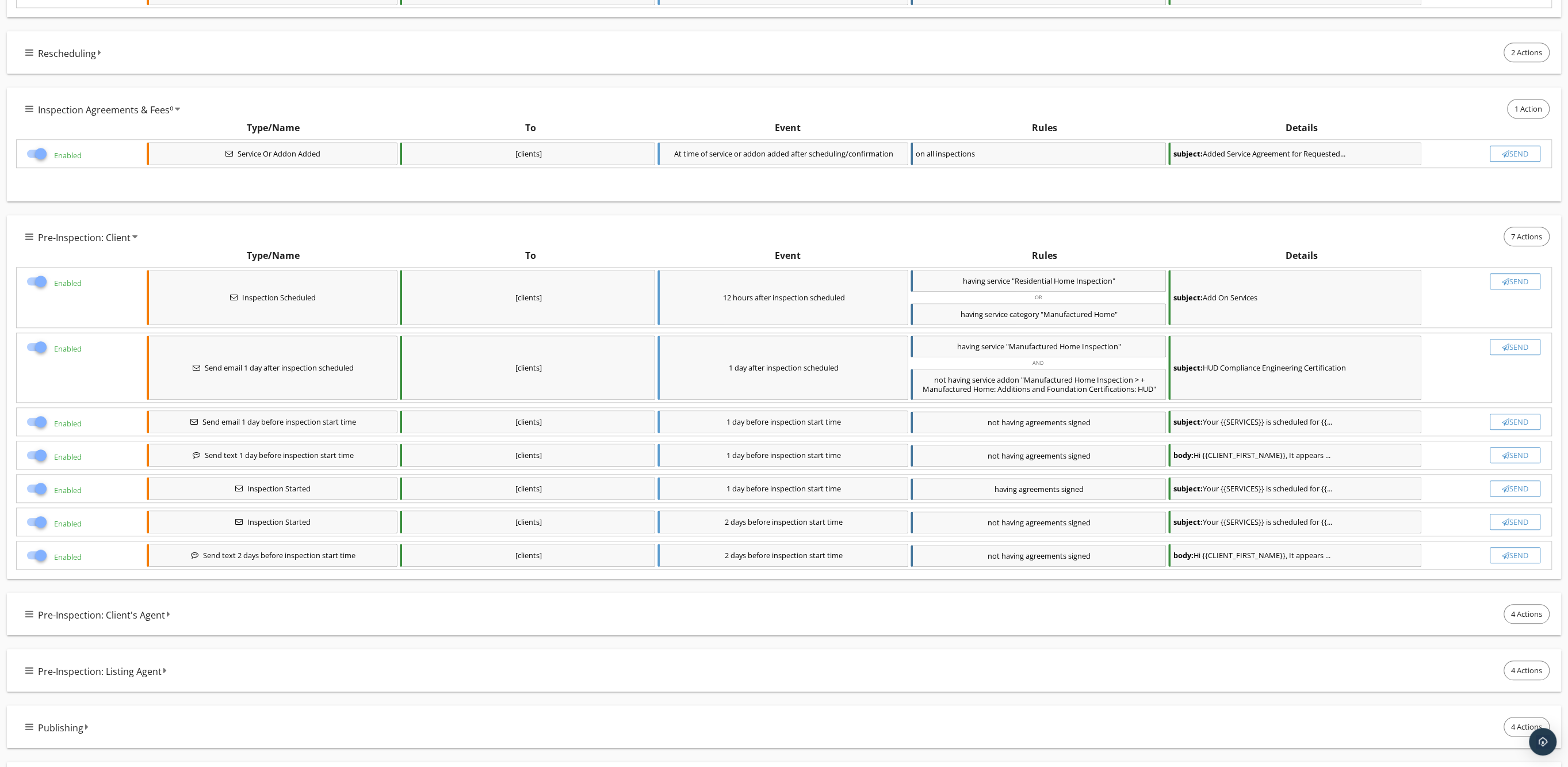
click at [29, 525] on div at bounding box center [37, 522] width 22 height 14
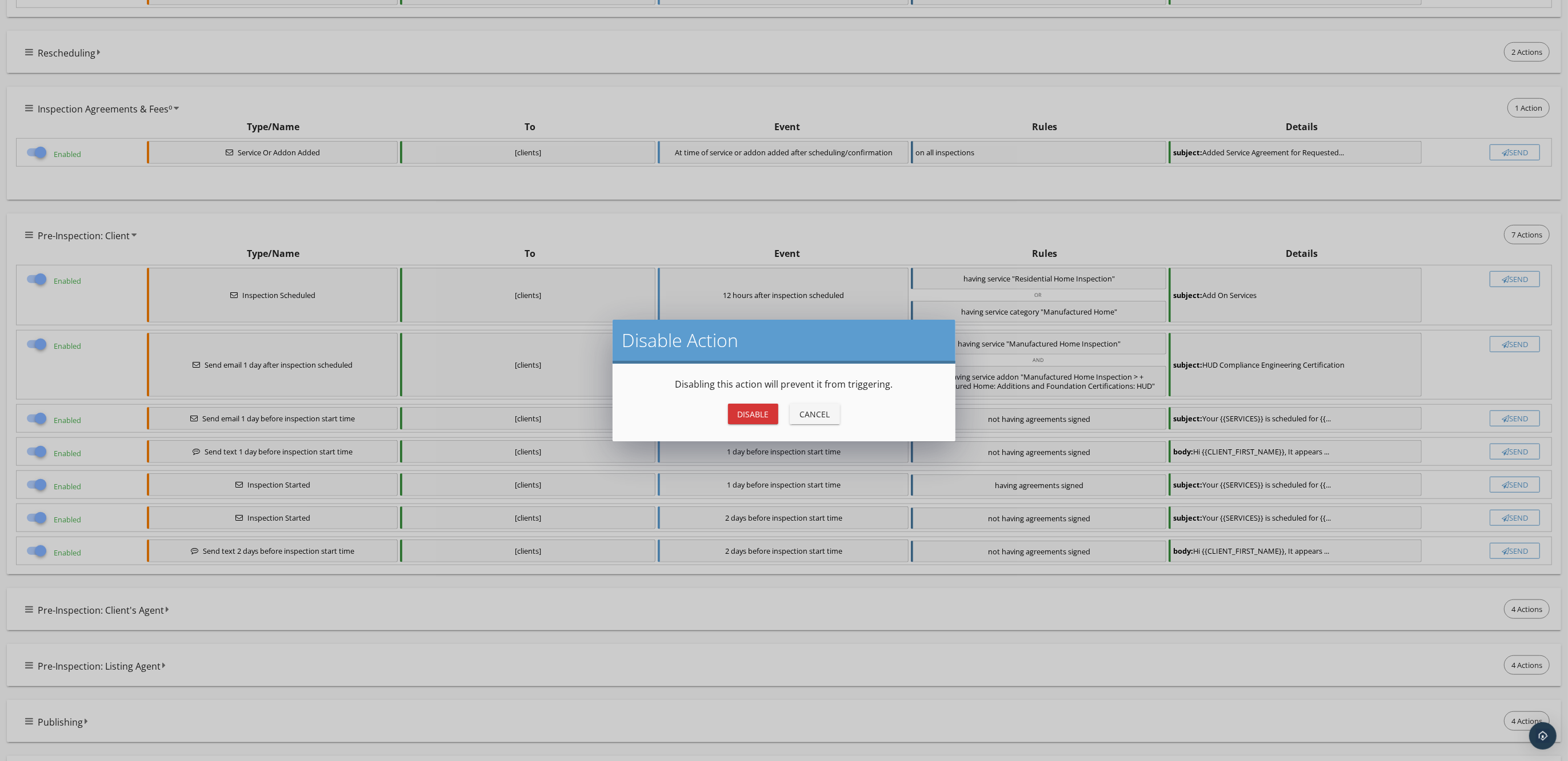
click at [743, 419] on div "Disable" at bounding box center [753, 414] width 32 height 12
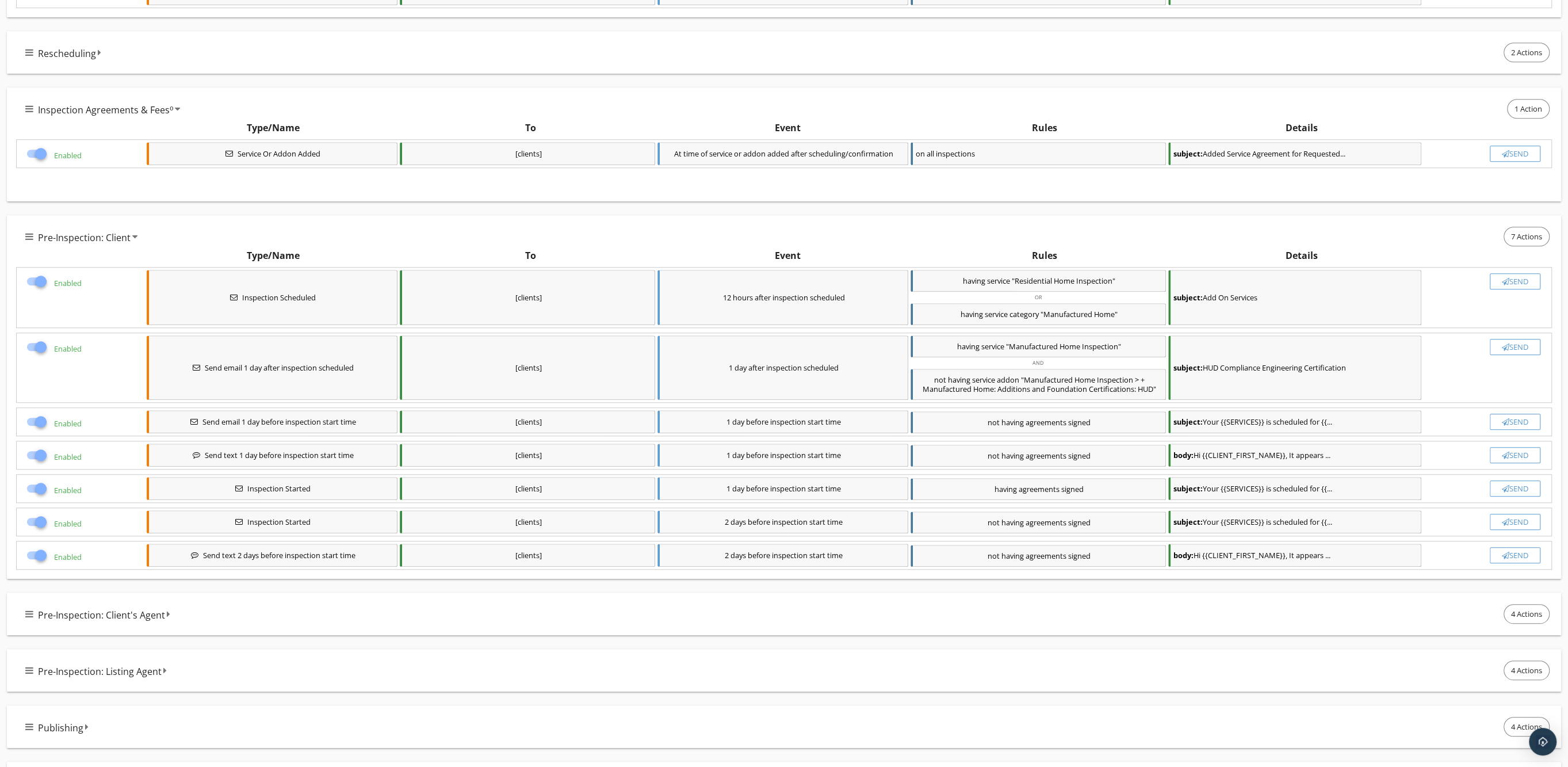
checkbox input "false"
click at [30, 552] on div at bounding box center [37, 554] width 22 height 14
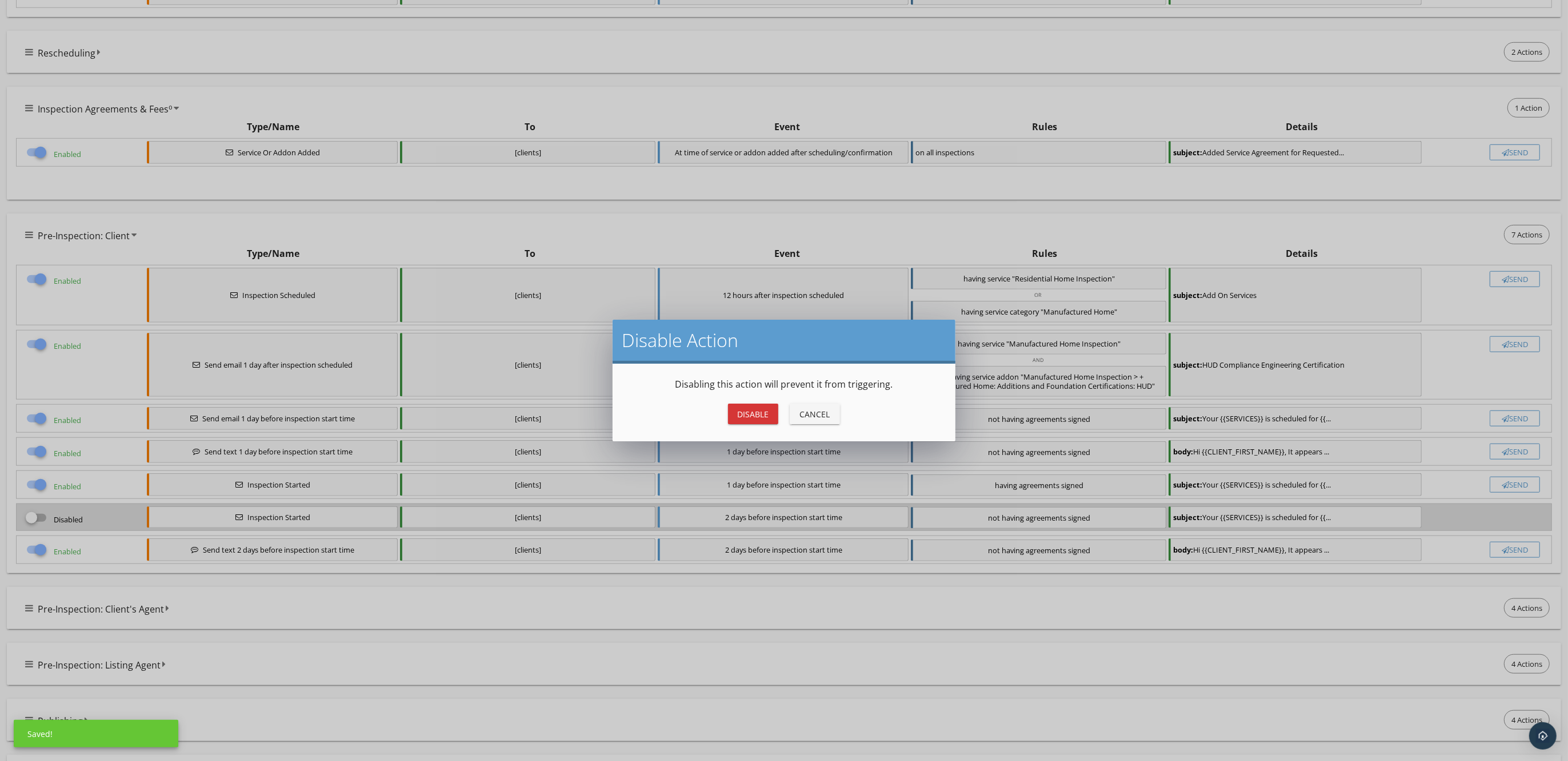
click at [754, 417] on div "Disable" at bounding box center [753, 414] width 32 height 12
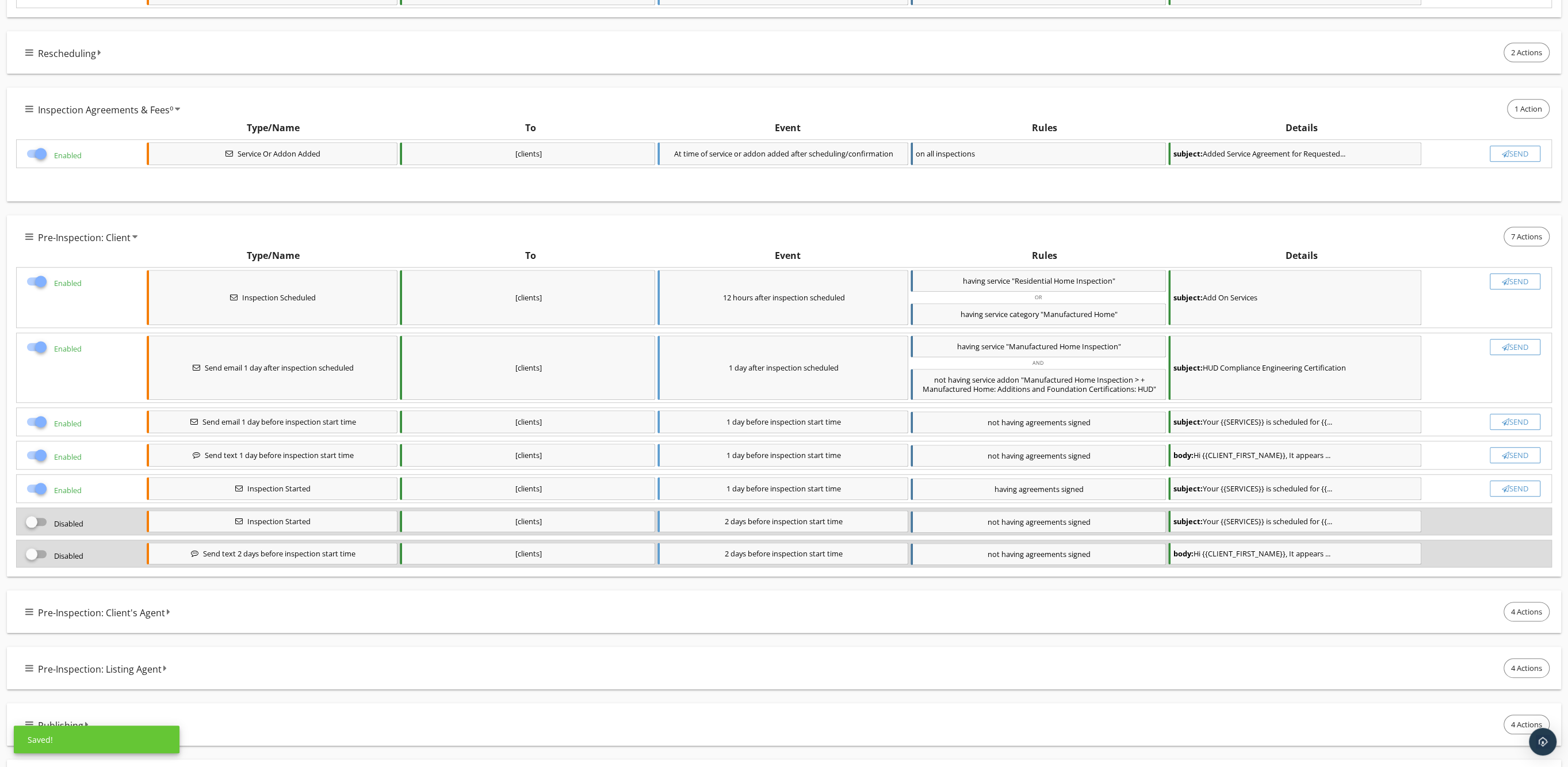
checkbox input "false"
click at [32, 348] on div at bounding box center [41, 347] width 20 height 20
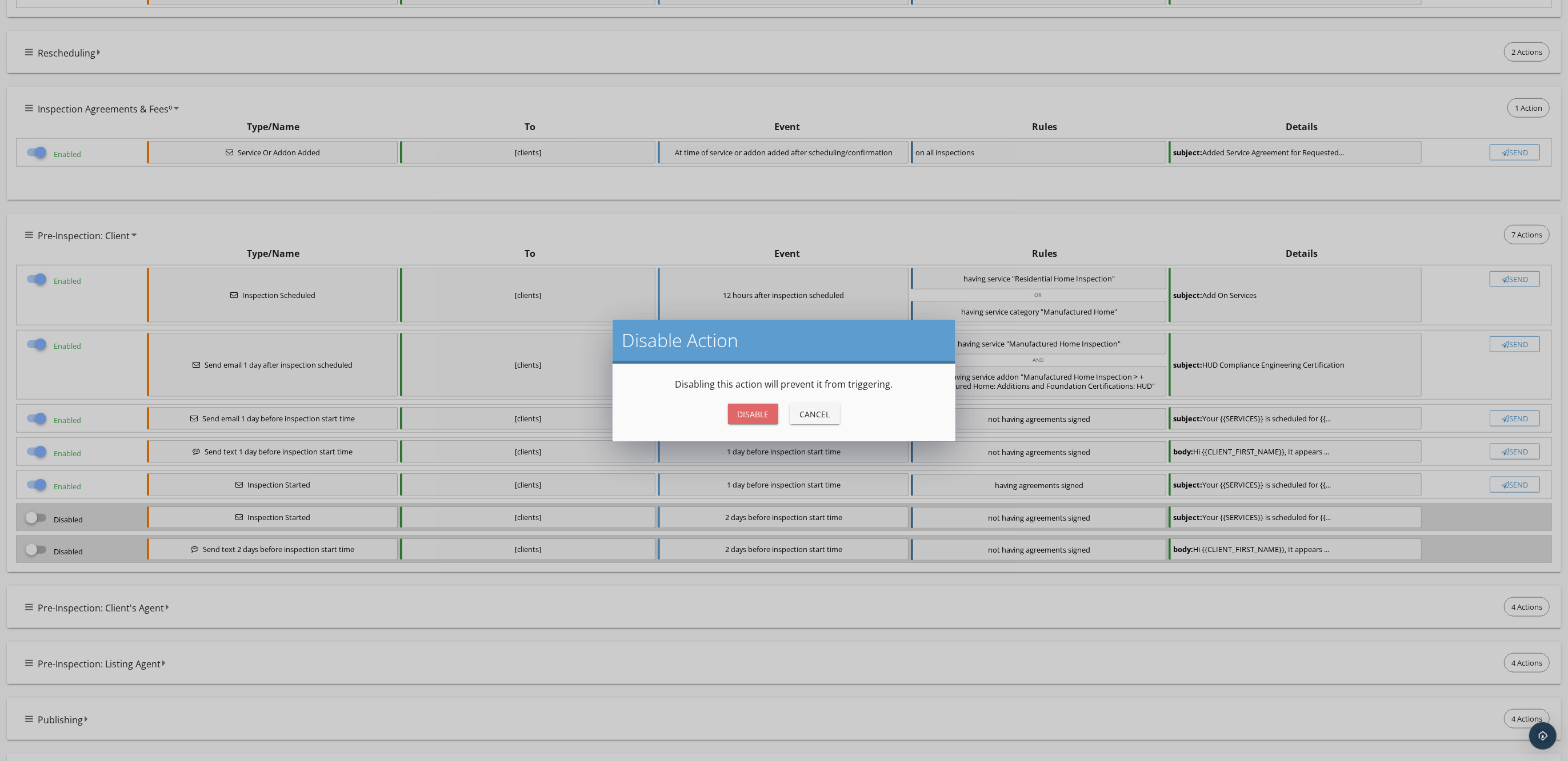
click at [750, 414] on div "Disable" at bounding box center [753, 414] width 32 height 12
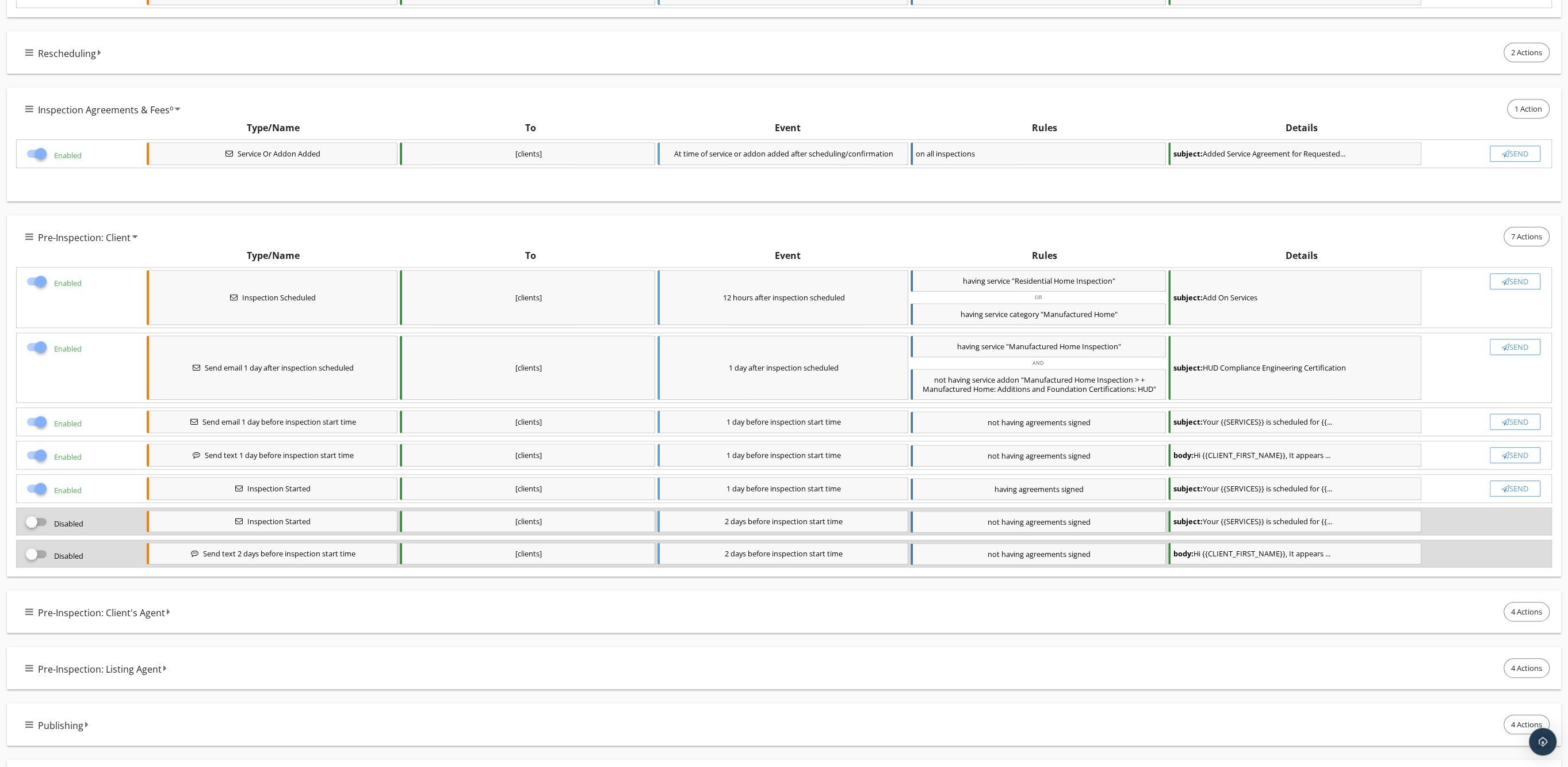
checkbox input "false"
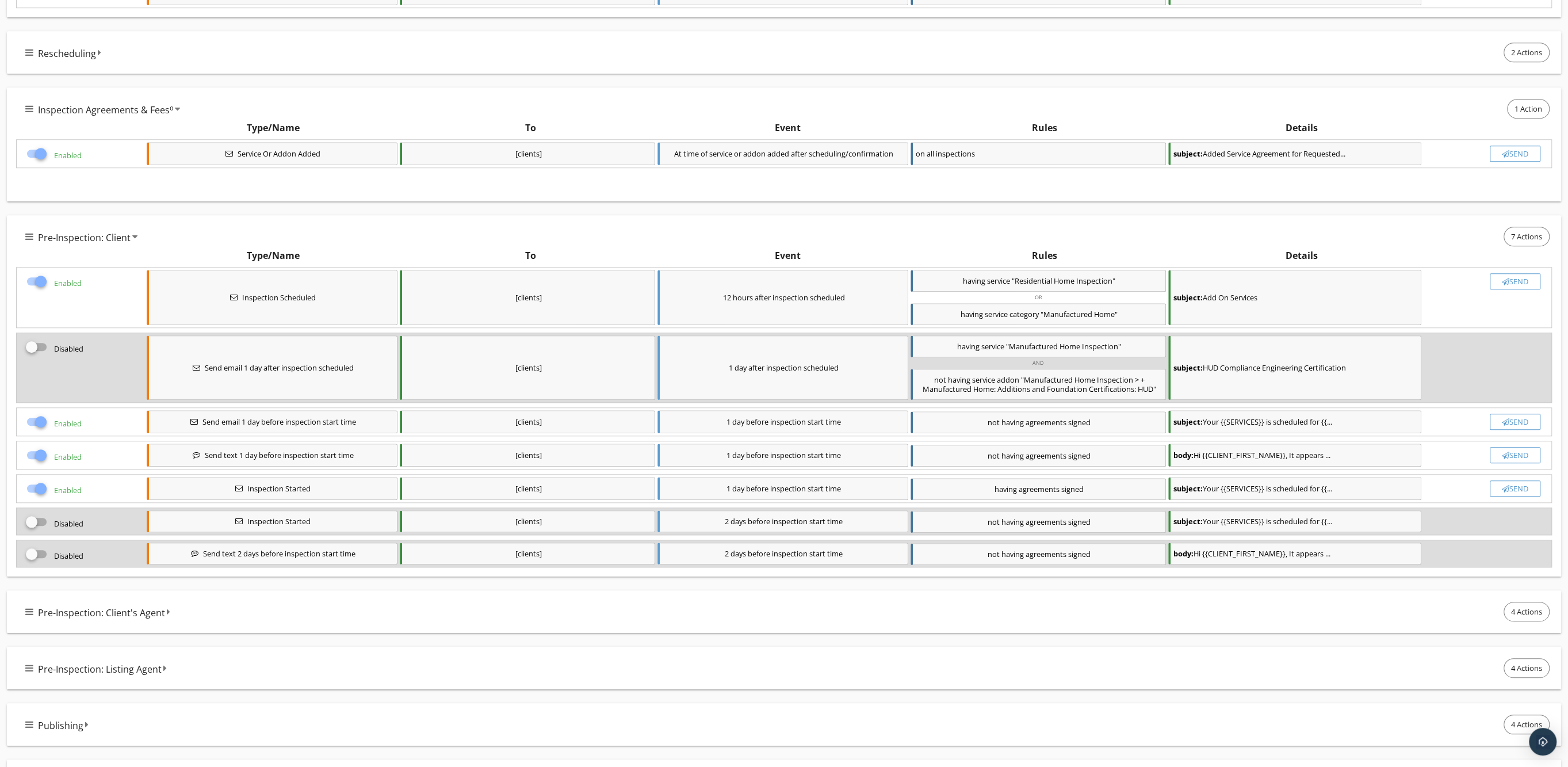
click at [33, 284] on div at bounding box center [41, 281] width 20 height 20
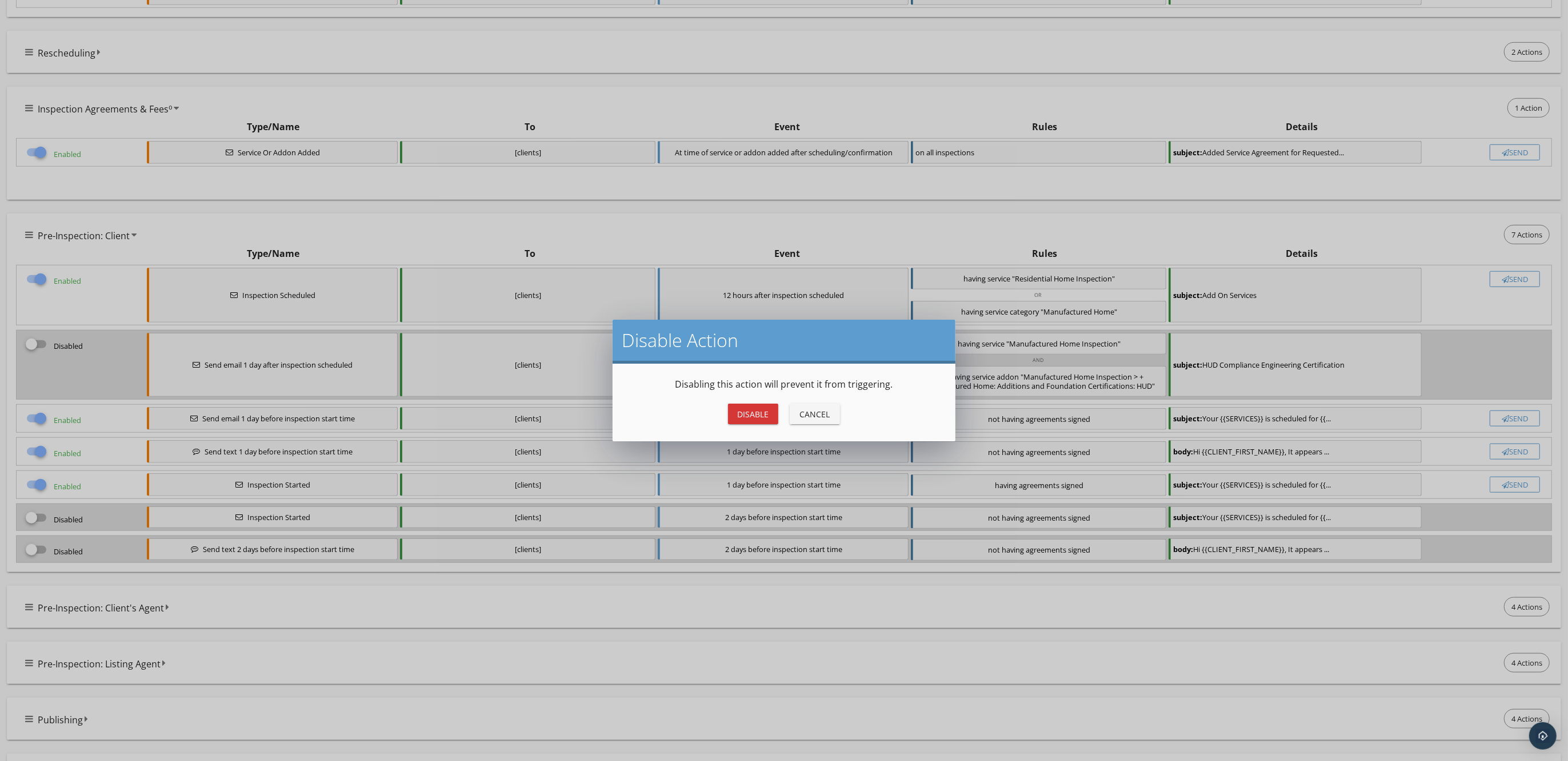
click at [747, 411] on div "Disable" at bounding box center [753, 414] width 32 height 12
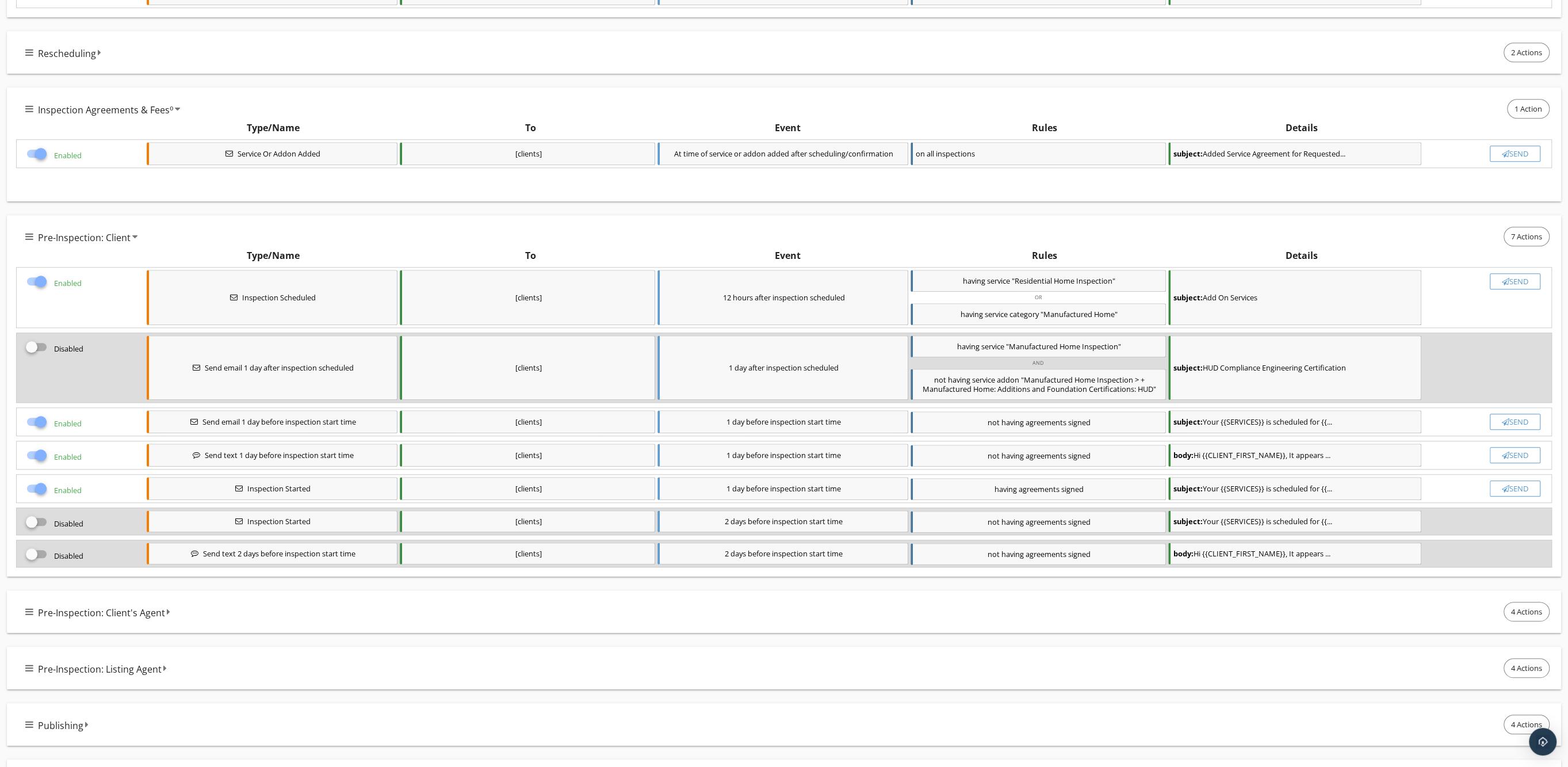
checkbox input "false"
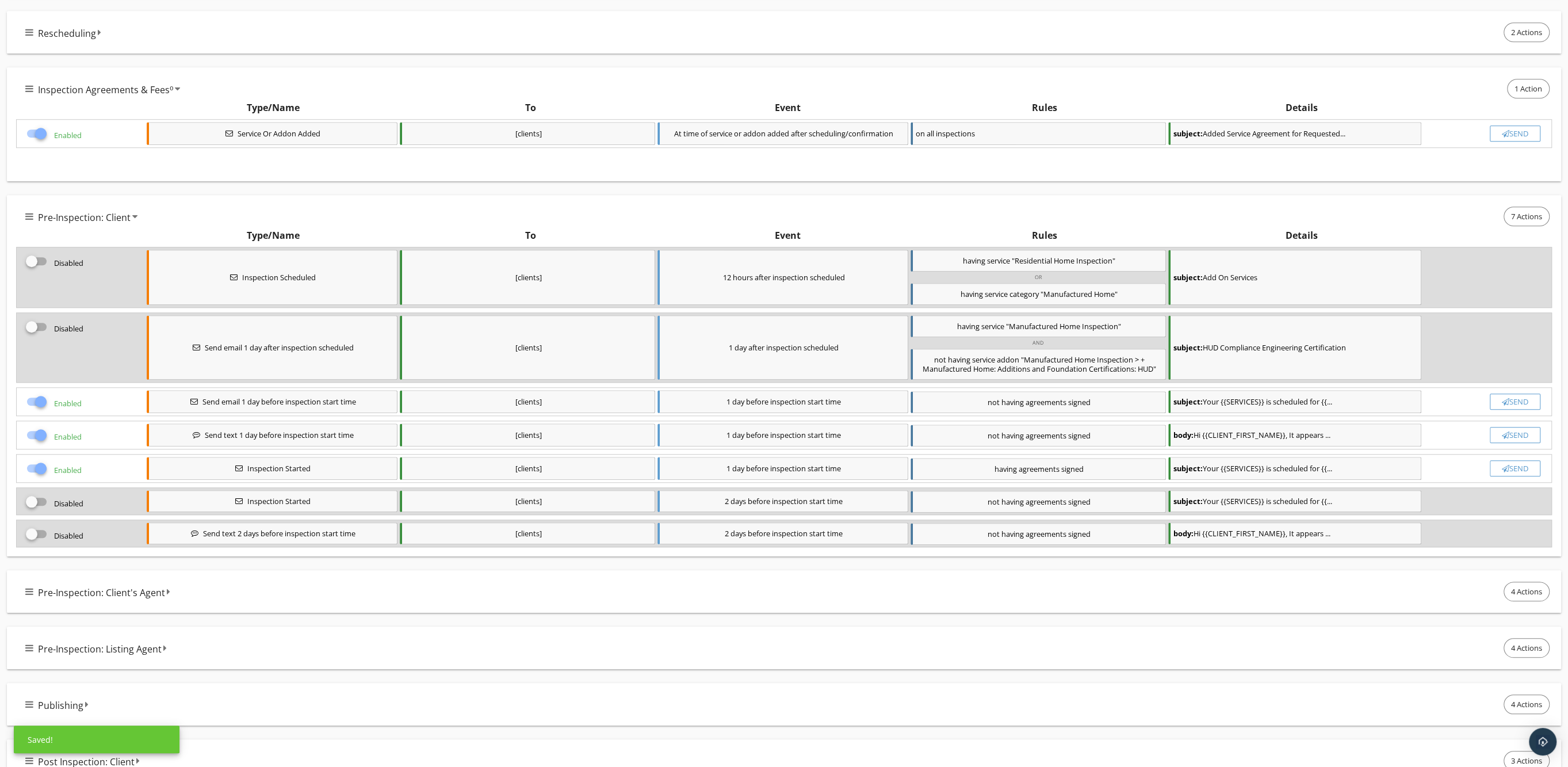
scroll to position [1318, 0]
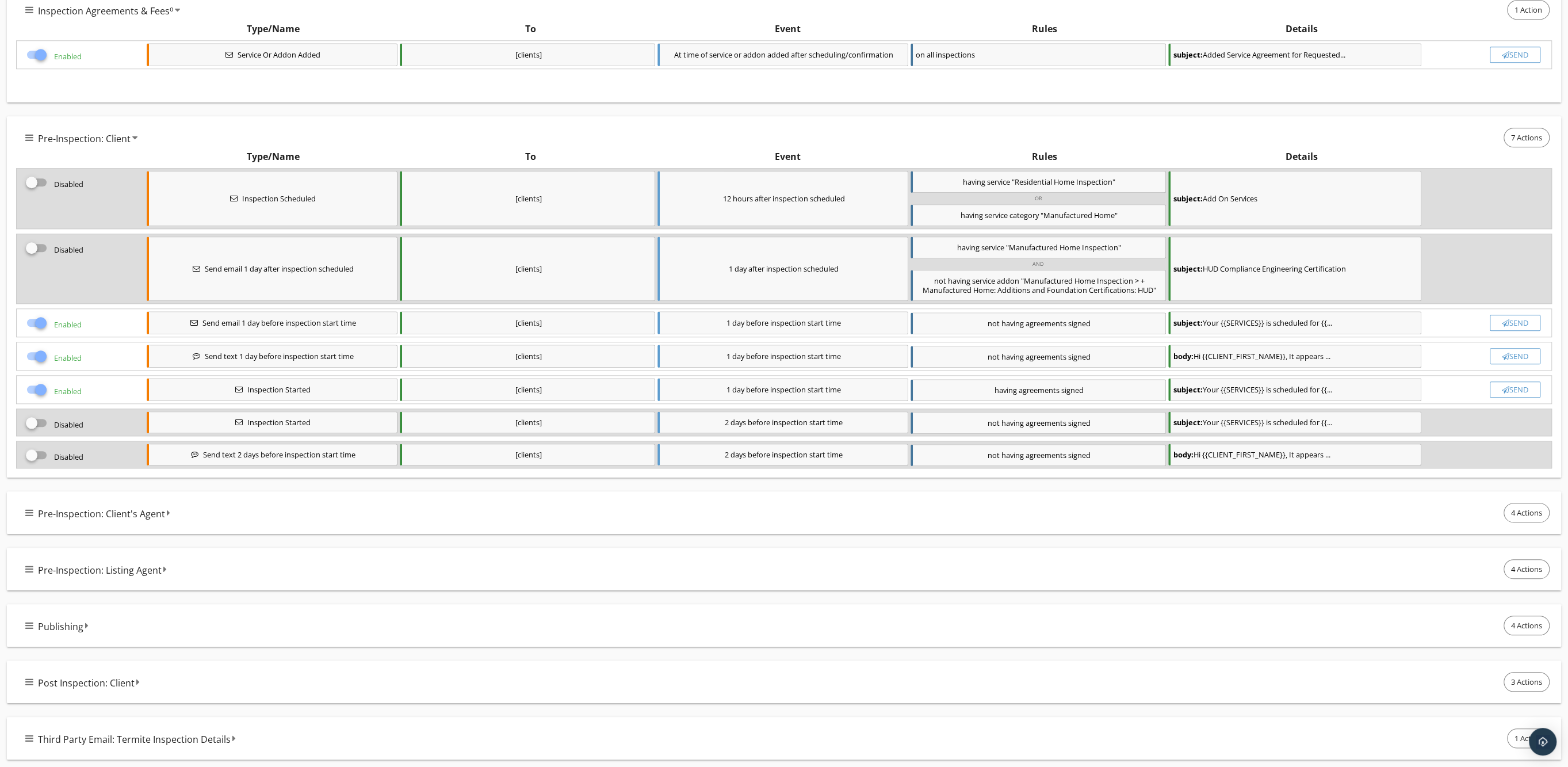
click at [26, 513] on icon at bounding box center [29, 513] width 8 height 9
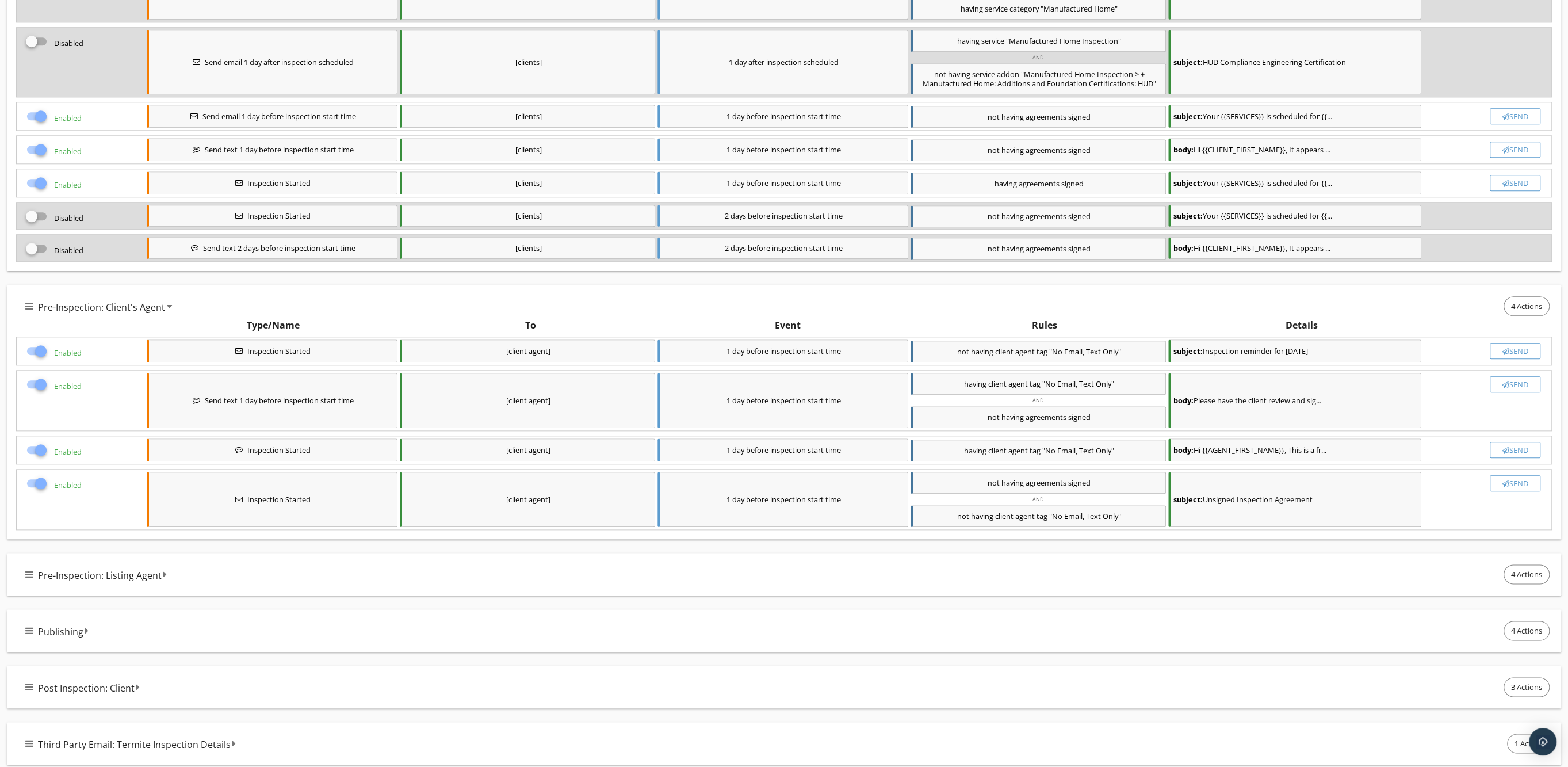
scroll to position [1527, 0]
click at [39, 445] on div at bounding box center [41, 448] width 20 height 20
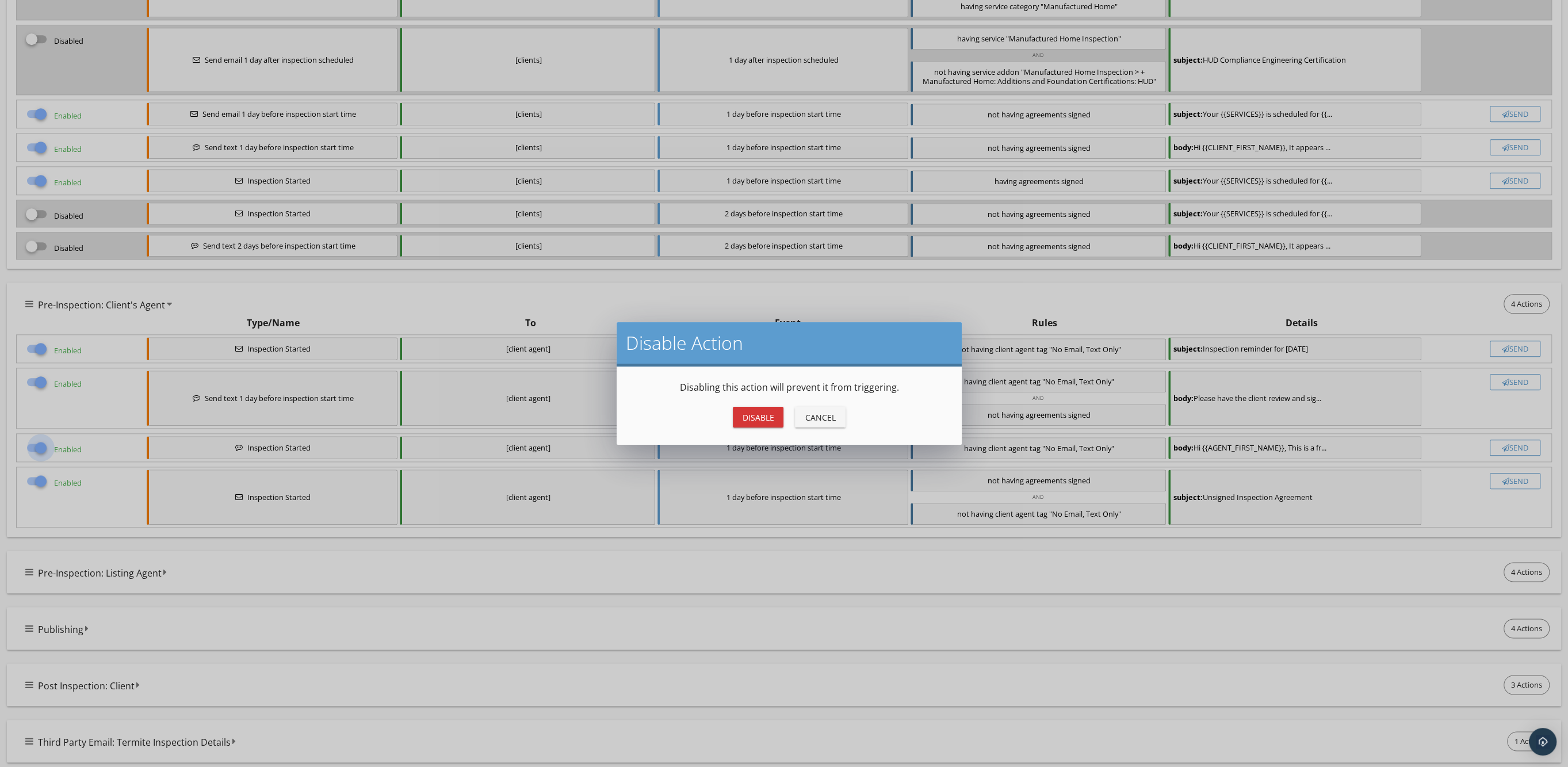
scroll to position [1509, 0]
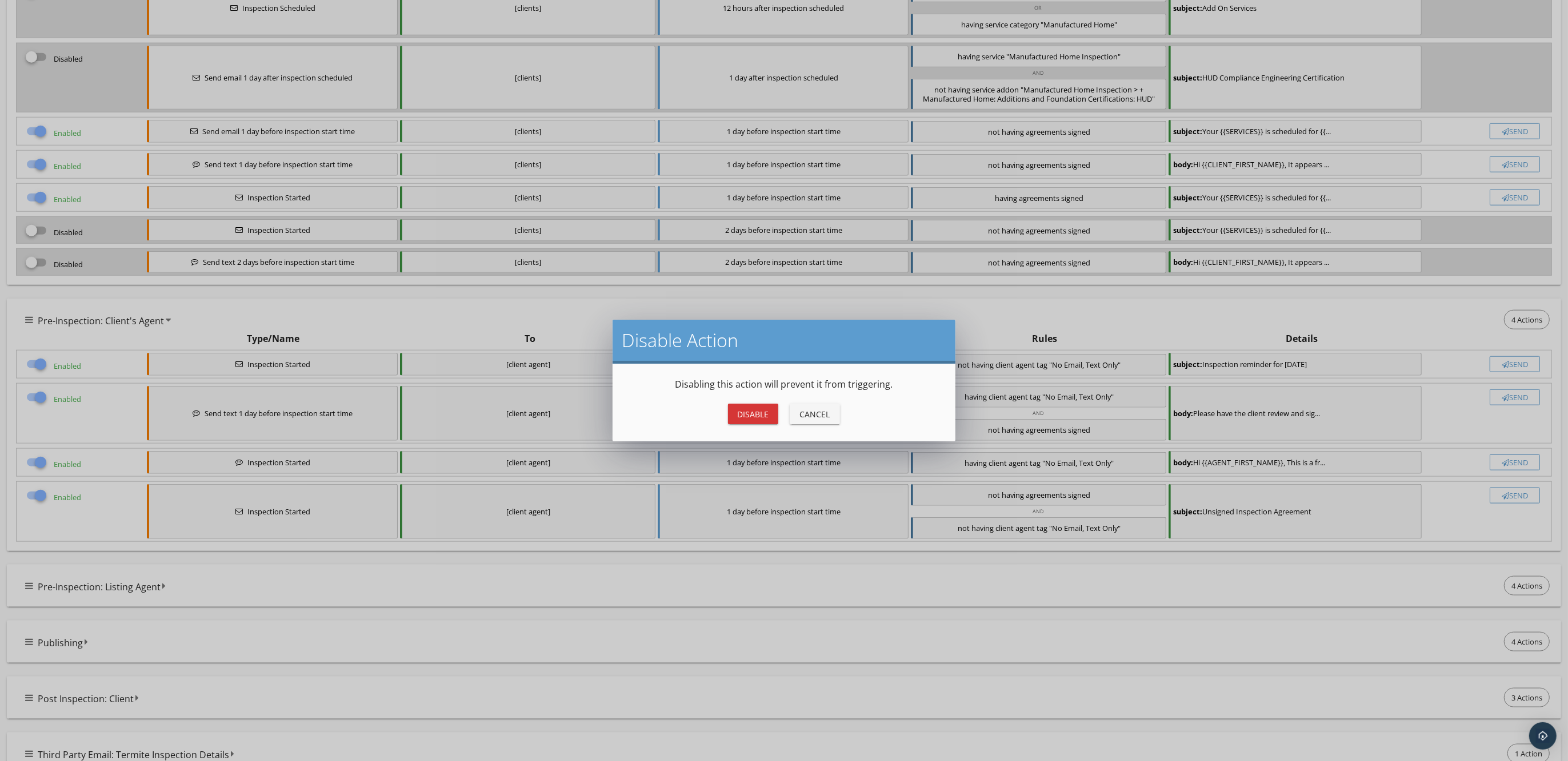
click at [747, 418] on div "Disable" at bounding box center [753, 414] width 32 height 12
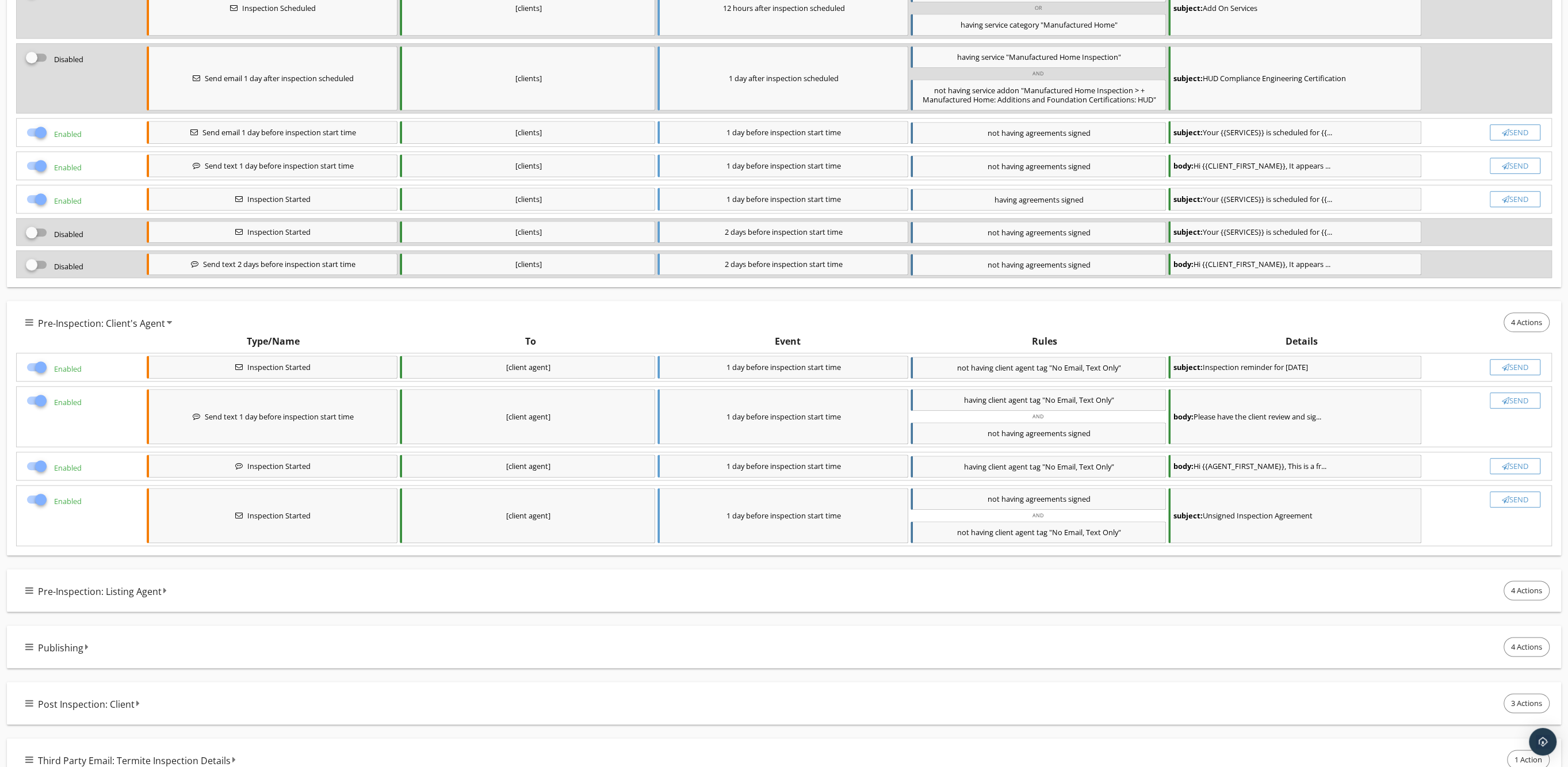
checkbox input "false"
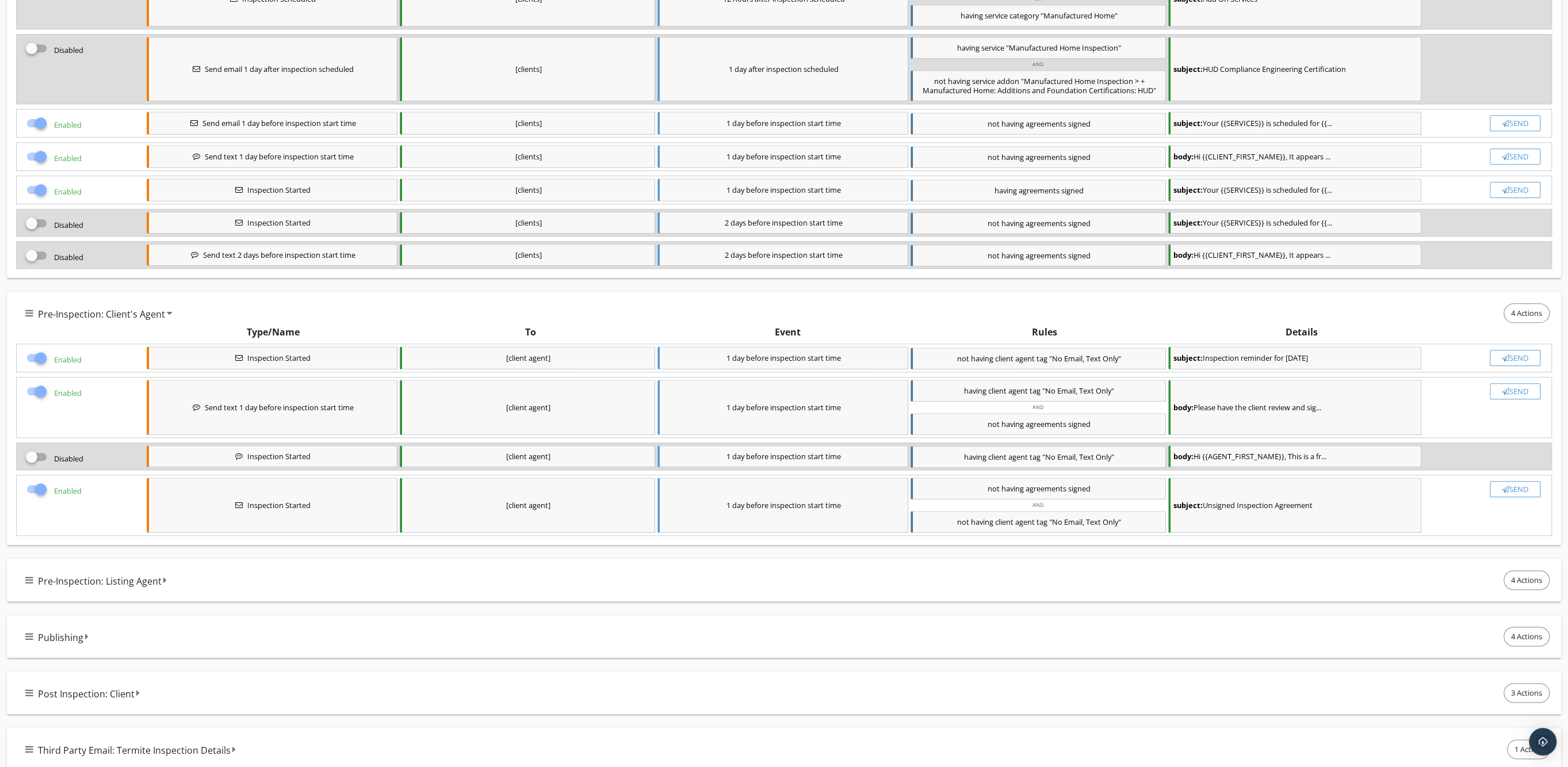
scroll to position [1526, 0]
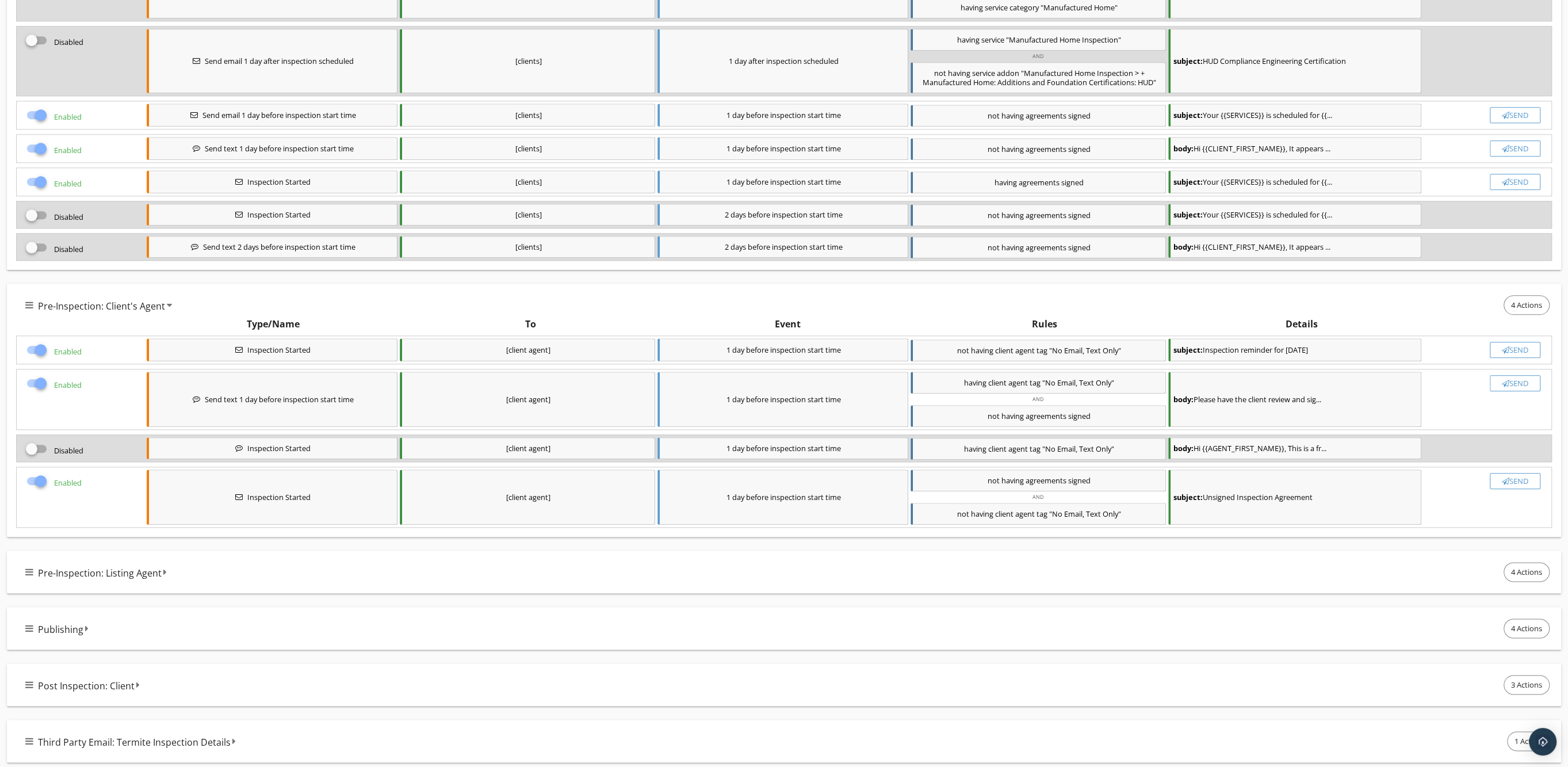
click at [26, 568] on icon at bounding box center [29, 572] width 8 height 9
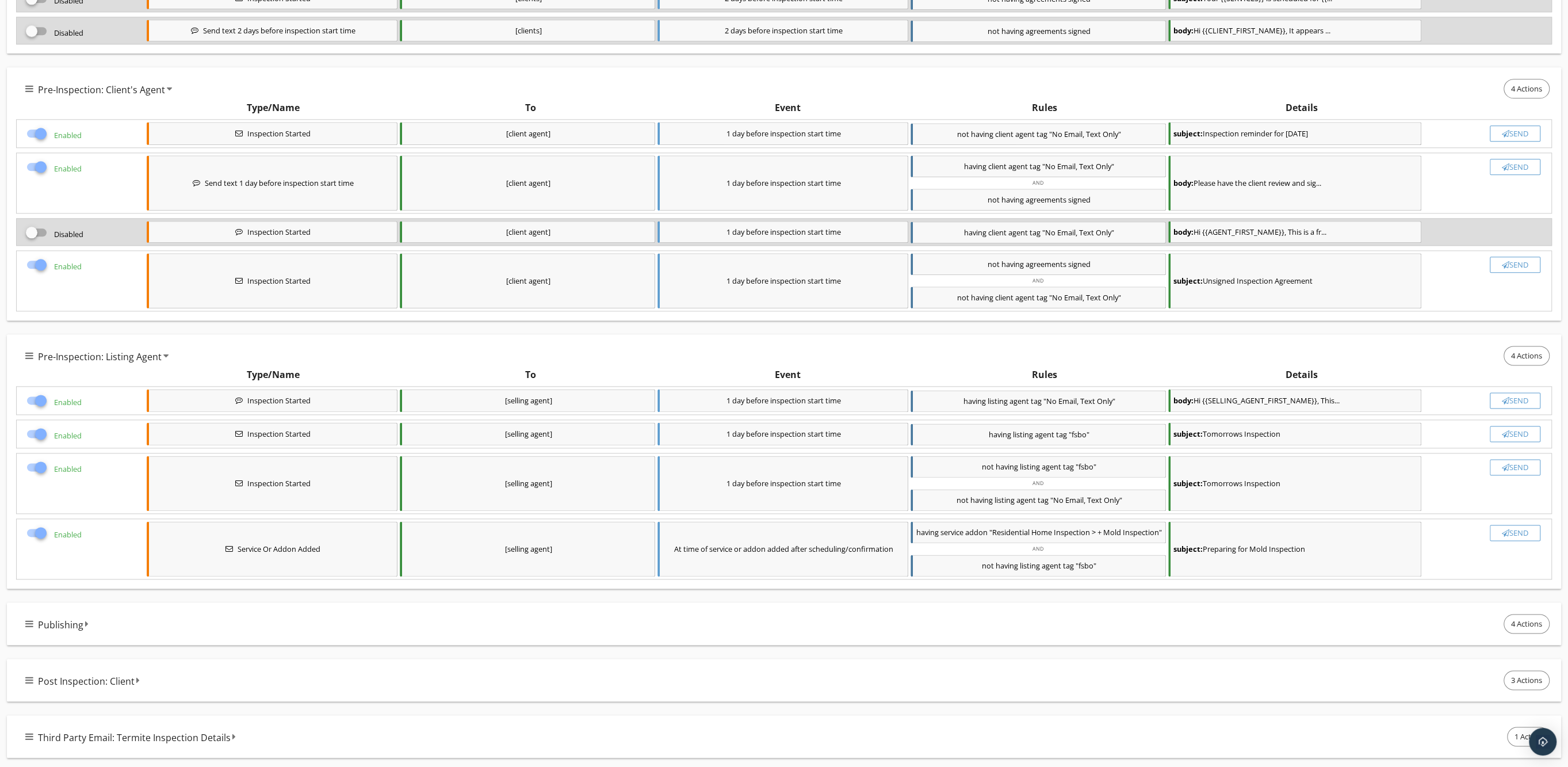
scroll to position [1744, 0]
click at [34, 396] on div at bounding box center [41, 400] width 20 height 20
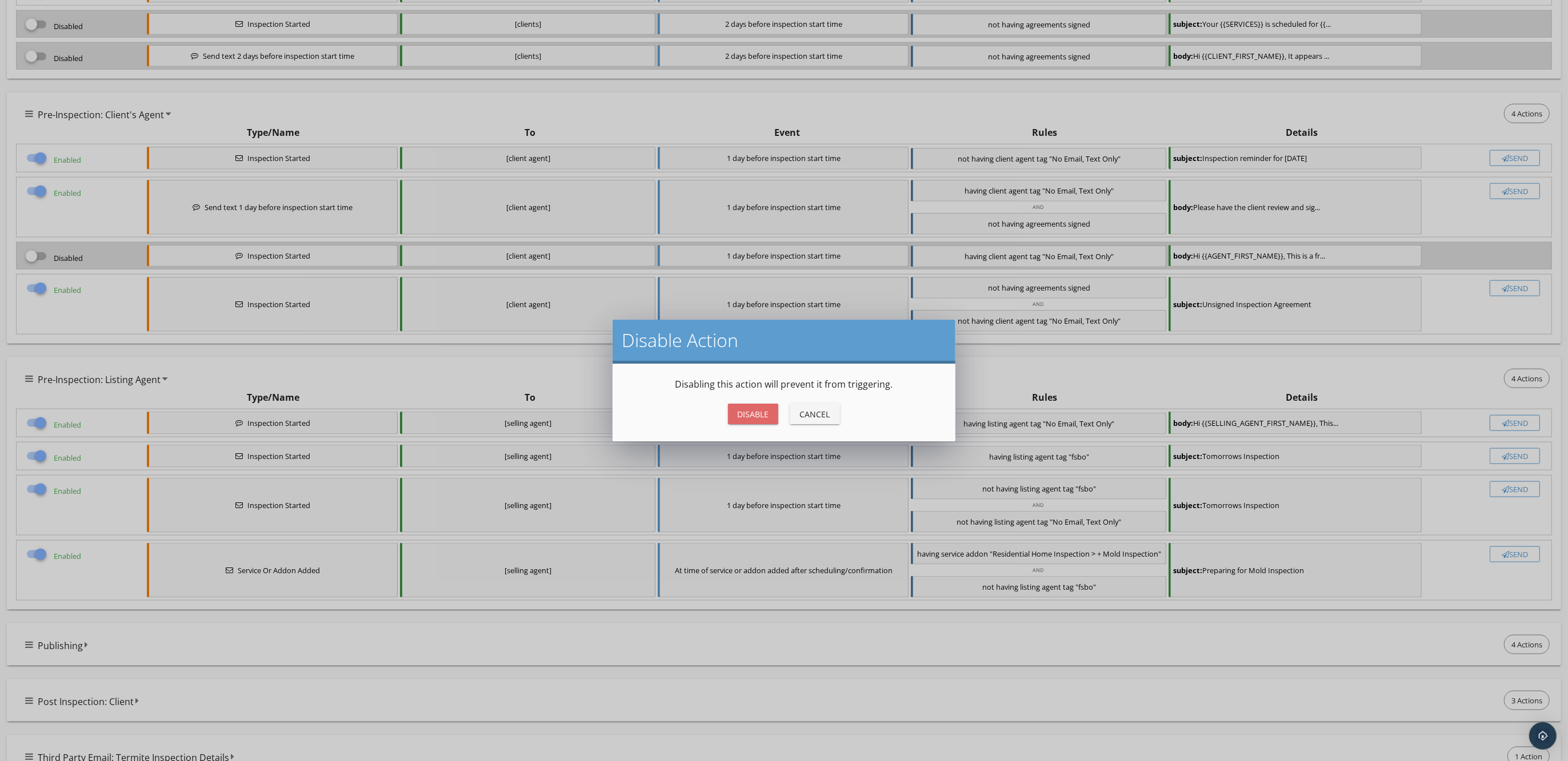
click at [749, 410] on div "Disable" at bounding box center [753, 414] width 32 height 12
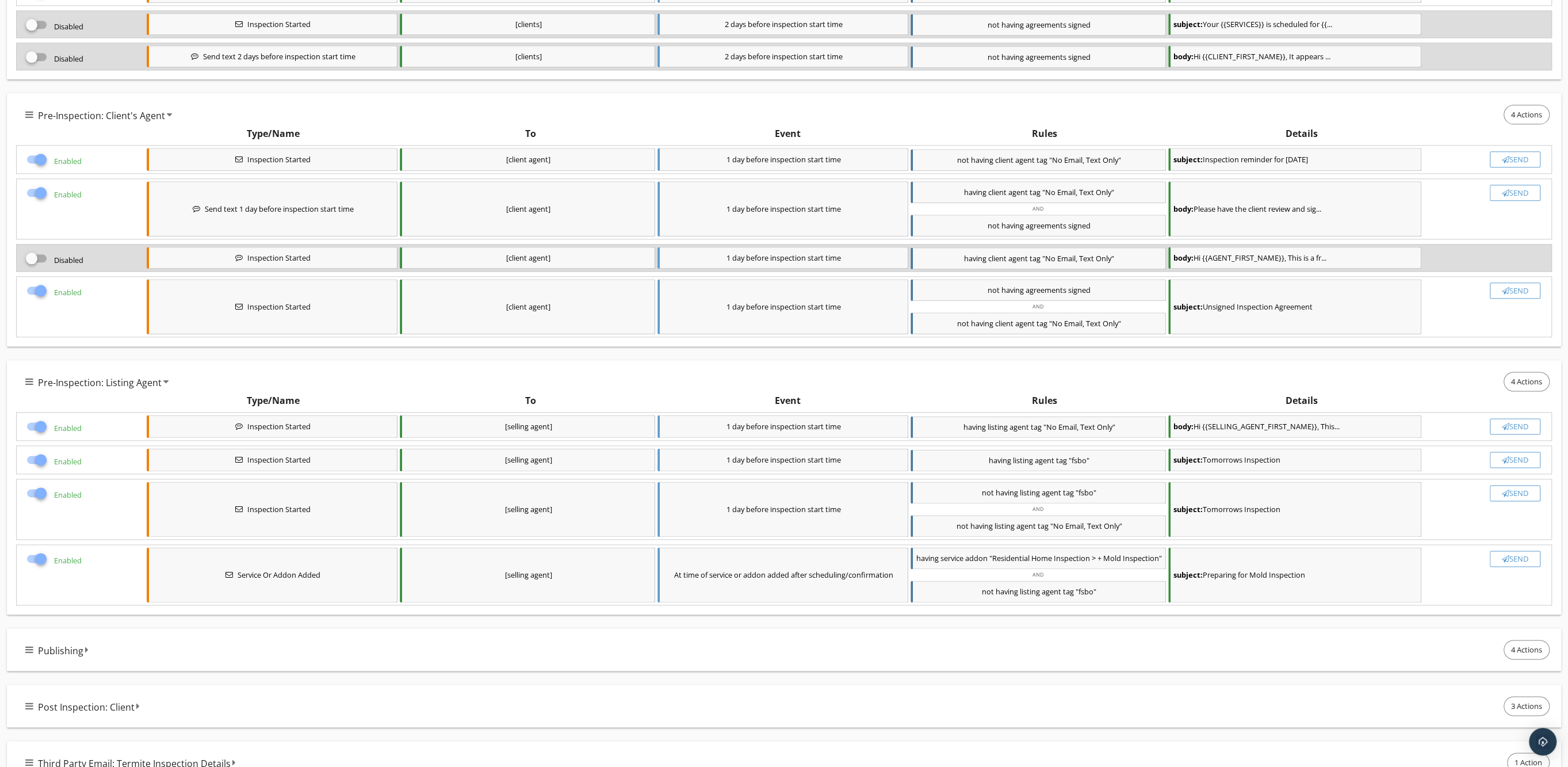
checkbox input "false"
click at [41, 454] on div at bounding box center [41, 459] width 20 height 20
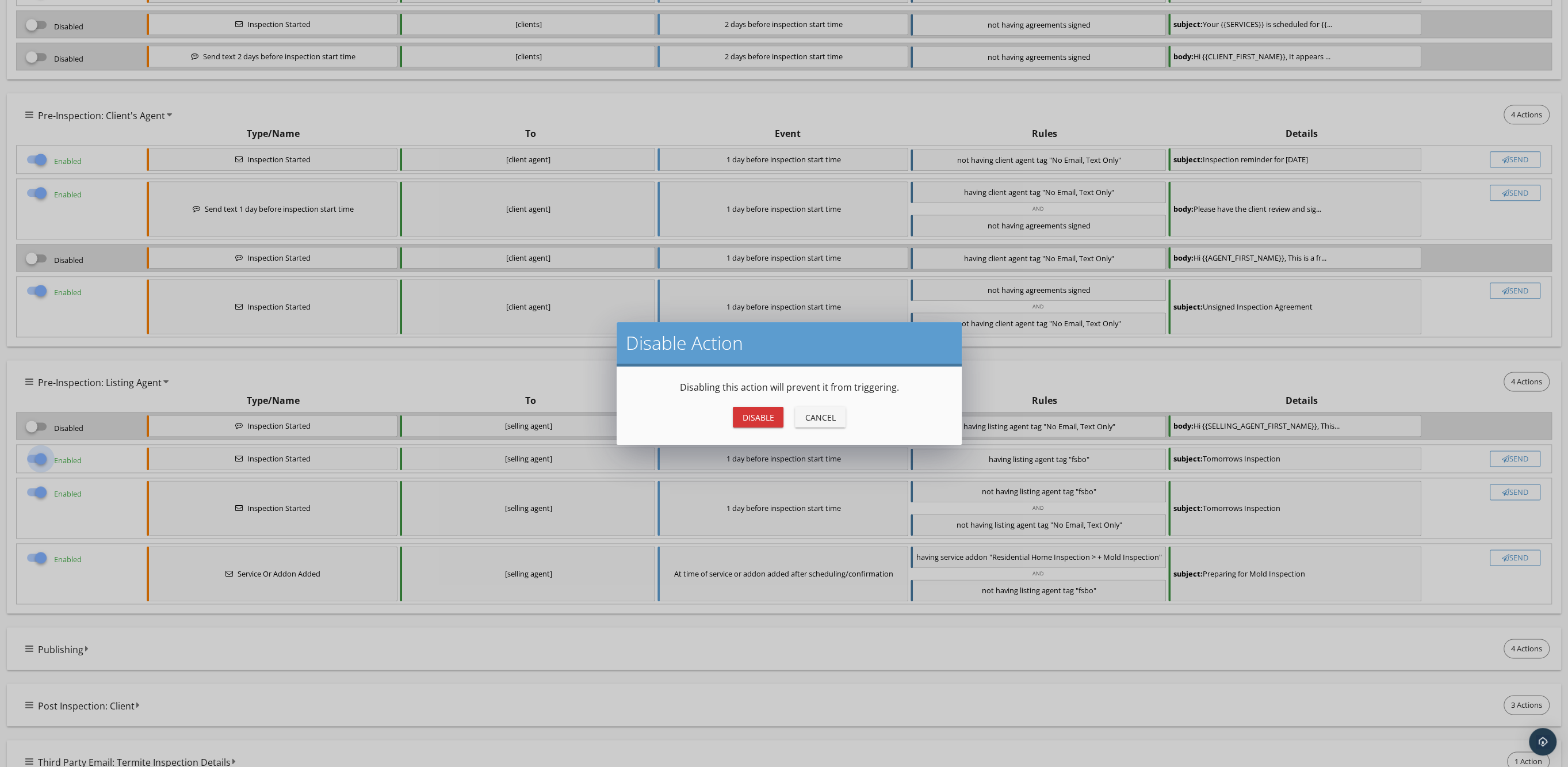
scroll to position [1715, 0]
click at [765, 422] on div "Disable" at bounding box center [758, 418] width 32 height 12
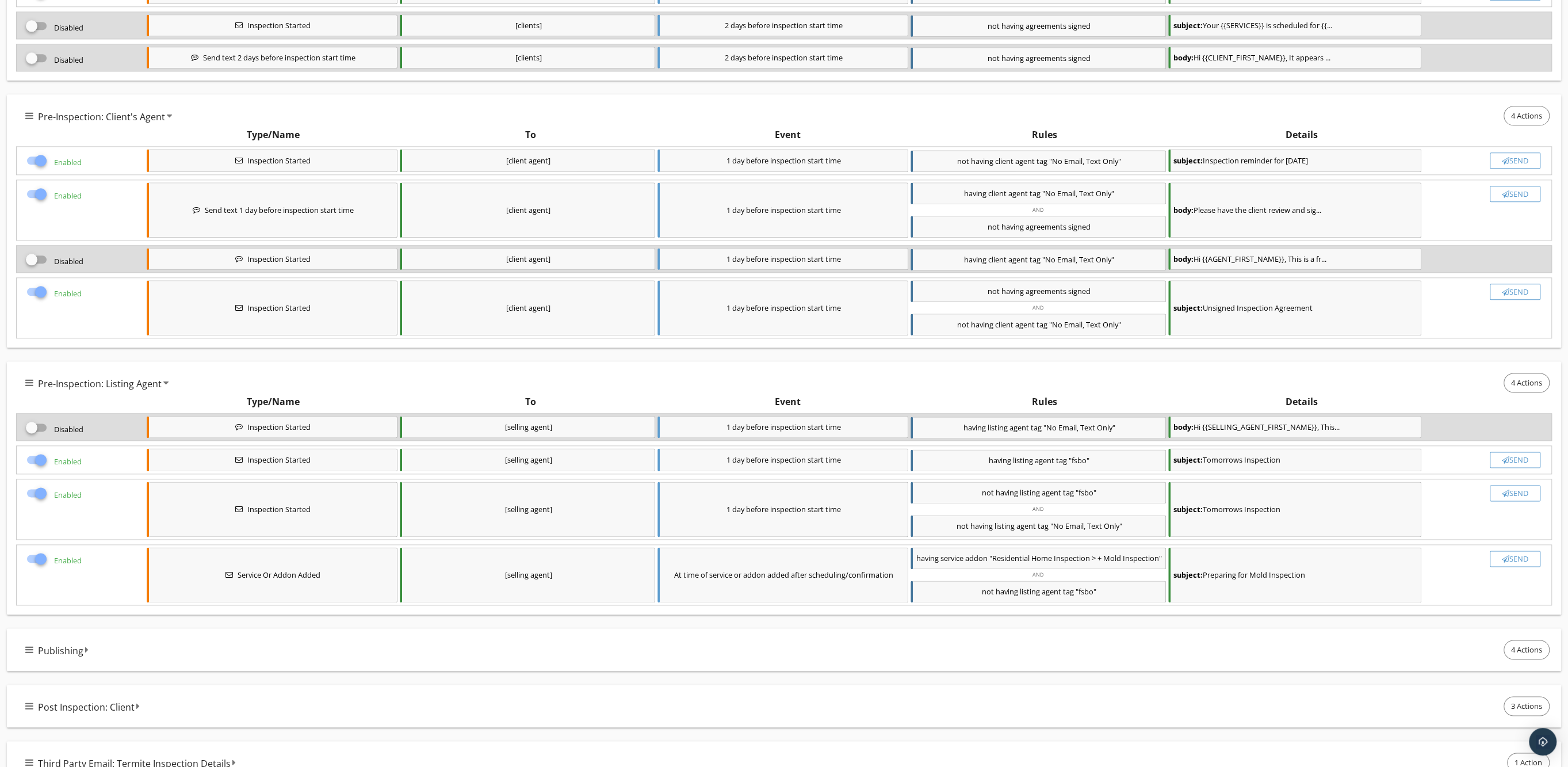
checkbox input "false"
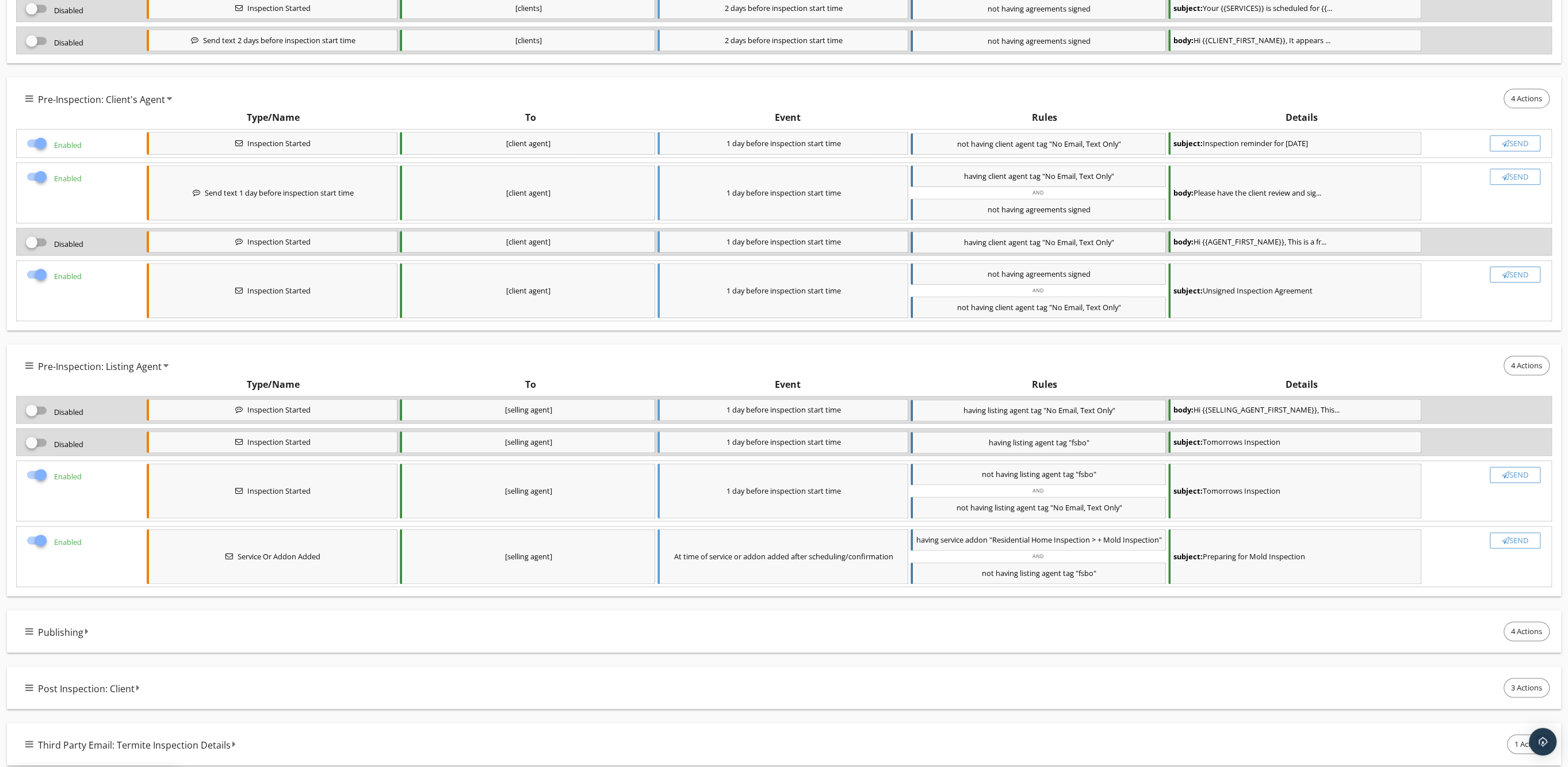
scroll to position [1741, 0]
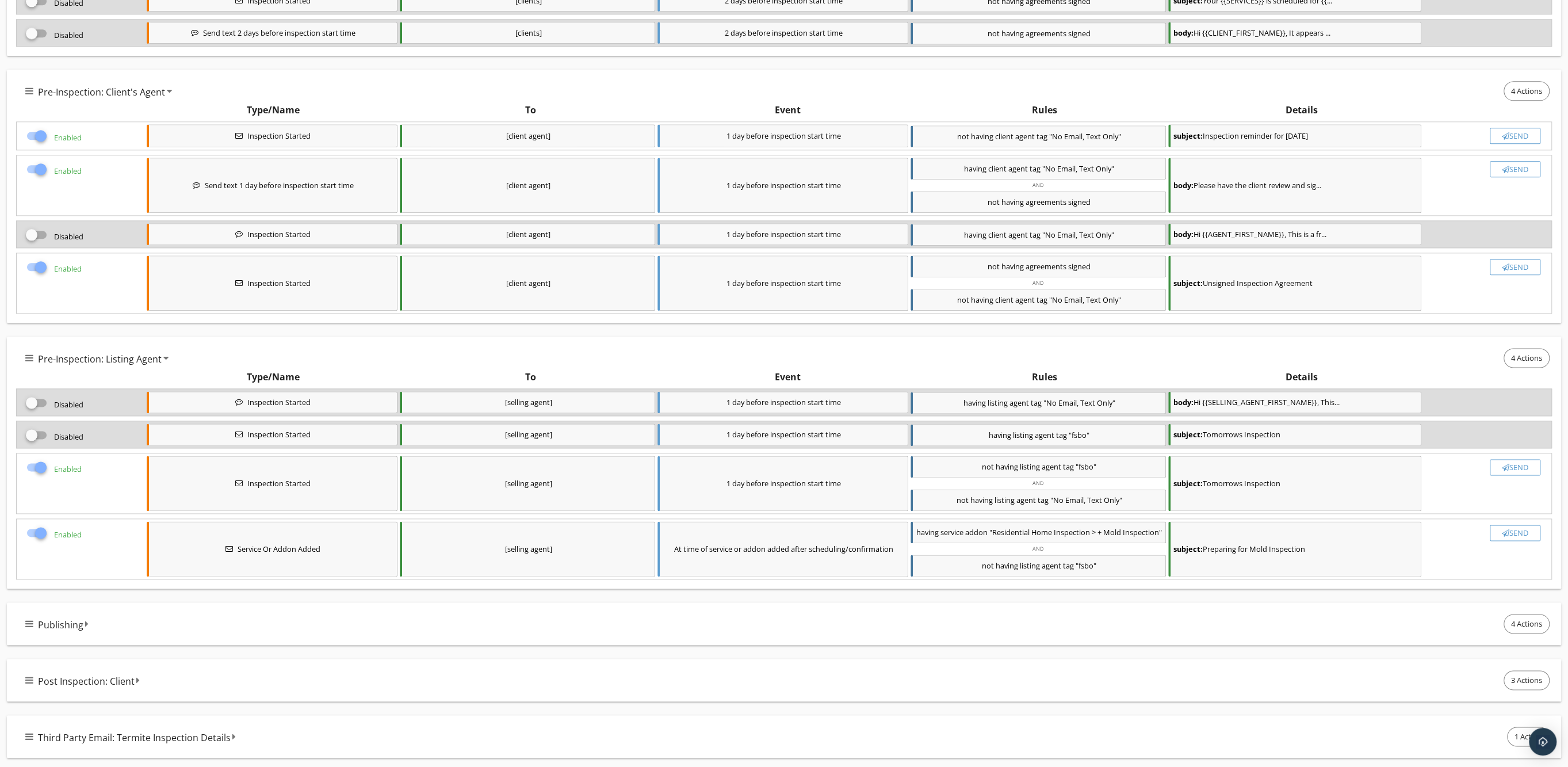
click at [27, 625] on icon at bounding box center [29, 624] width 8 height 9
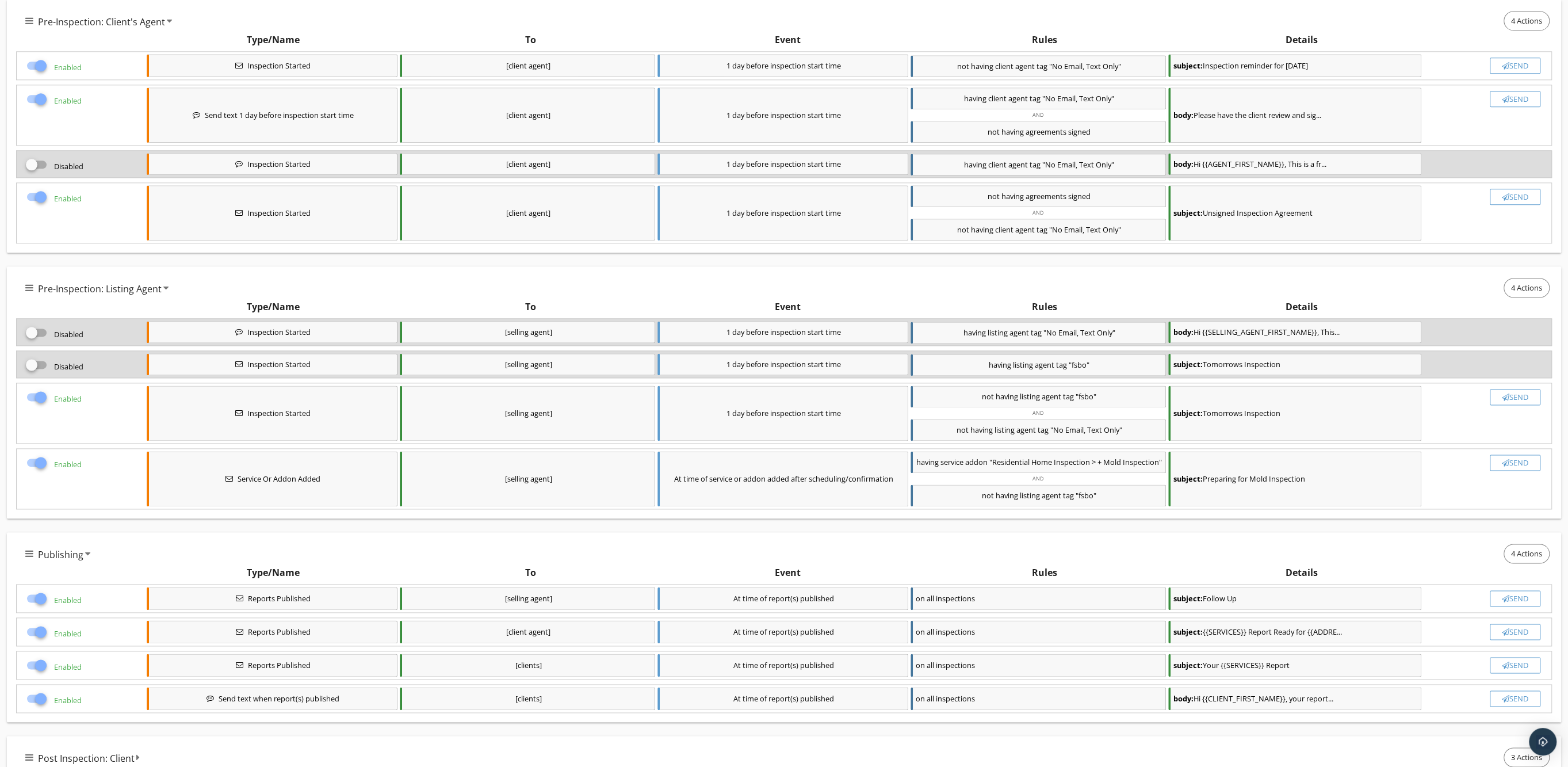
scroll to position [1887, 0]
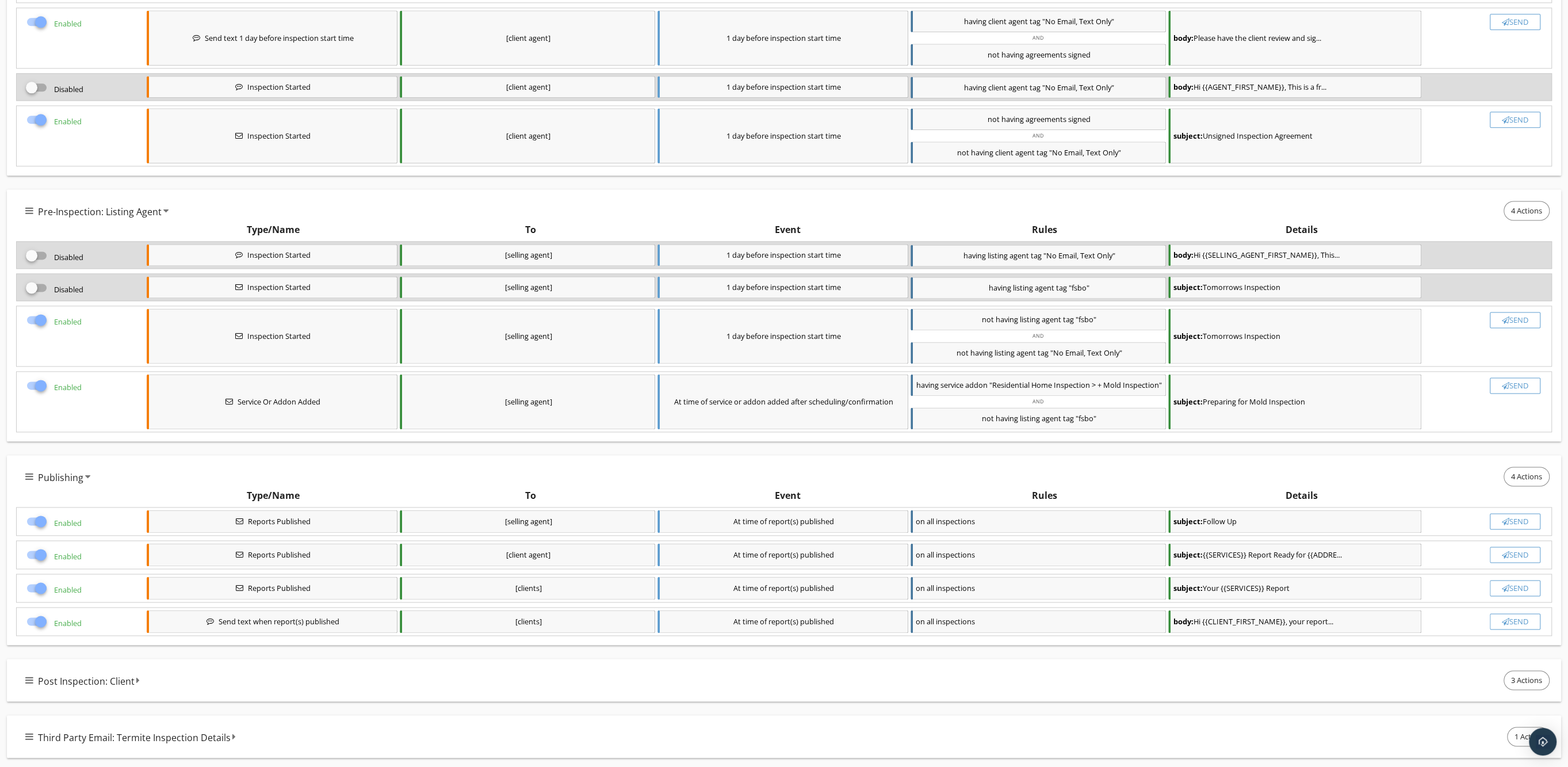
click at [25, 681] on icon at bounding box center [29, 680] width 8 height 9
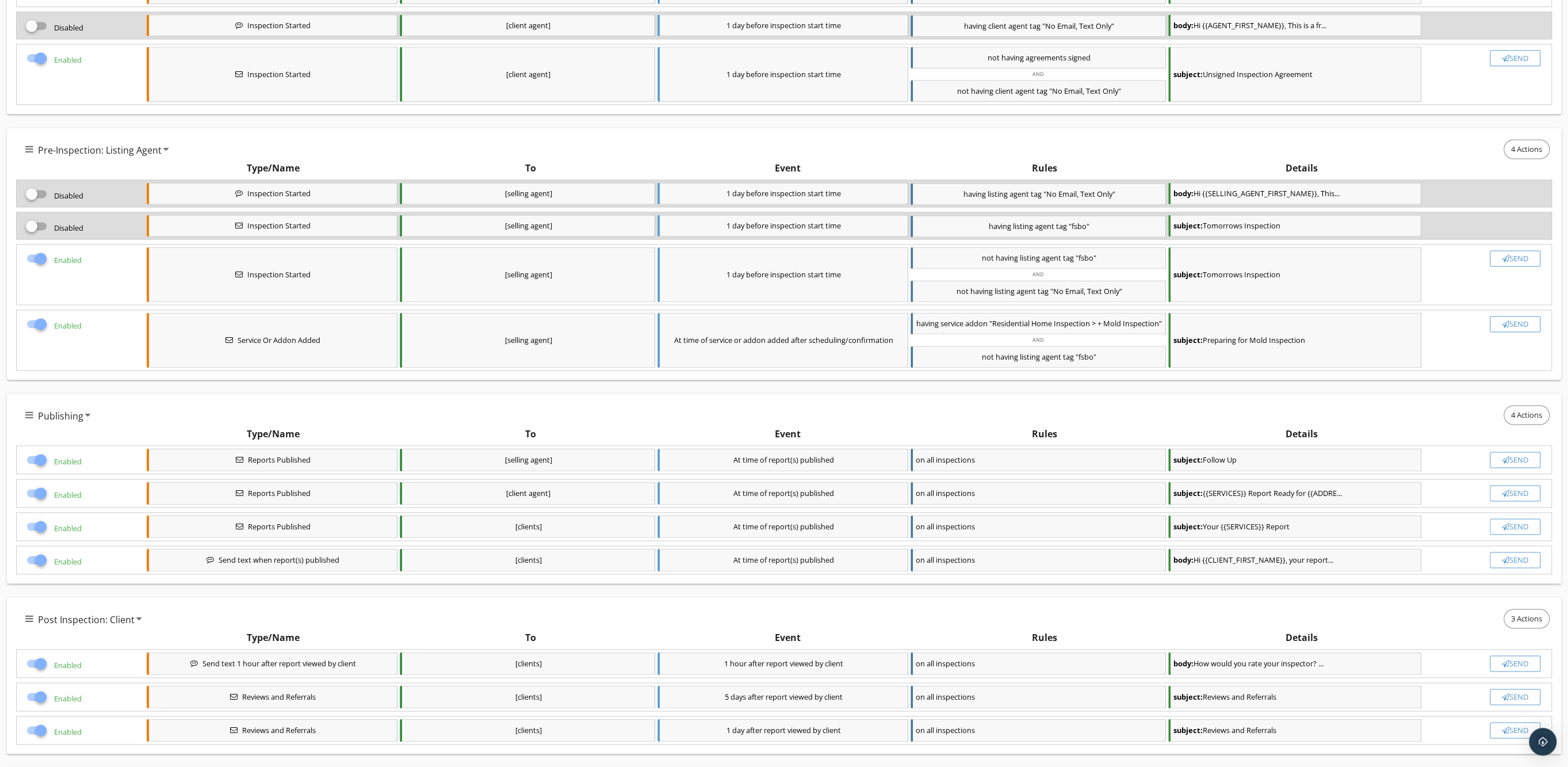
scroll to position [2000, 0]
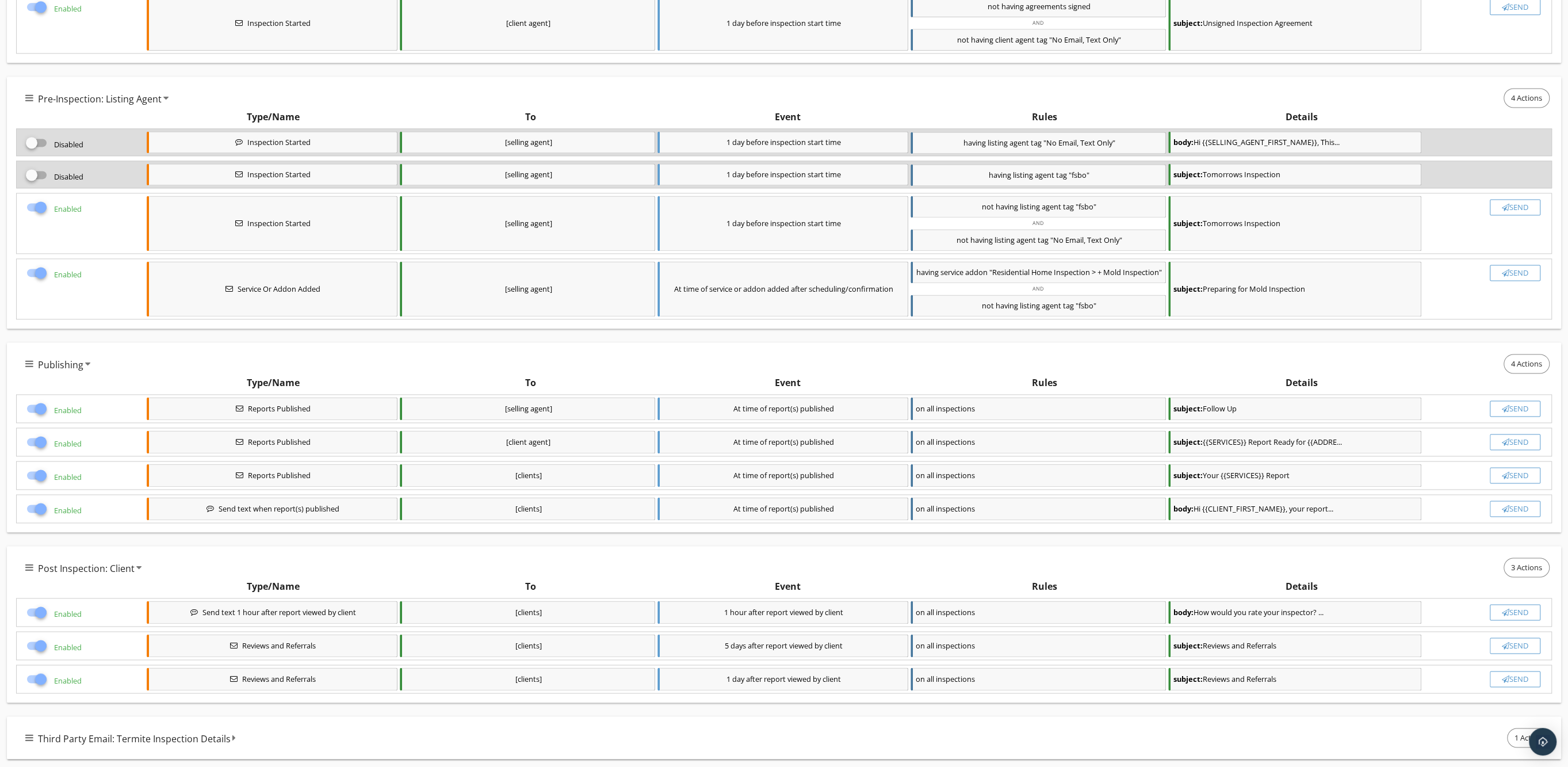
click at [37, 613] on div at bounding box center [41, 612] width 20 height 20
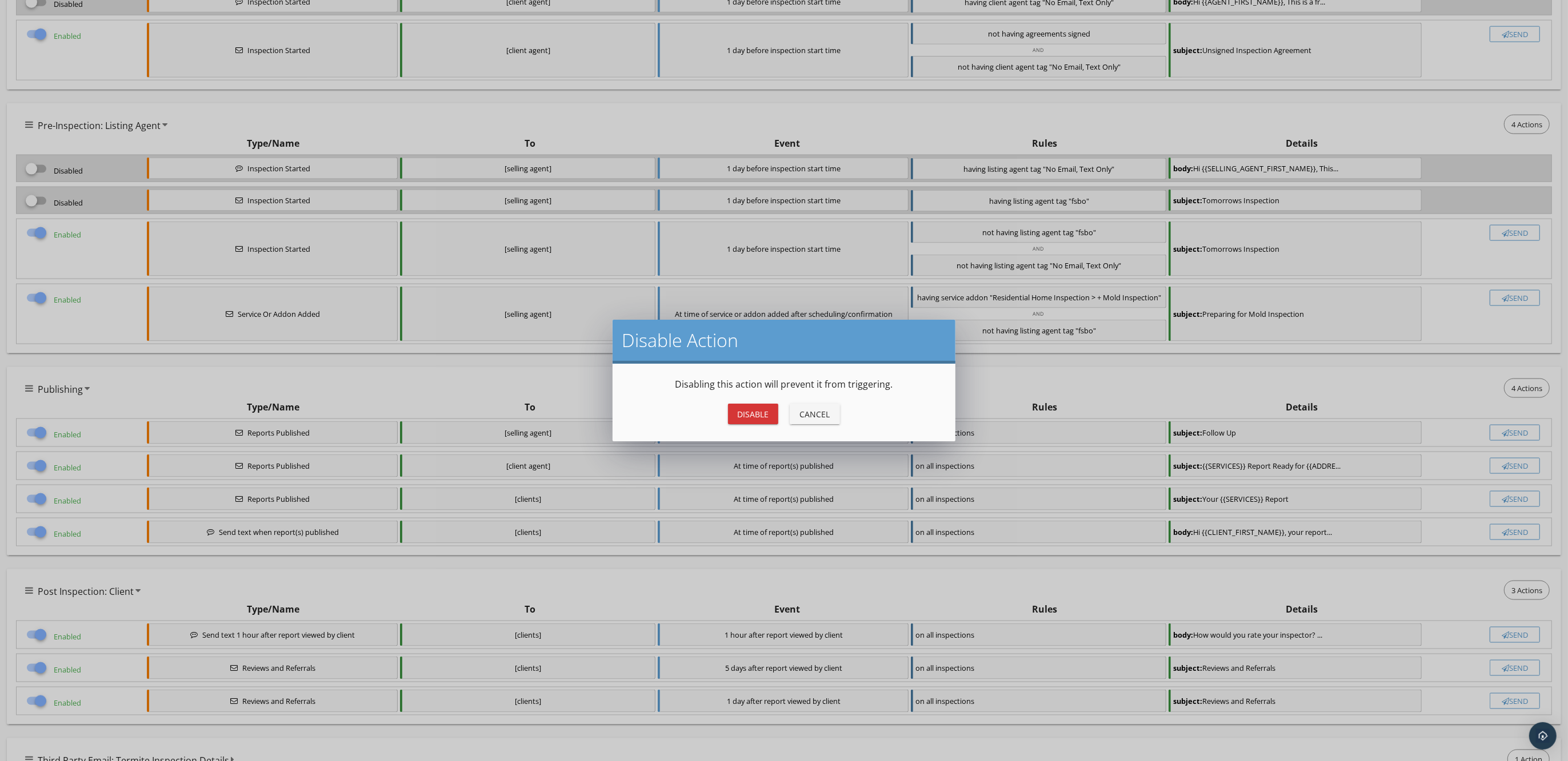
click at [746, 414] on div "Disable" at bounding box center [753, 414] width 32 height 12
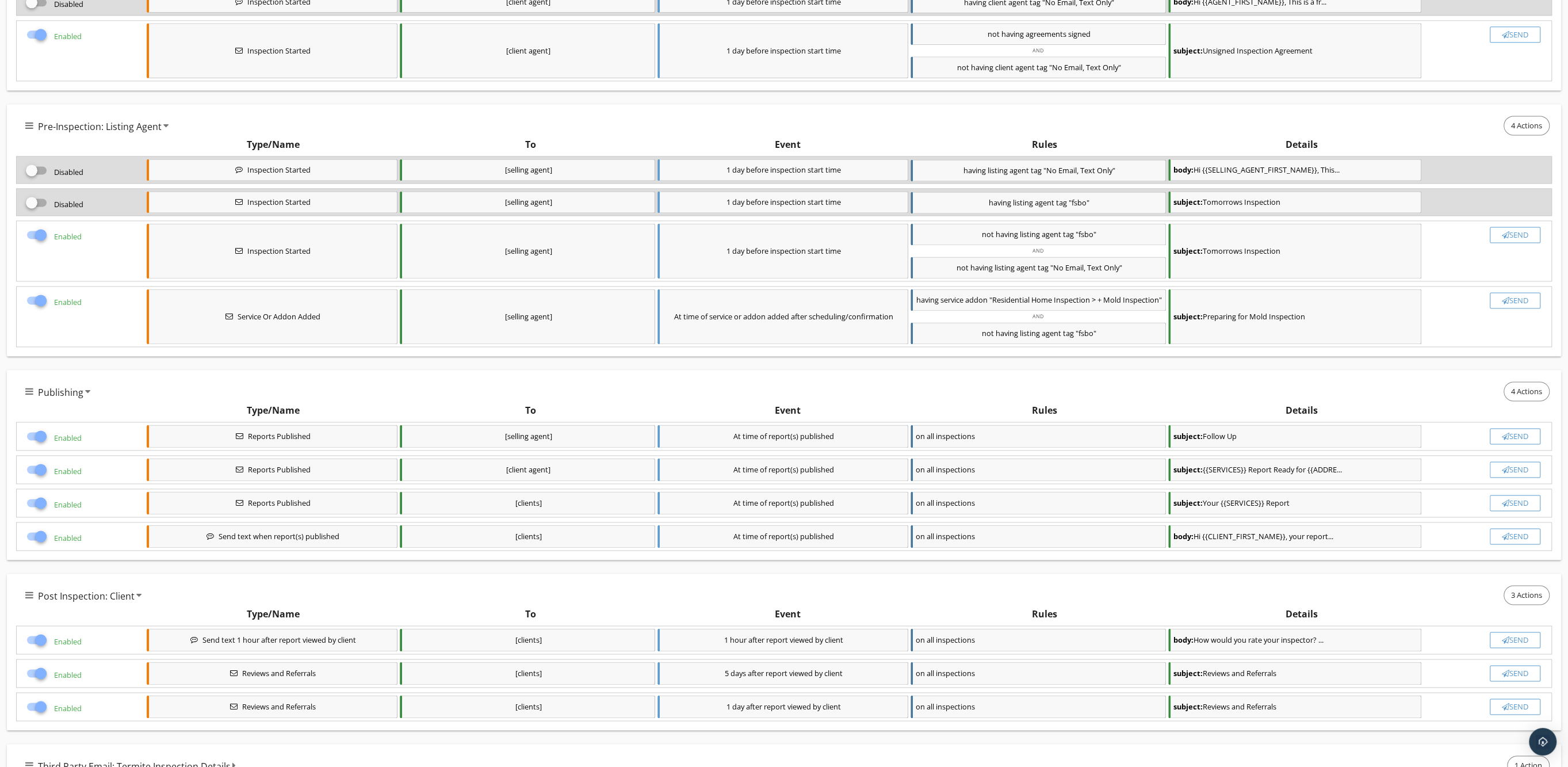
checkbox input "false"
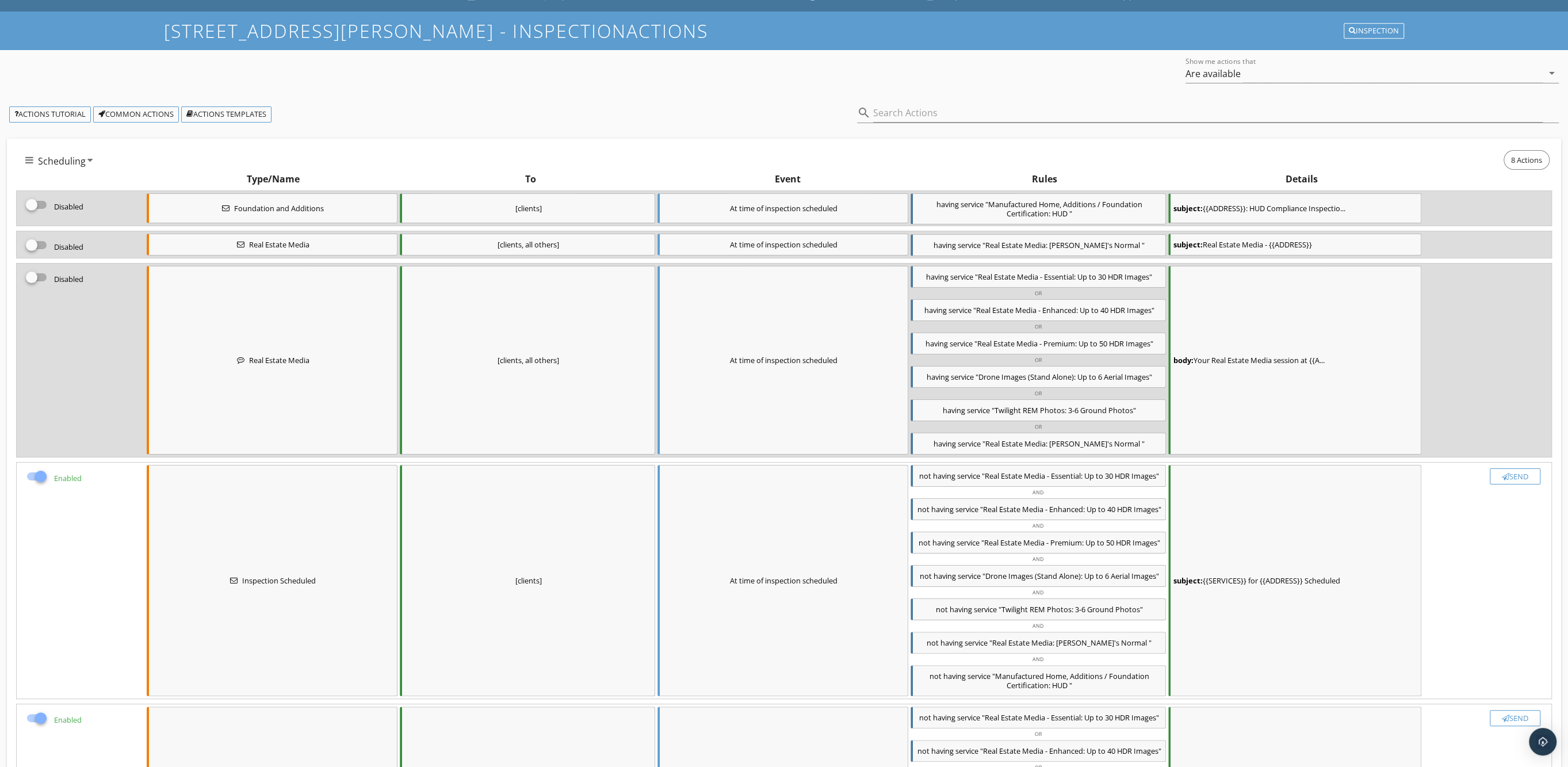
scroll to position [0, 0]
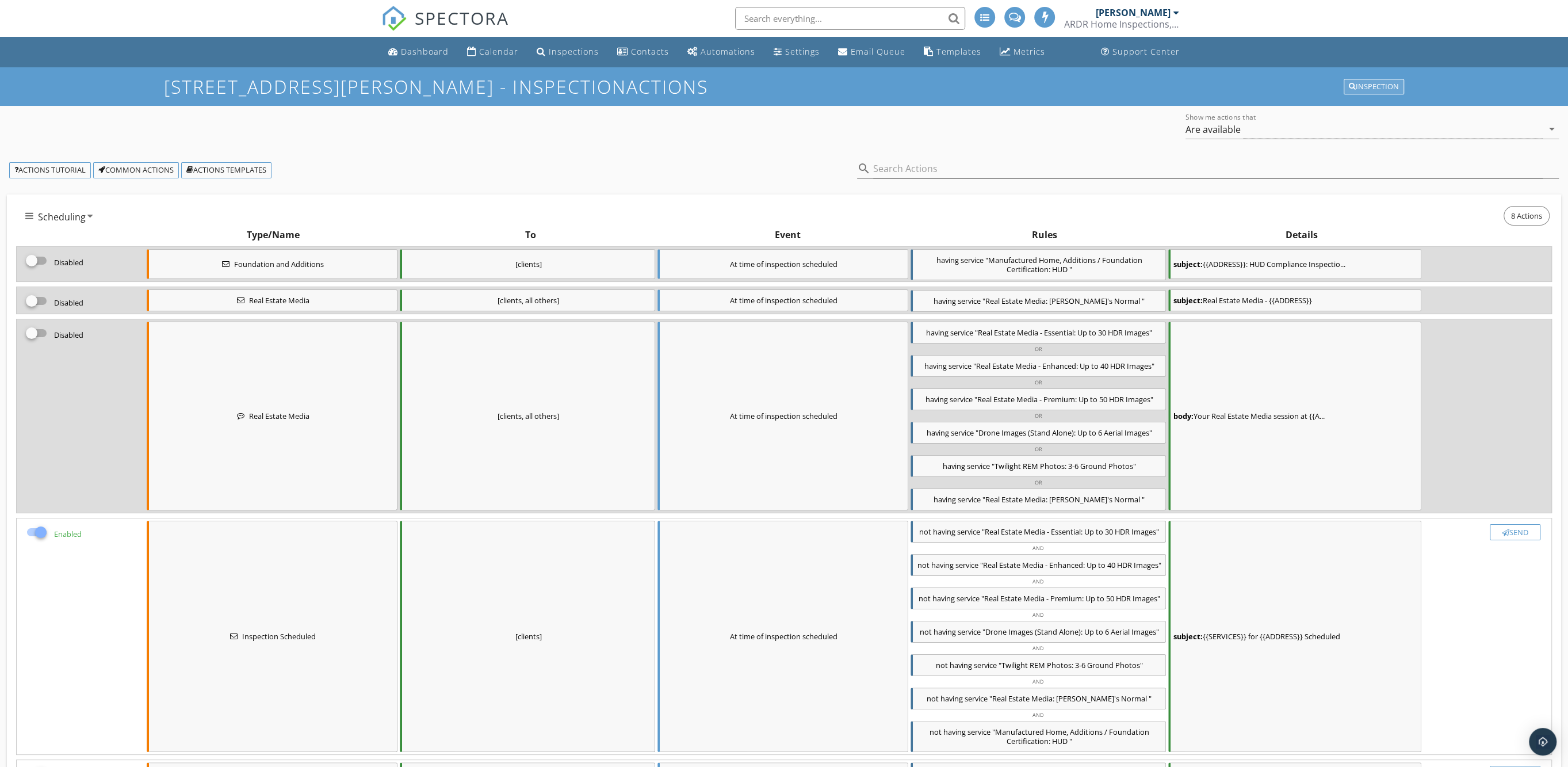
click at [1384, 85] on div "Inspection" at bounding box center [1374, 86] width 50 height 8
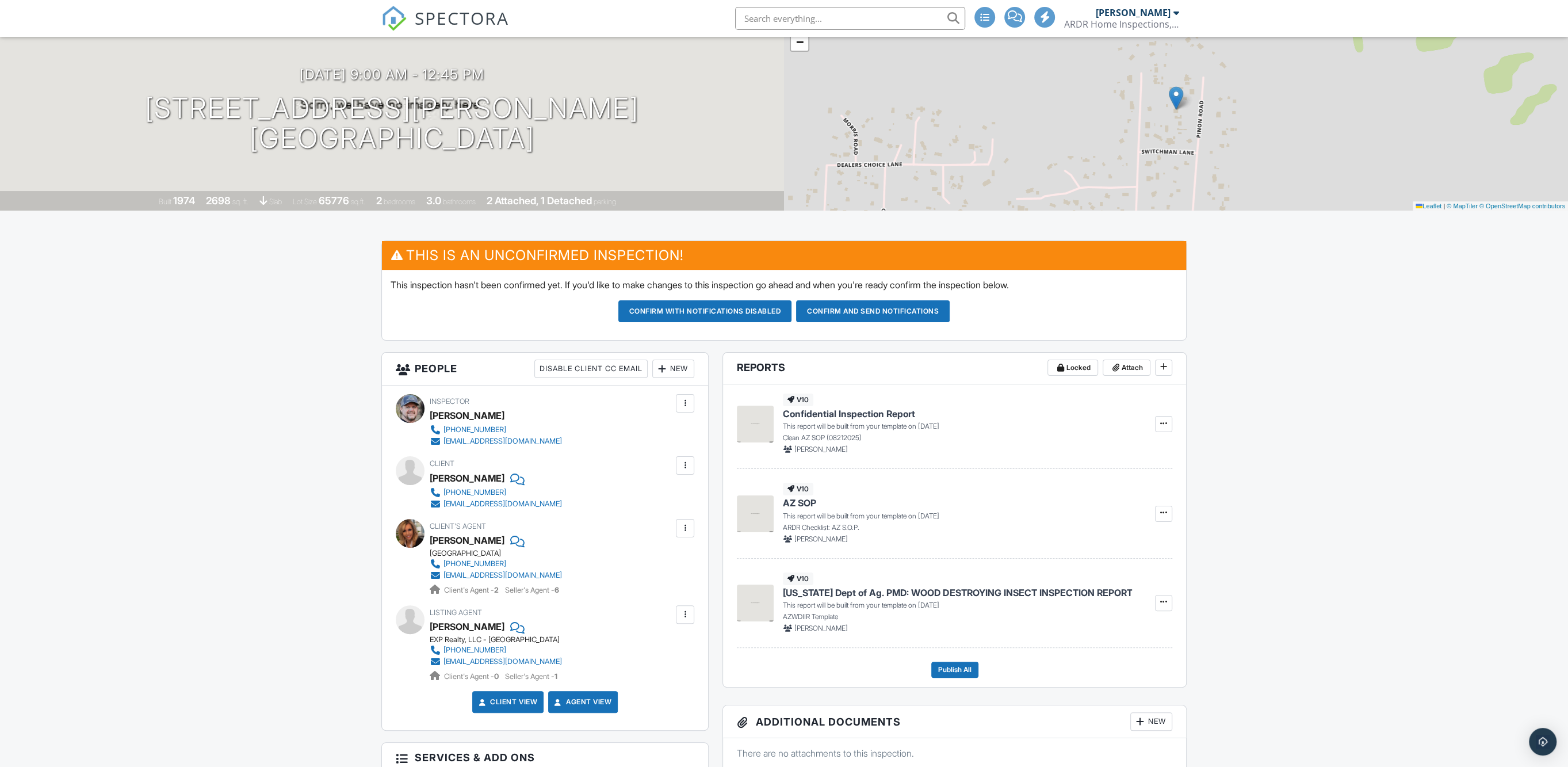
scroll to position [288, 0]
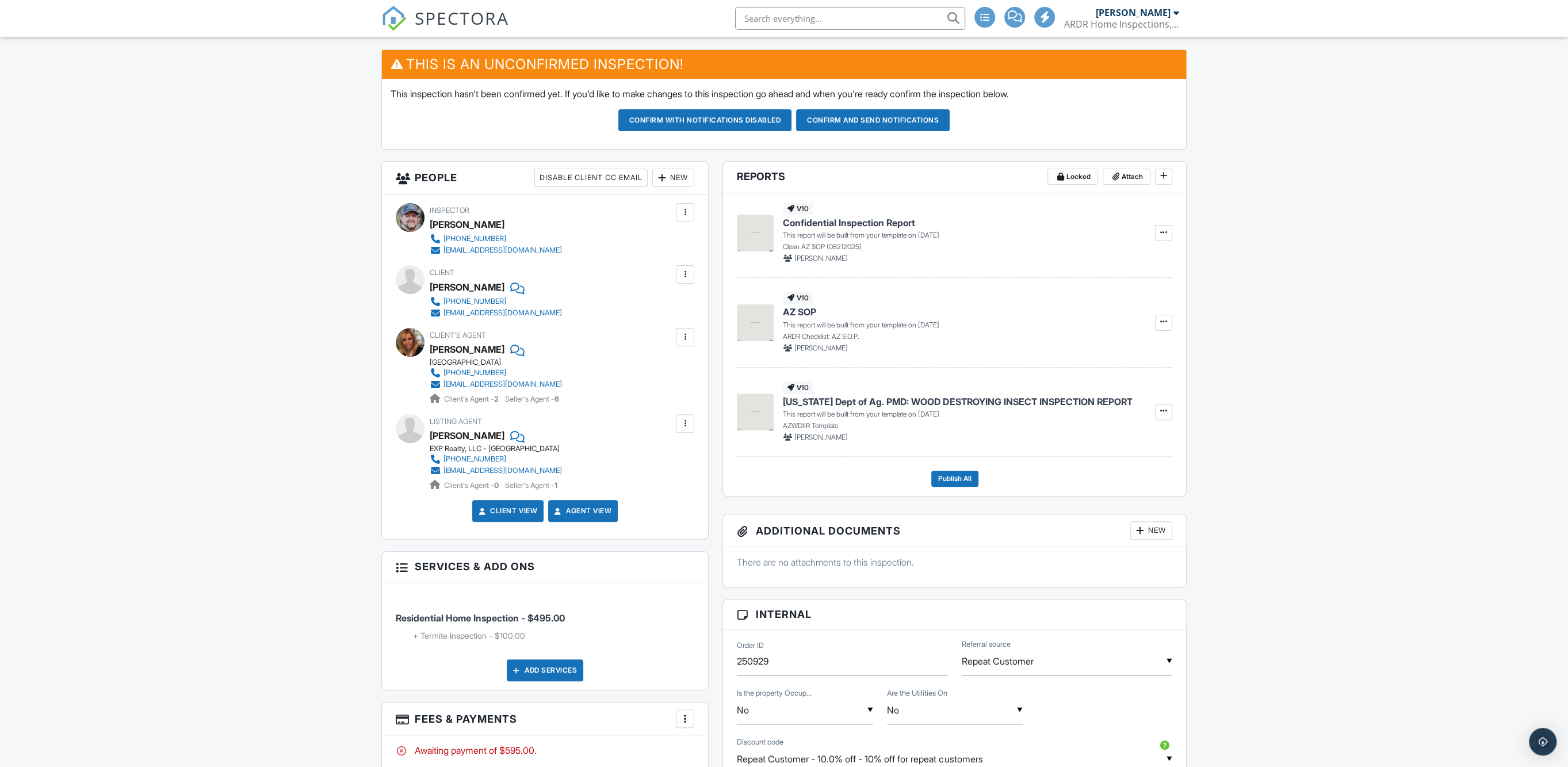
click at [884, 120] on button "Confirm and send notifications" at bounding box center [873, 120] width 154 height 22
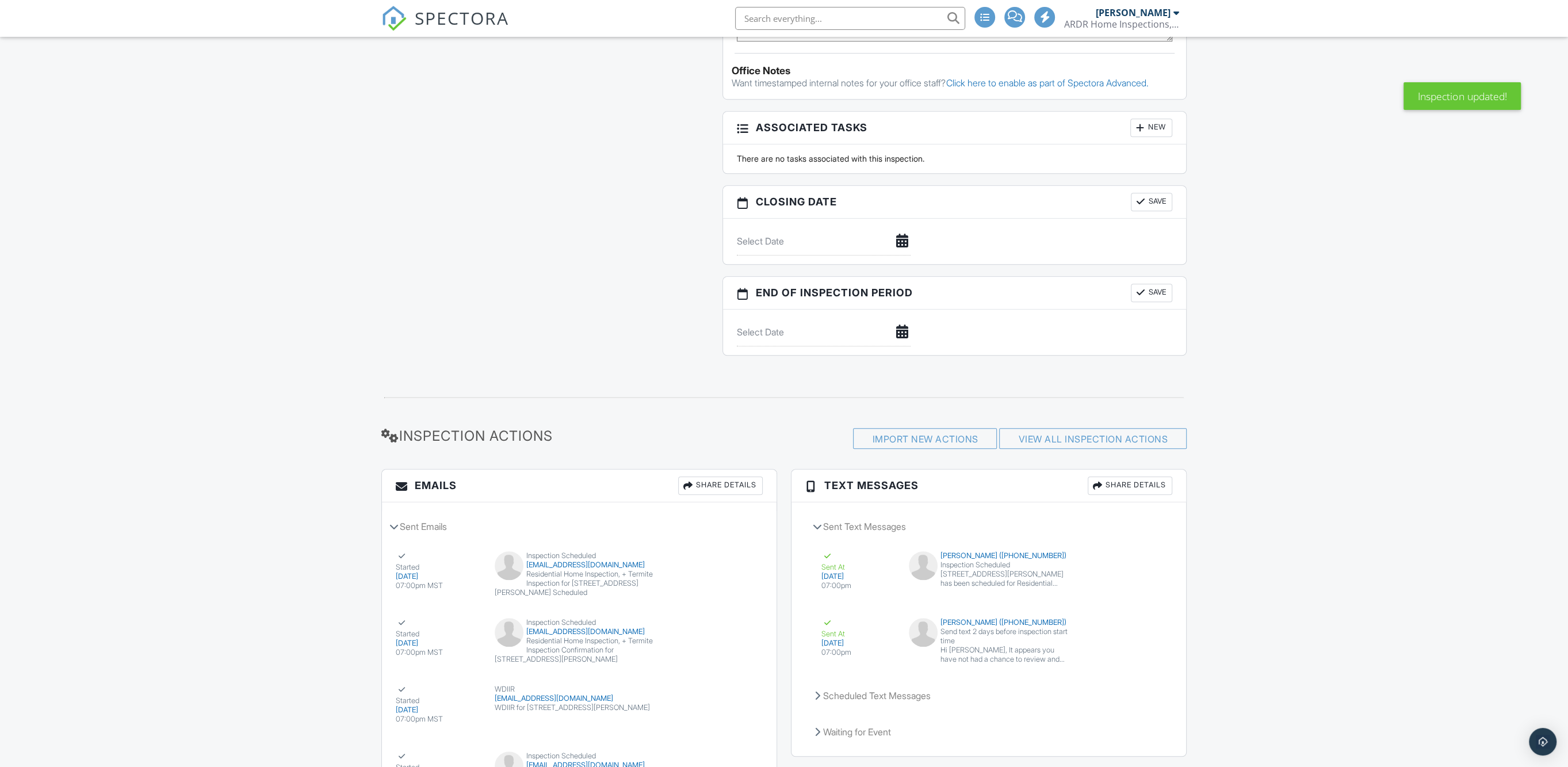
scroll to position [1280, 0]
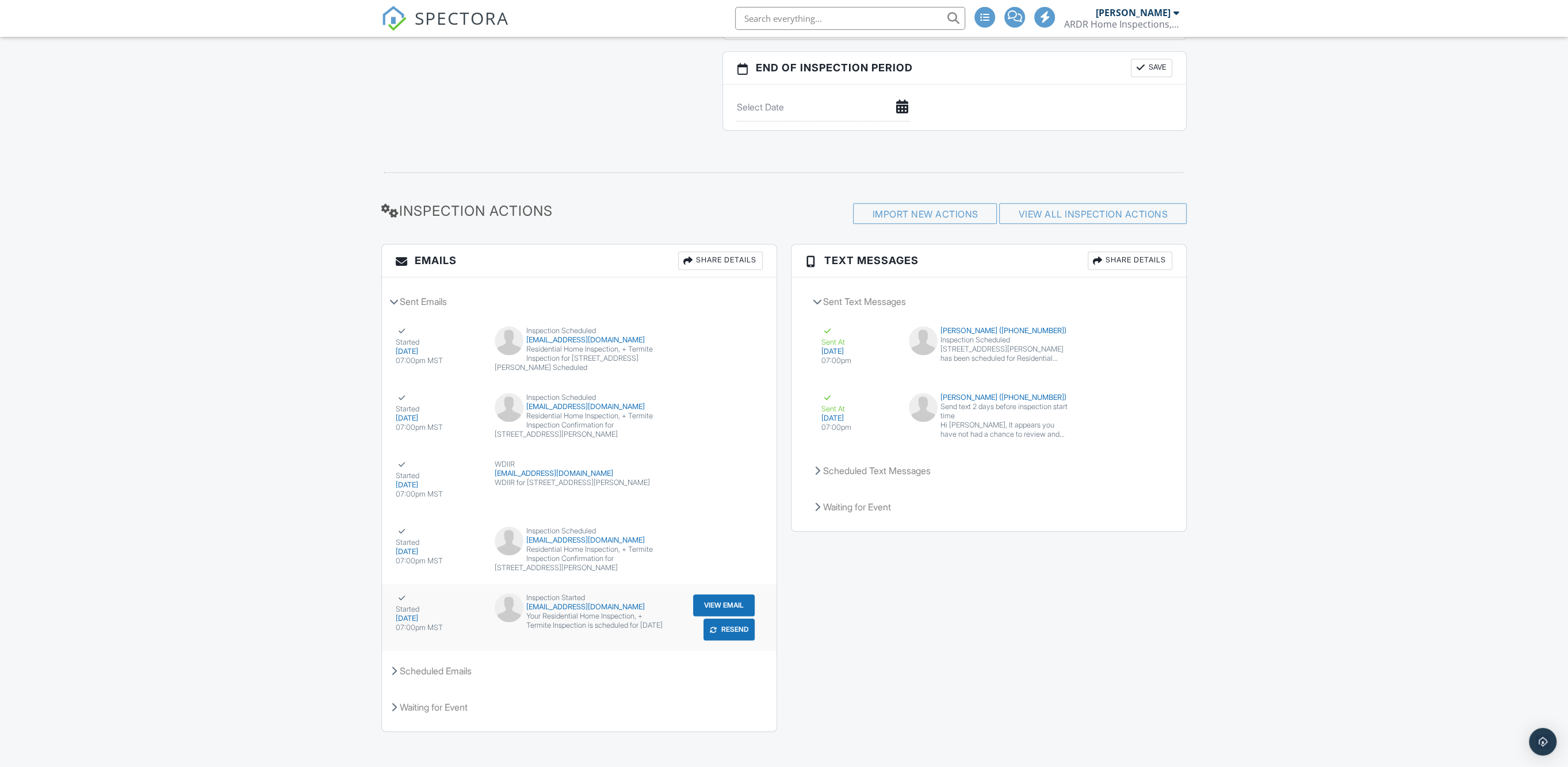
click at [720, 600] on button "View Email" at bounding box center [724, 606] width 61 height 22
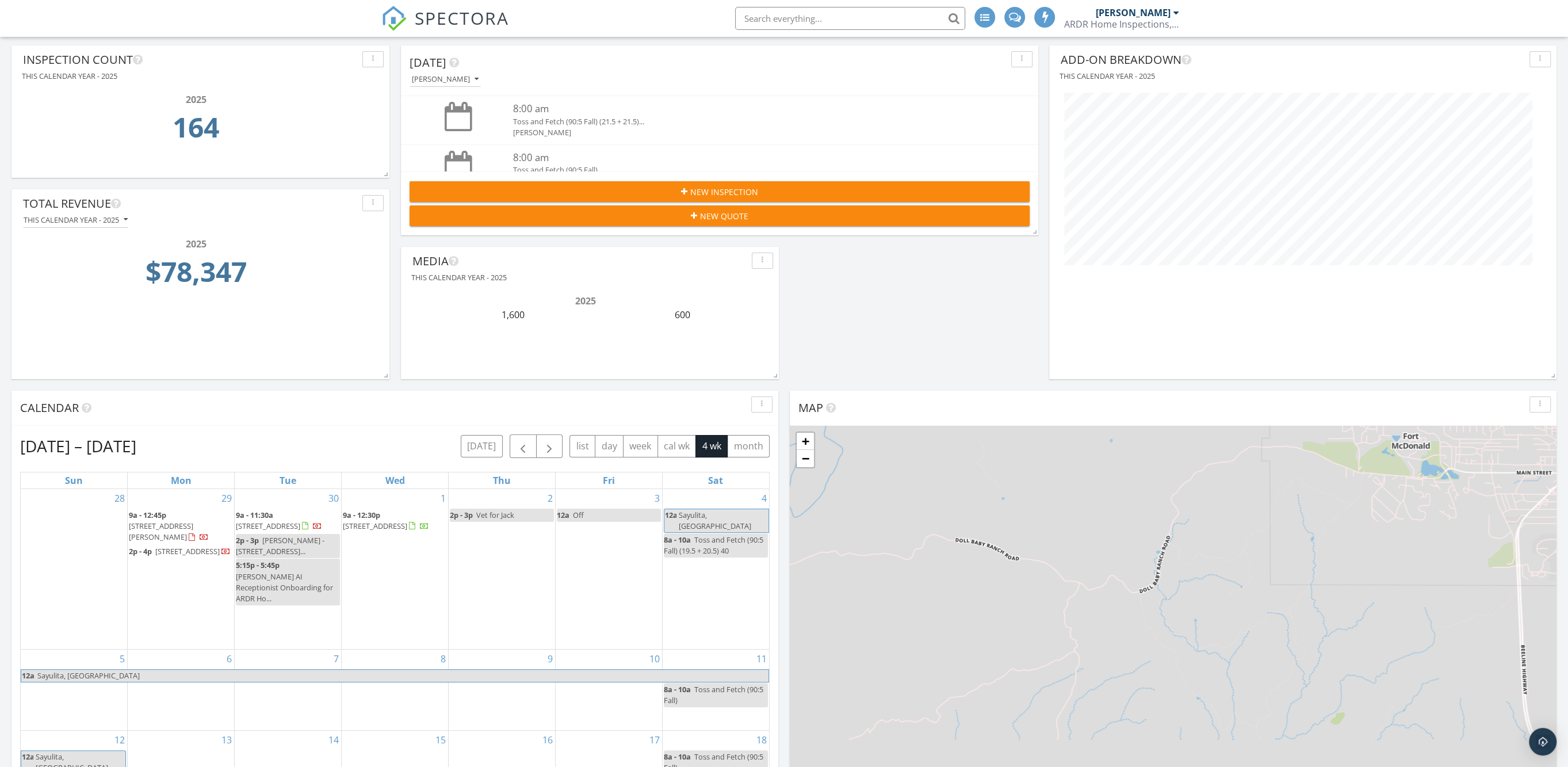
scroll to position [216, 0]
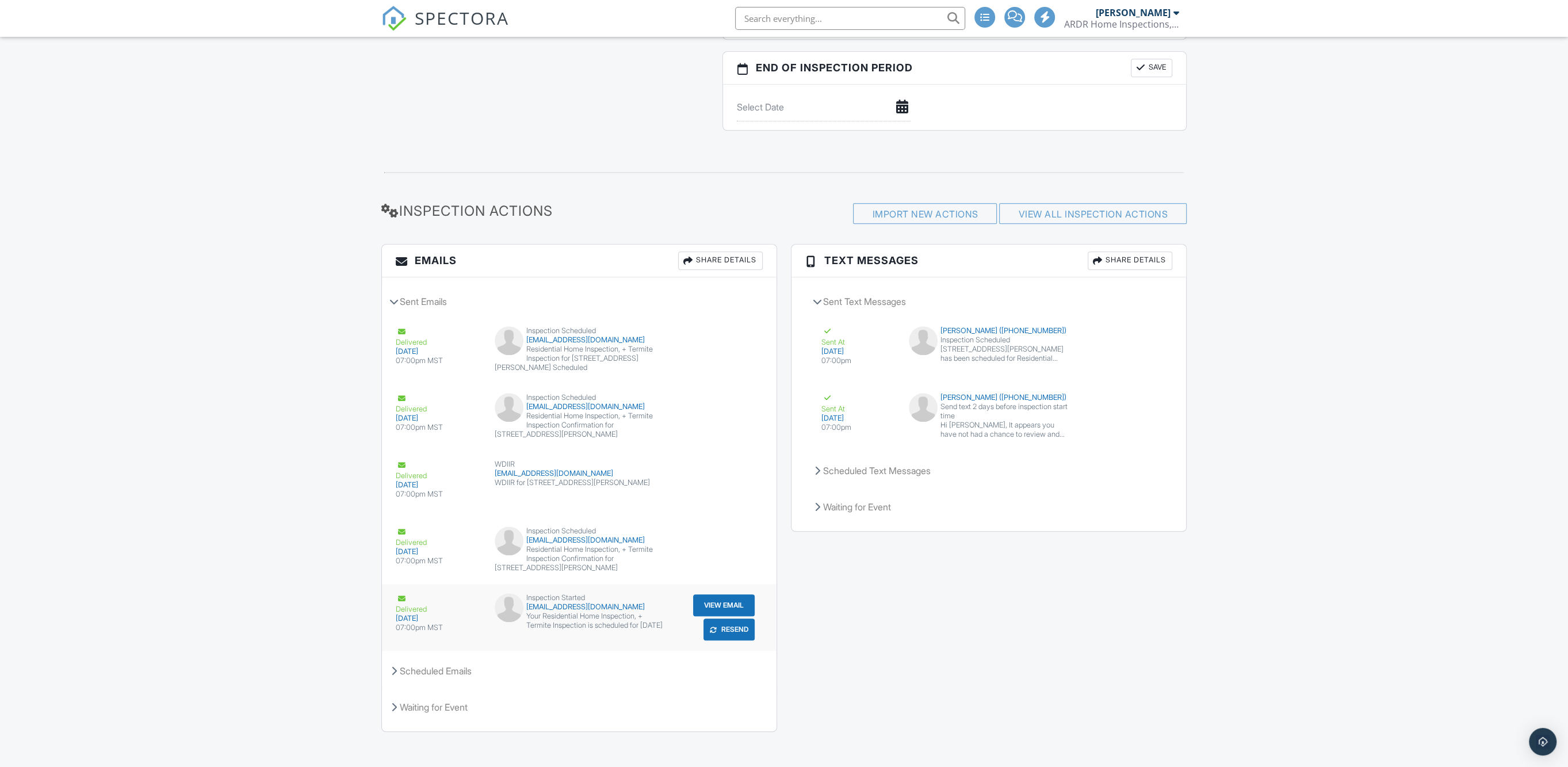
click at [726, 595] on button "View Email" at bounding box center [724, 606] width 61 height 22
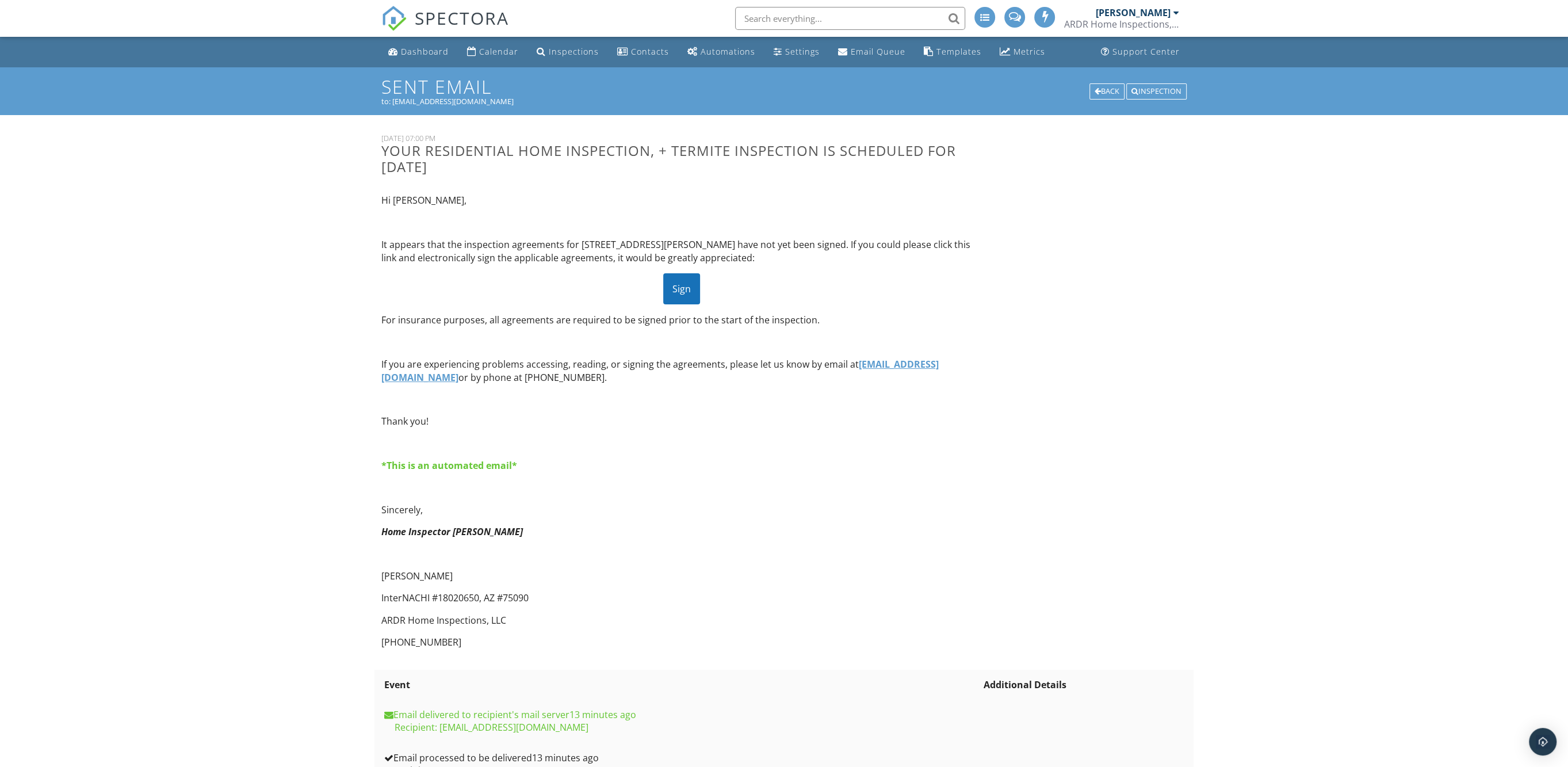
drag, startPoint x: 689, startPoint y: 289, endPoint x: 779, endPoint y: 328, distance: 98.1
click at [689, 289] on div "Sign" at bounding box center [681, 289] width 37 height 31
